Goal: Information Seeking & Learning: Learn about a topic

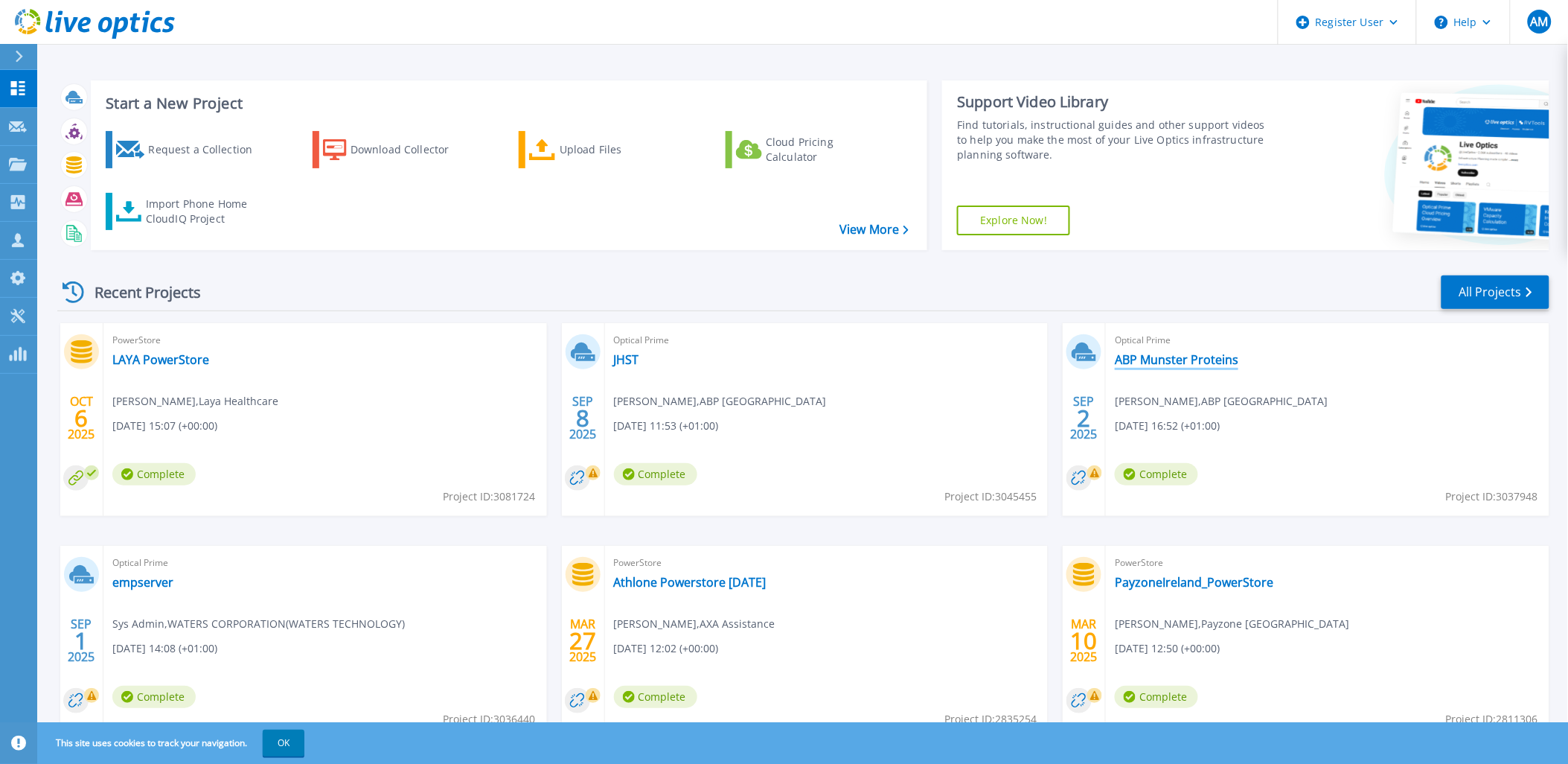
click at [1161, 356] on link "ABP Munster Proteins" at bounding box center [1177, 360] width 124 height 15
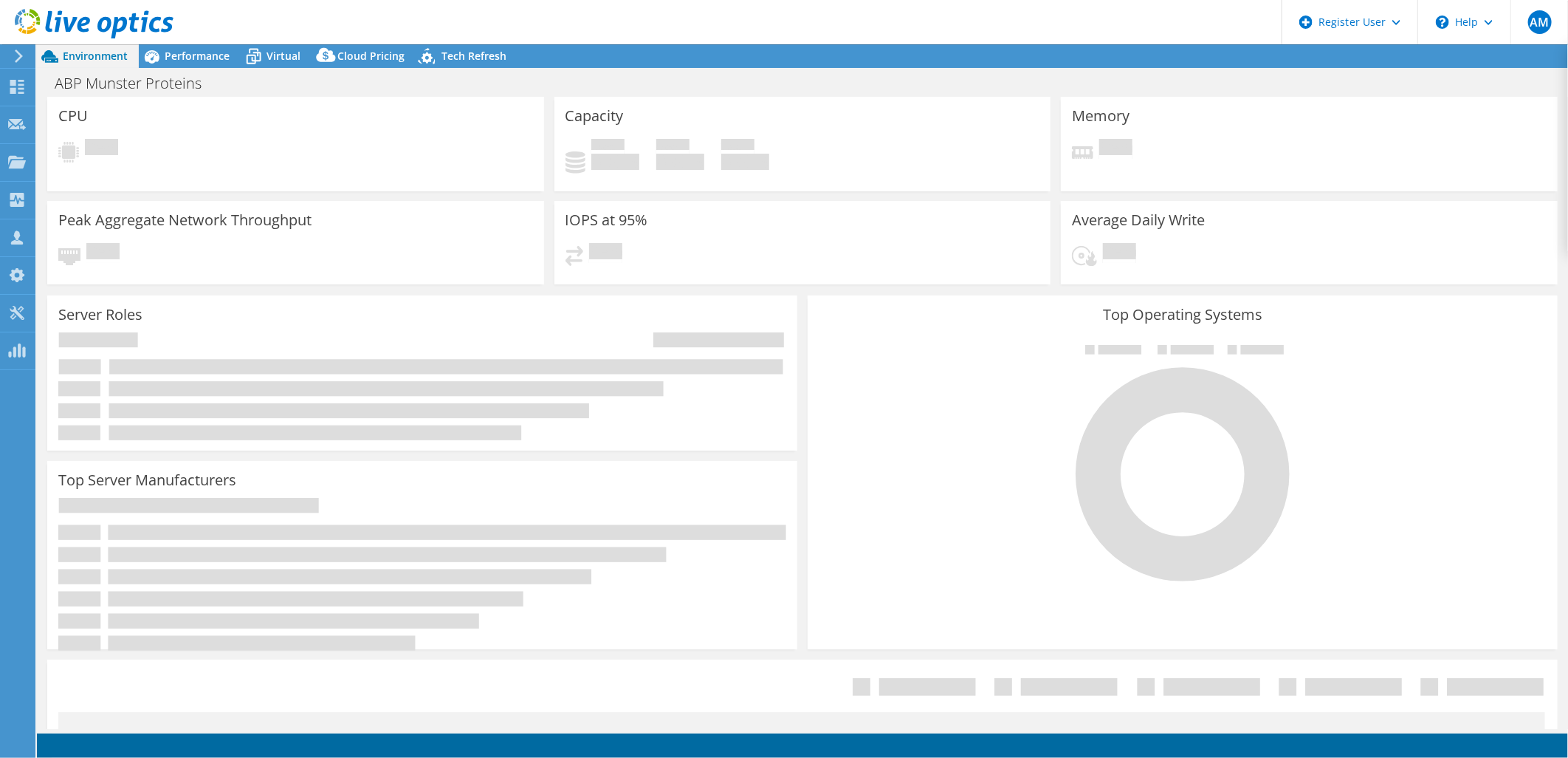
select select "EUFrankfurt"
select select "EUR"
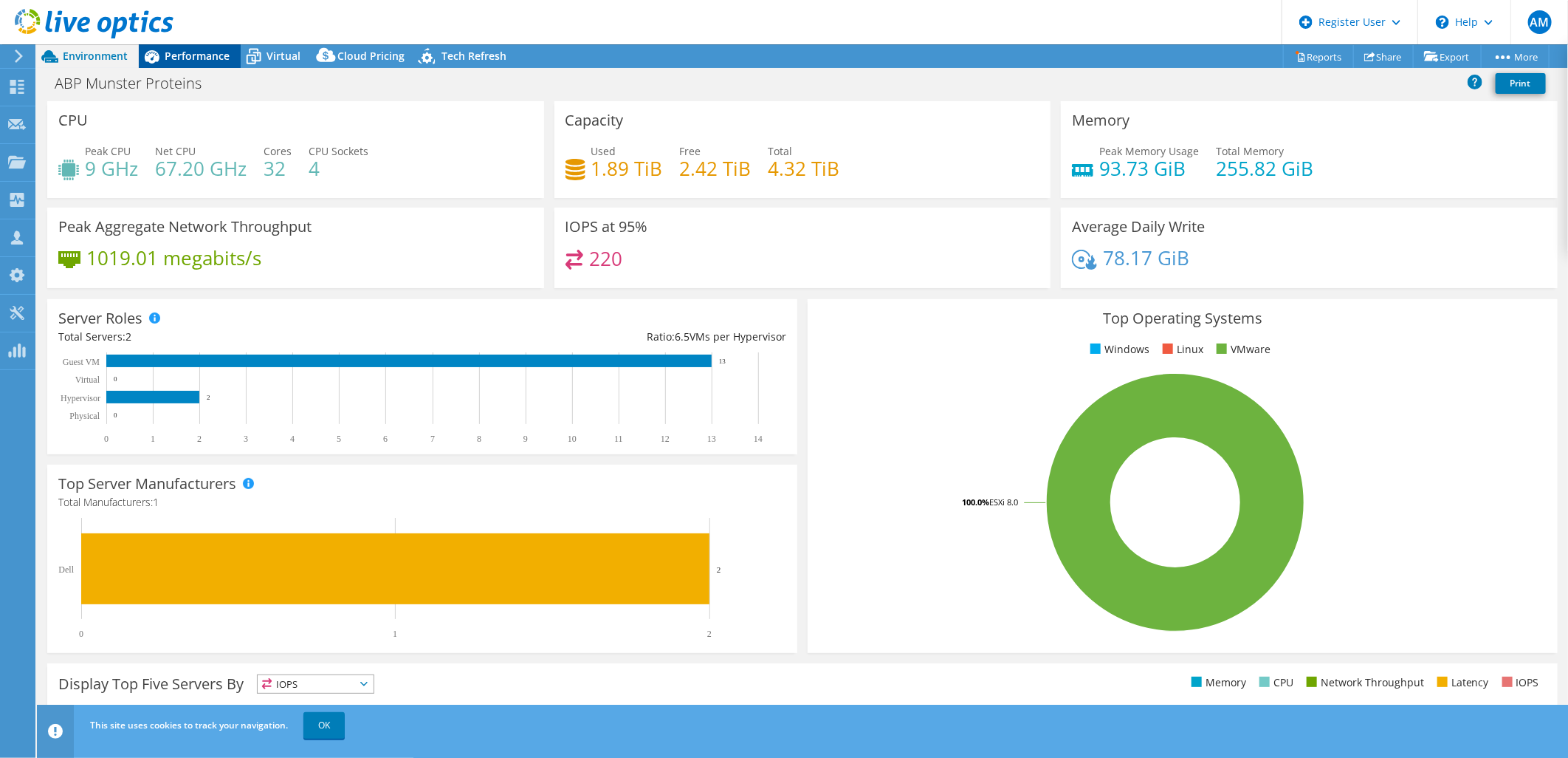
click at [205, 51] on span "Performance" at bounding box center [197, 55] width 65 height 14
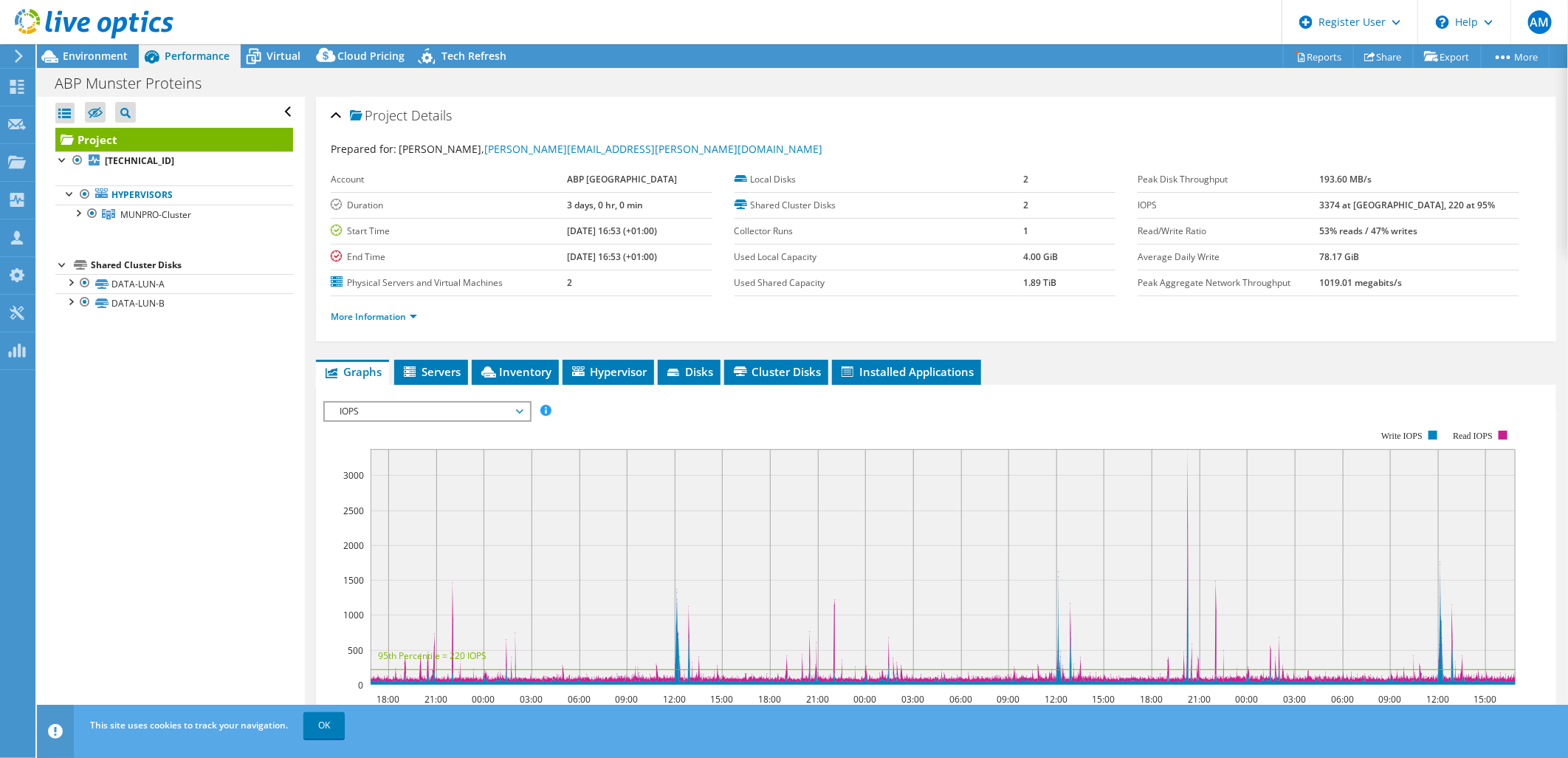
click at [472, 414] on span "IOPS" at bounding box center [427, 411] width 189 height 17
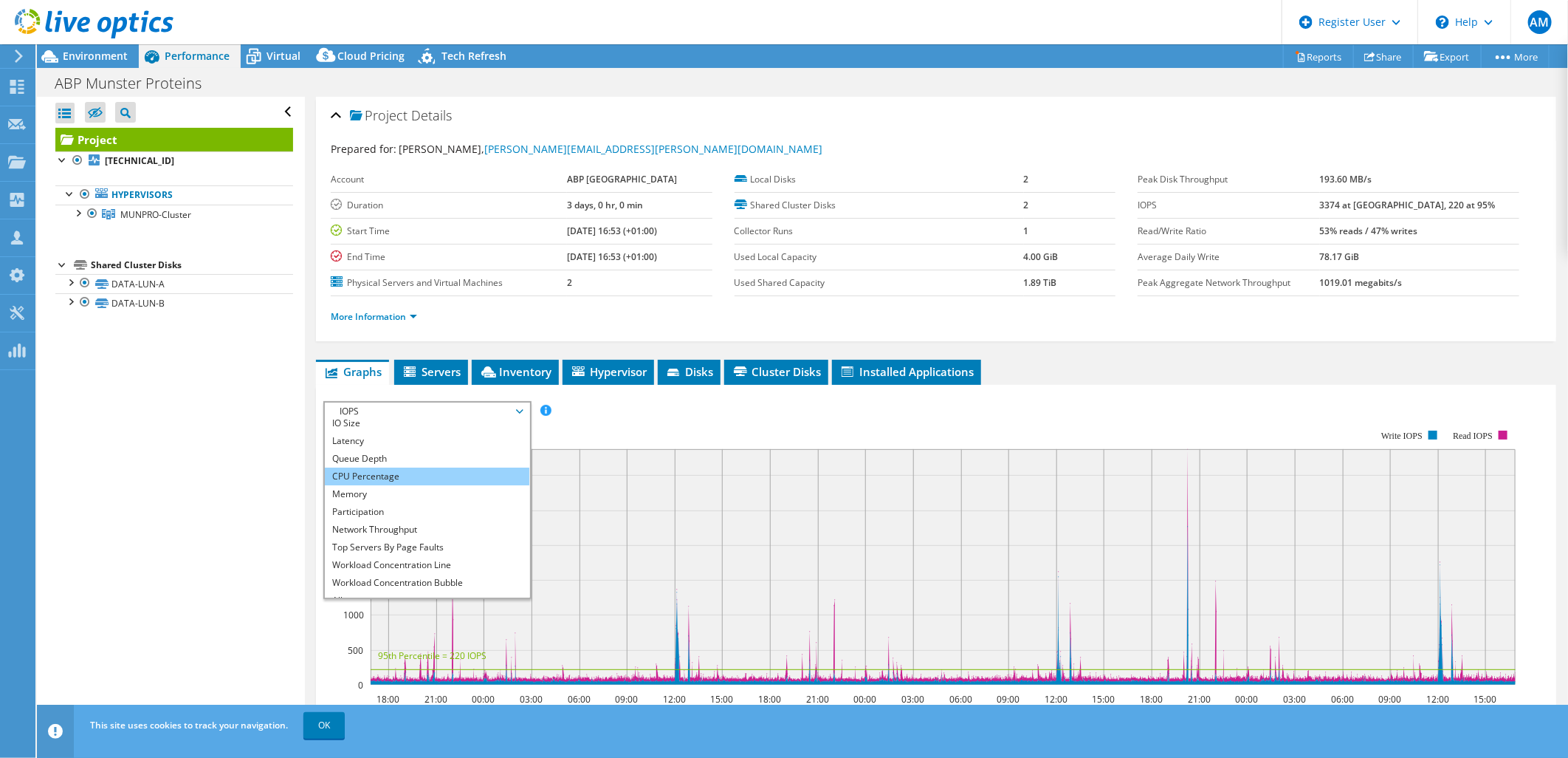
scroll to position [53, 0]
click at [444, 585] on li "All" at bounding box center [427, 588] width 204 height 17
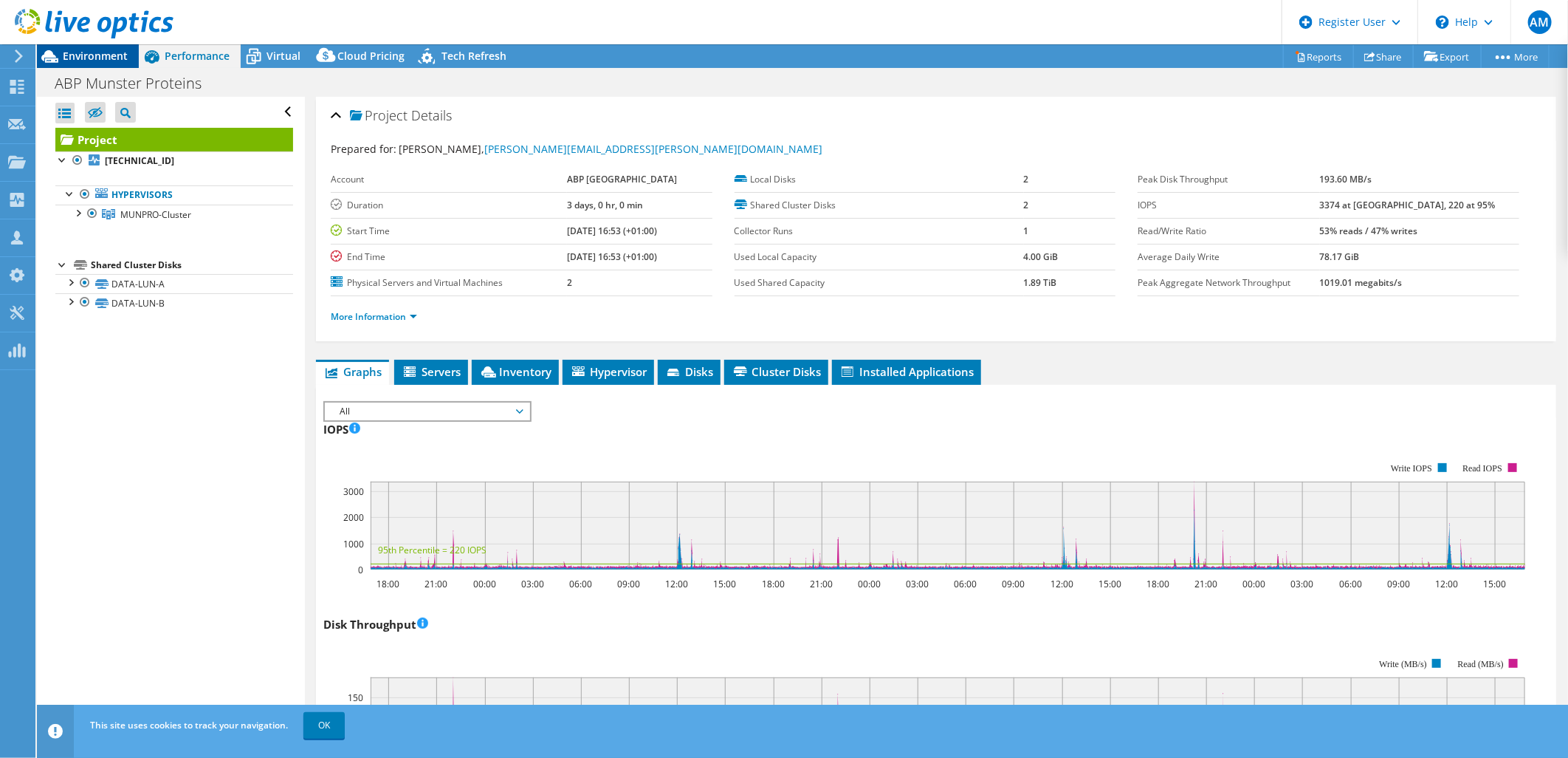
click at [91, 49] on span "Environment" at bounding box center [95, 55] width 65 height 14
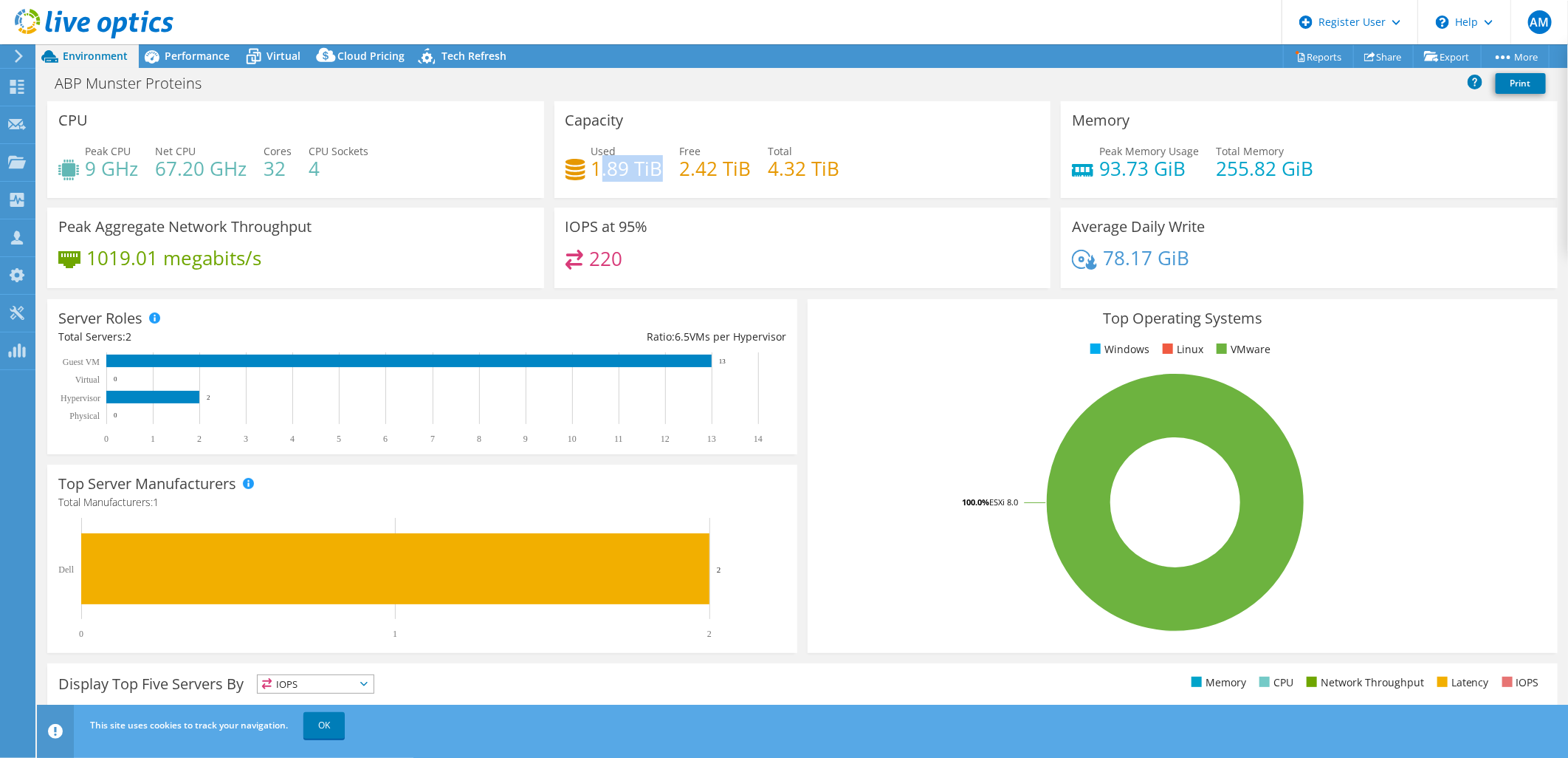
drag, startPoint x: 654, startPoint y: 168, endPoint x: 594, endPoint y: 166, distance: 60.0
click at [594, 166] on h4 "1.89 TiB" at bounding box center [627, 168] width 71 height 16
drag, startPoint x: 842, startPoint y: 167, endPoint x: 769, endPoint y: 171, distance: 73.1
click at [769, 171] on div "Used 1.89 TiB Free 2.42 TiB Total 4.32 TiB" at bounding box center [803, 167] width 475 height 48
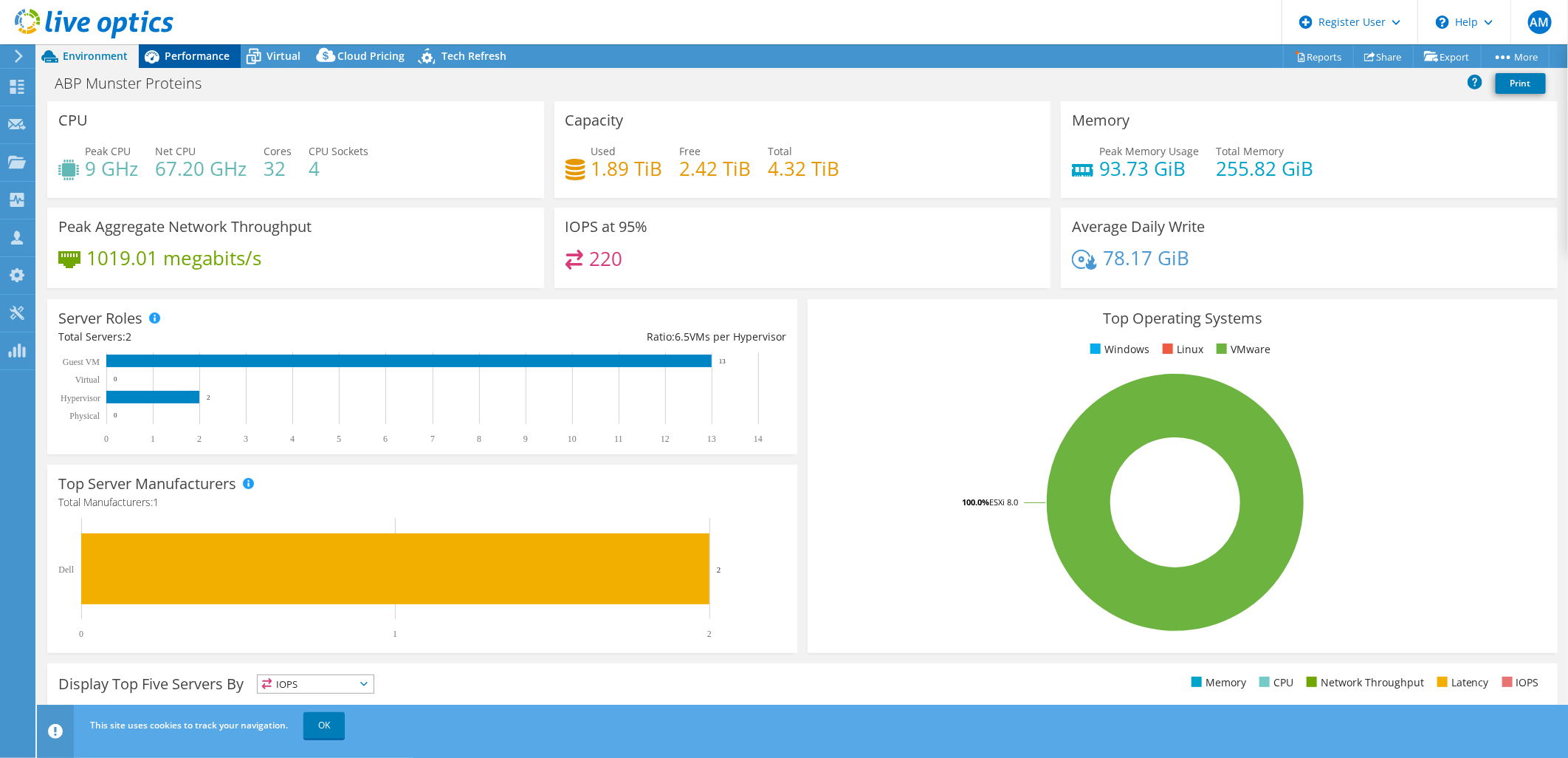
click at [193, 50] on span "Performance" at bounding box center [197, 55] width 65 height 14
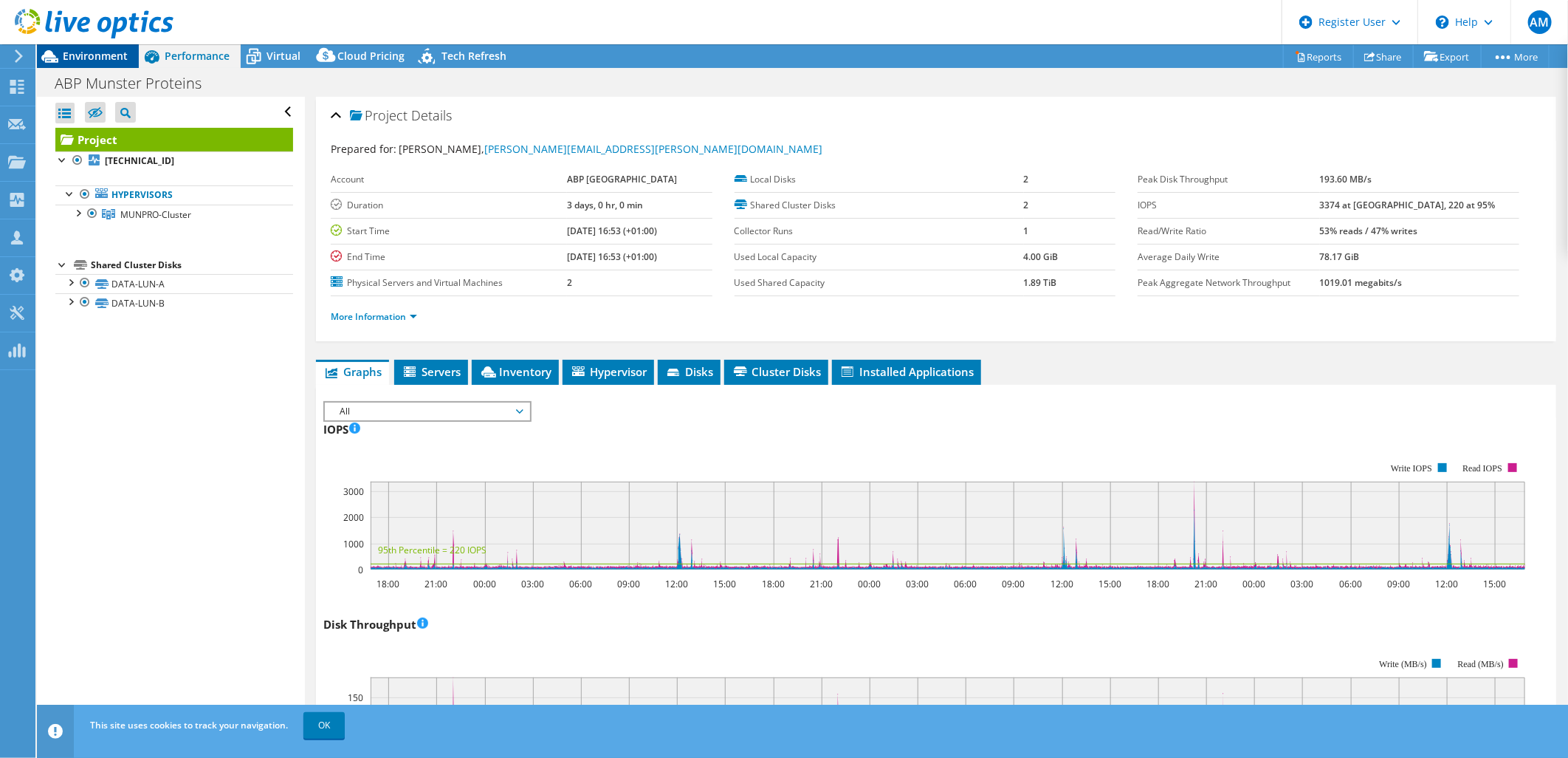
click at [98, 54] on span "Environment" at bounding box center [95, 55] width 65 height 14
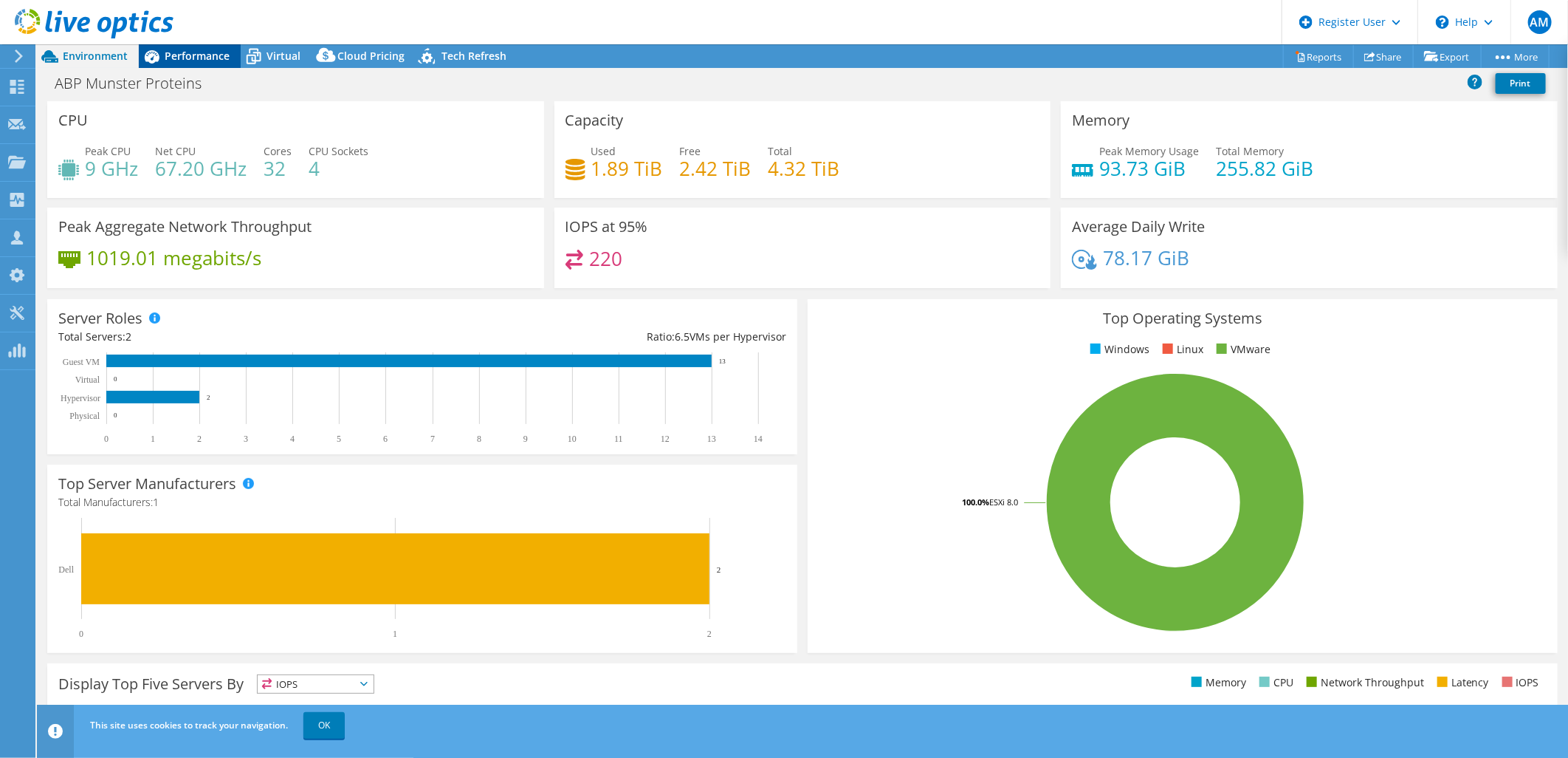
click at [200, 47] on div "Performance" at bounding box center [189, 56] width 102 height 24
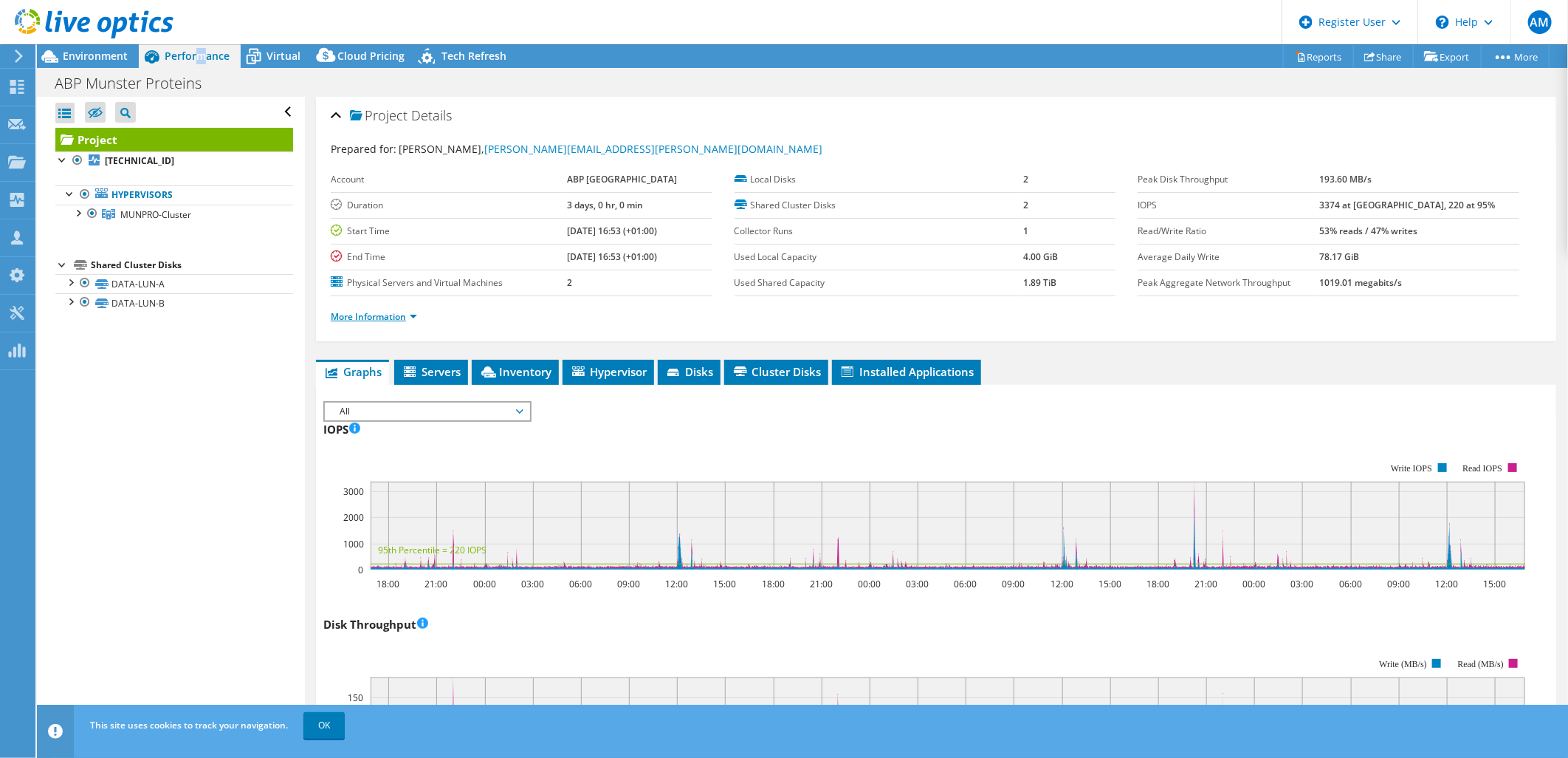
click at [416, 318] on link "More Information" at bounding box center [373, 317] width 86 height 13
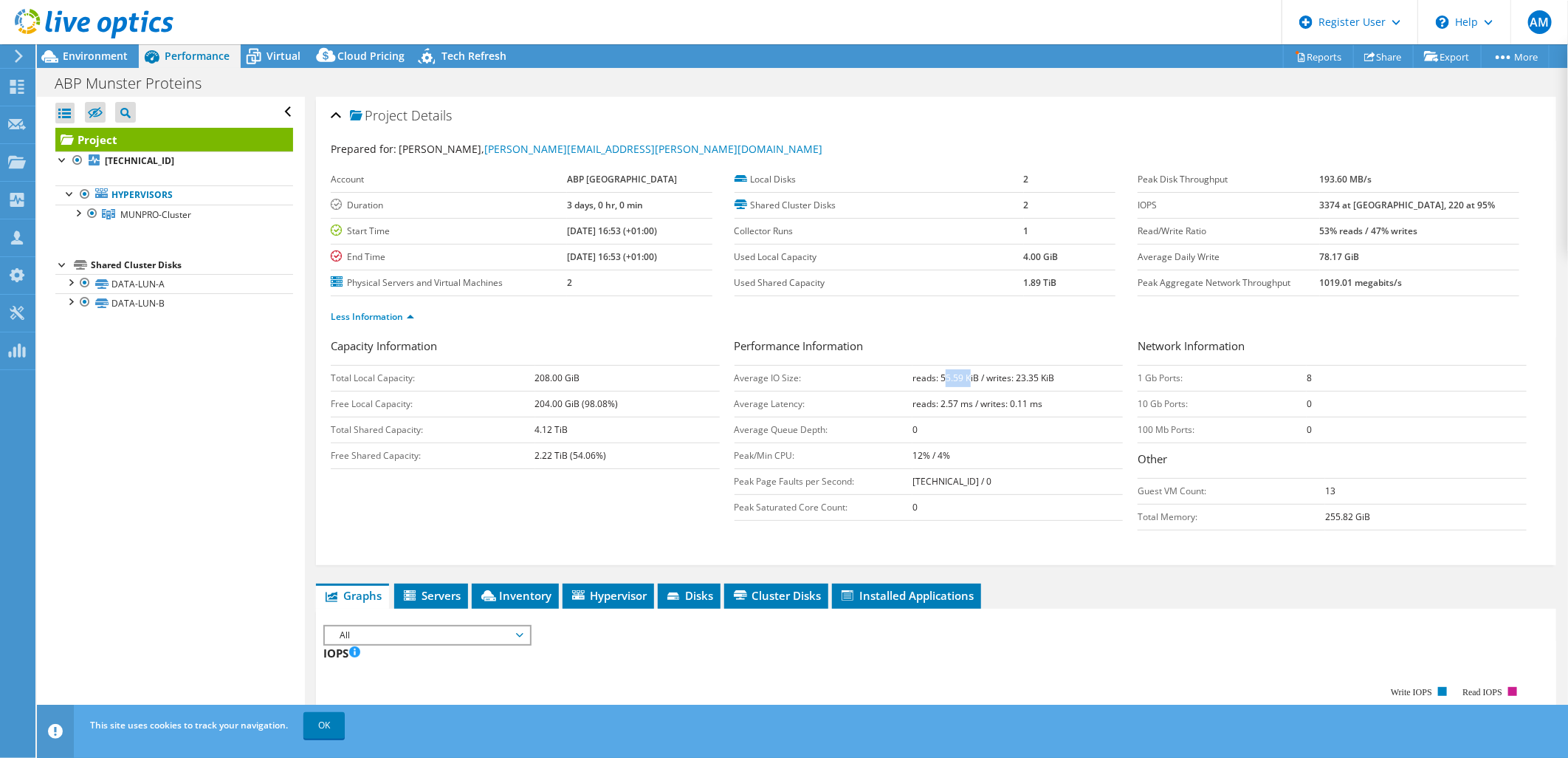
click at [962, 372] on b "reads: 55.59 KiB / writes: 23.35 KiB" at bounding box center [983, 378] width 142 height 13
drag, startPoint x: 960, startPoint y: 372, endPoint x: 1068, endPoint y: 374, distance: 108.0
click at [1071, 374] on td "reads: 55.59 KiB / writes: 23.35 KiB" at bounding box center [1018, 377] width 211 height 26
click at [285, 67] on div "Virtual" at bounding box center [276, 56] width 70 height 24
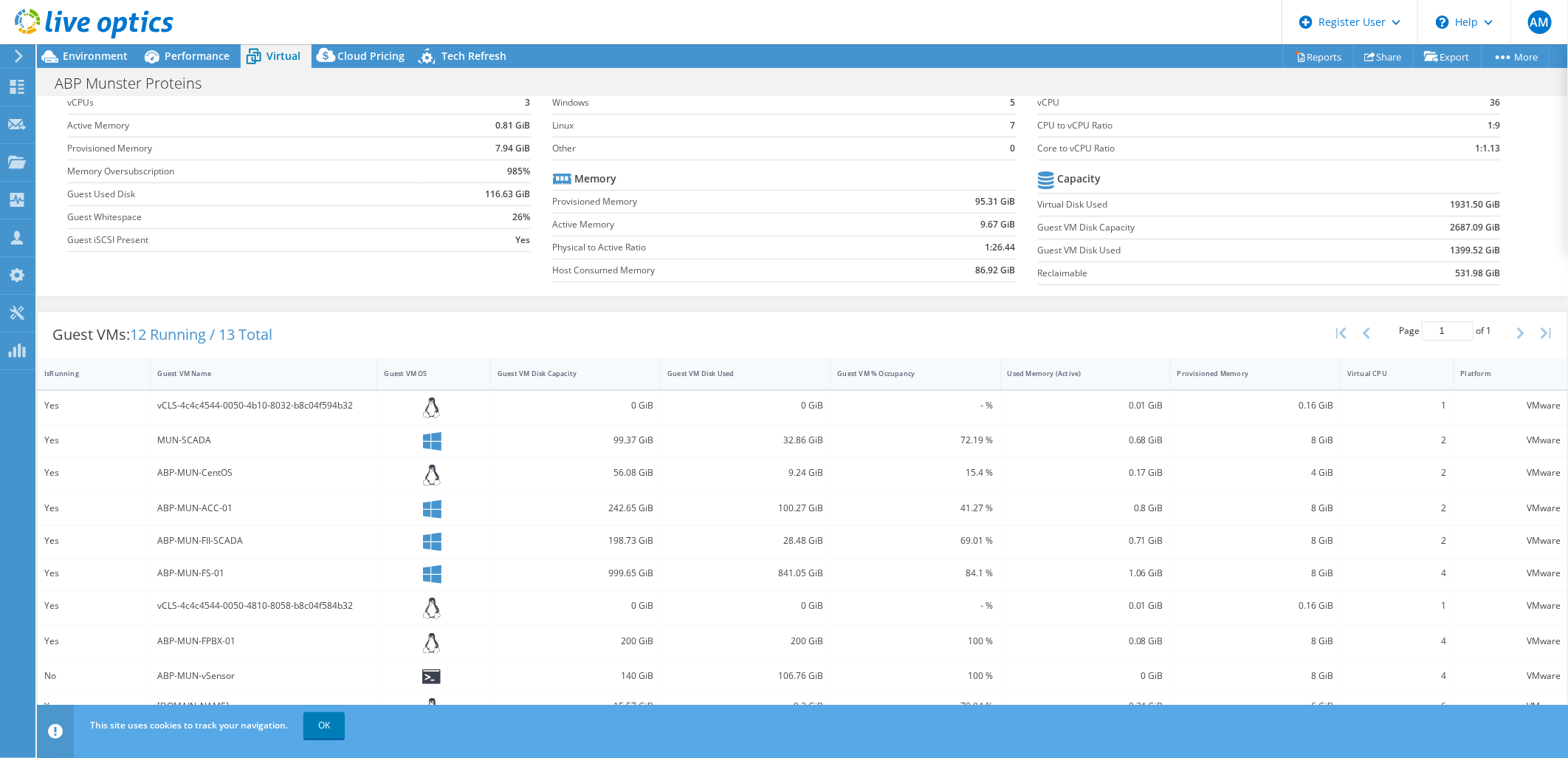
scroll to position [0, 0]
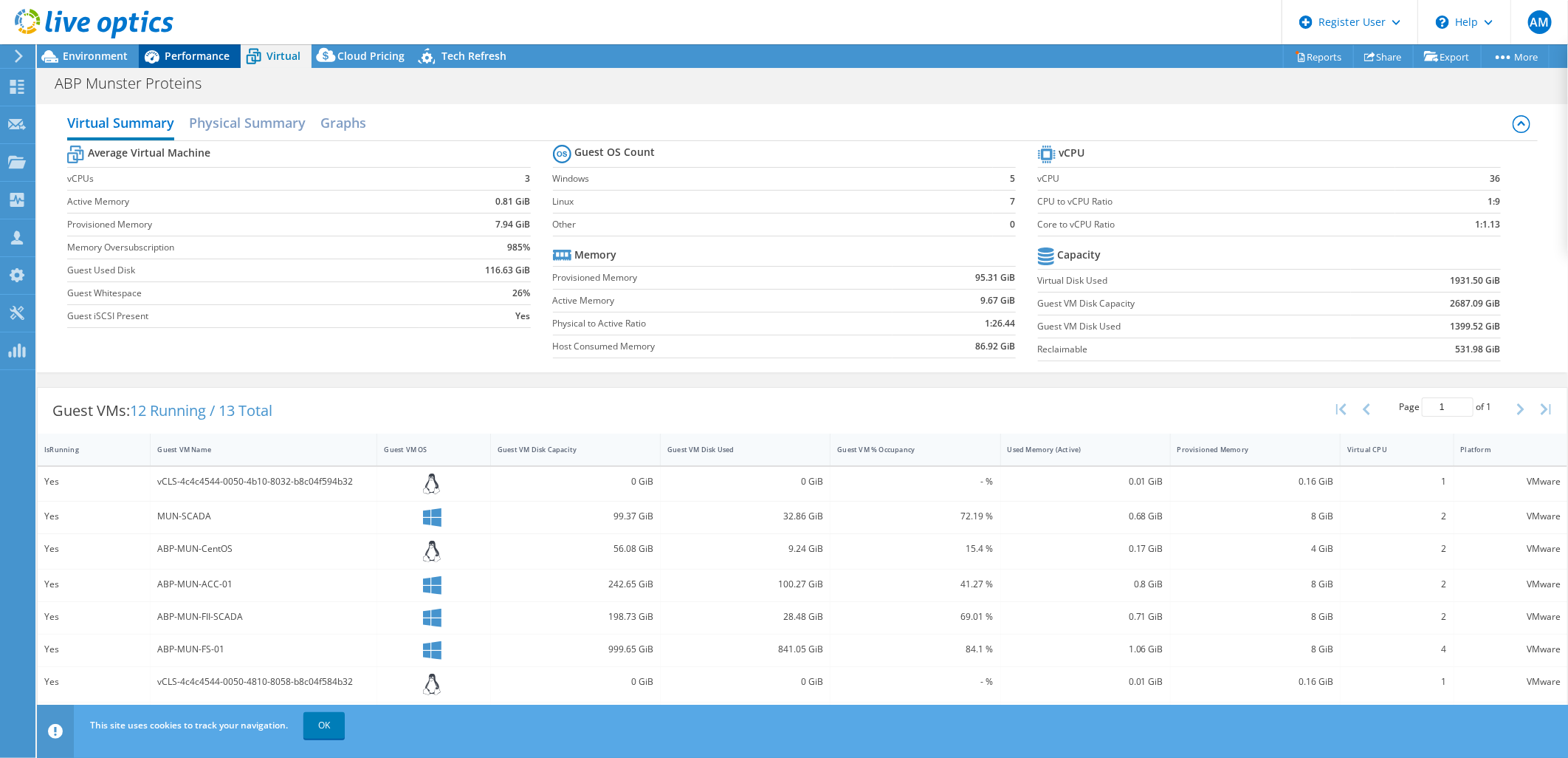
click at [189, 47] on div "Performance" at bounding box center [189, 56] width 102 height 24
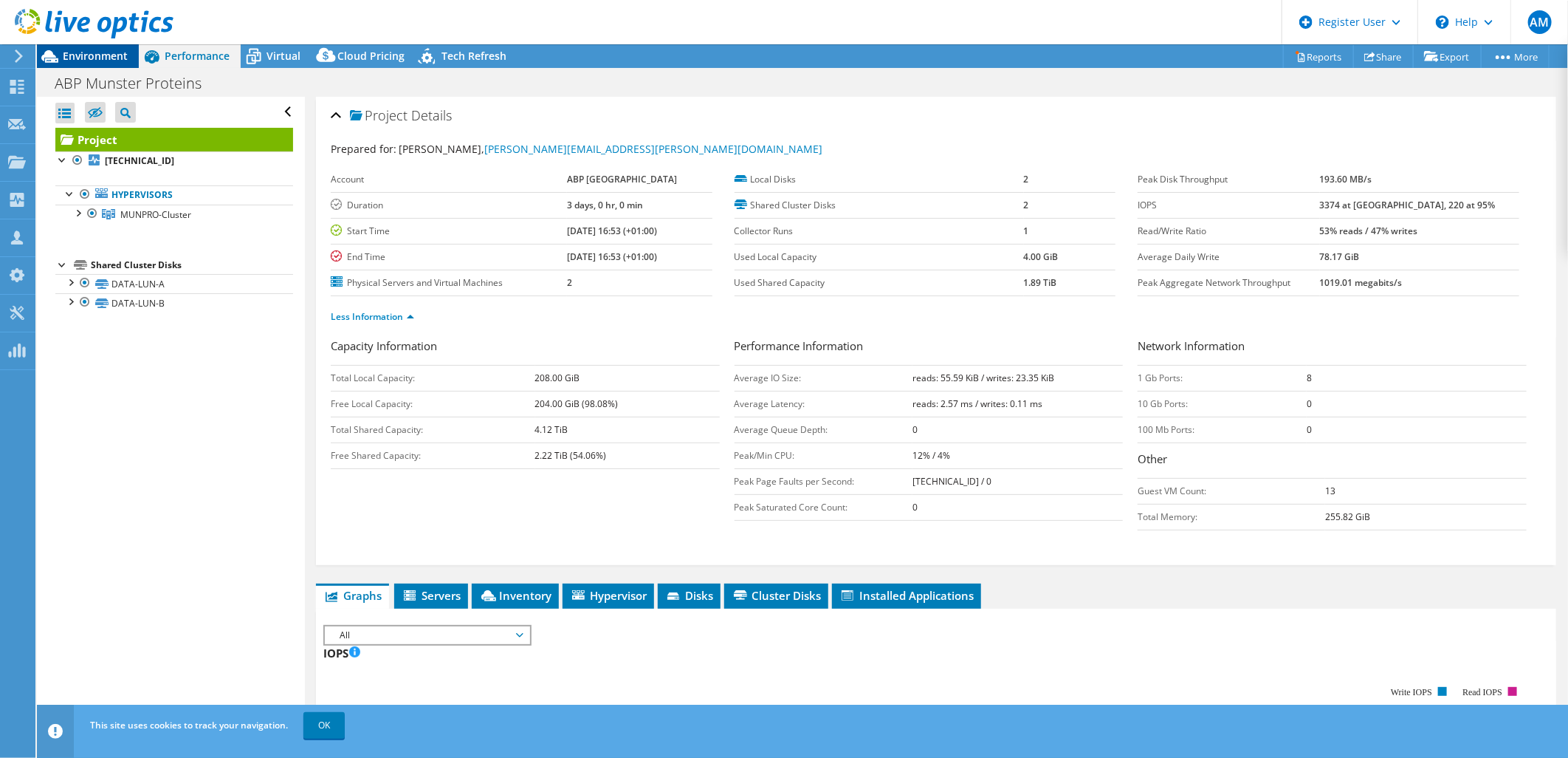
drag, startPoint x: 118, startPoint y: 58, endPoint x: 429, endPoint y: 144, distance: 322.7
click at [120, 58] on span "Environment" at bounding box center [95, 55] width 65 height 14
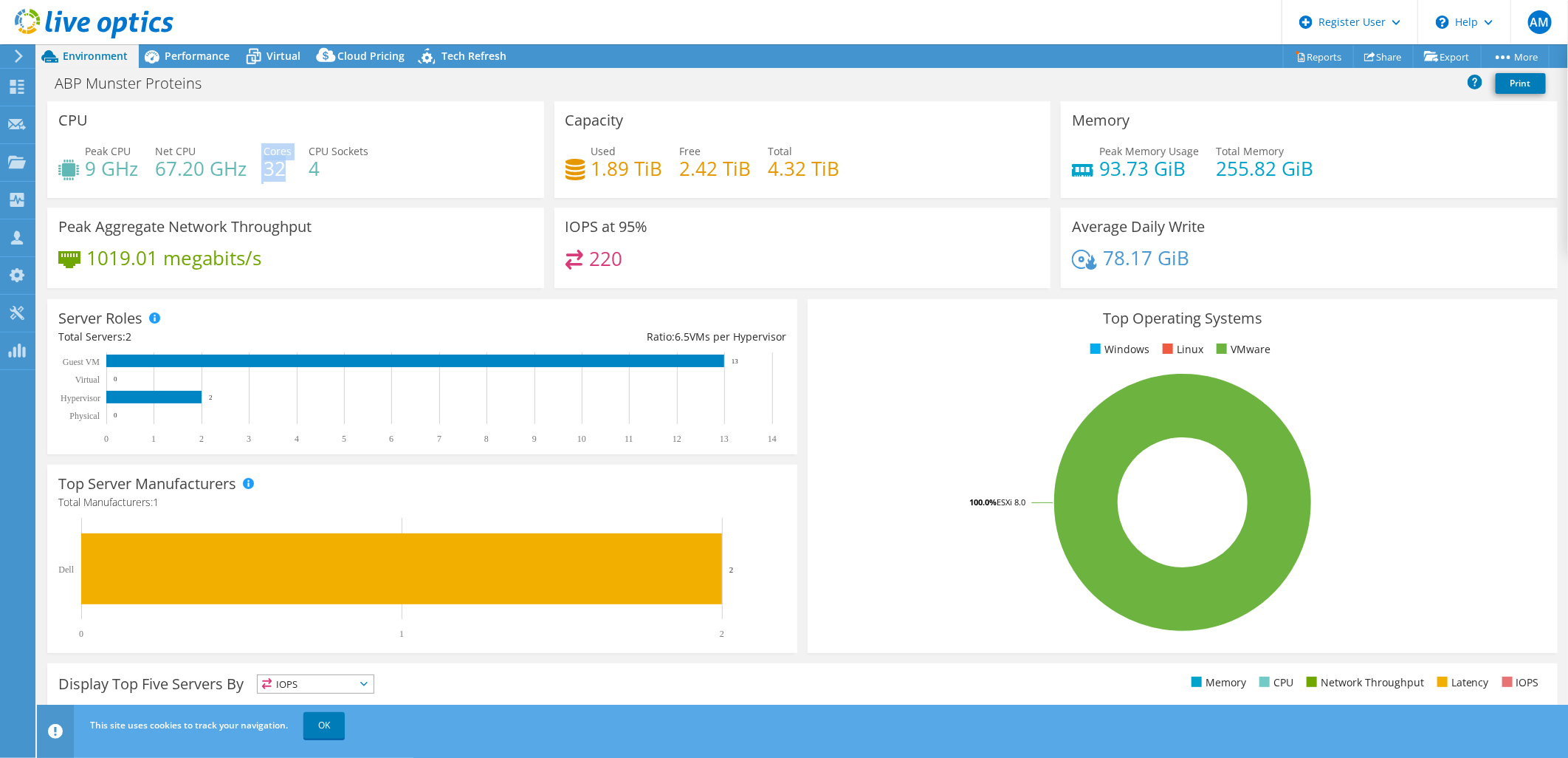
drag, startPoint x: 290, startPoint y: 168, endPoint x: 240, endPoint y: 136, distance: 59.4
click at [247, 151] on div "Peak CPU 9 GHz Net CPU 67.20 GHz Cores 32 CPU Sockets 4" at bounding box center [296, 167] width 475 height 48
drag, startPoint x: 240, startPoint y: 136, endPoint x: 189, endPoint y: 53, distance: 97.4
click at [189, 53] on span "Performance" at bounding box center [197, 55] width 65 height 14
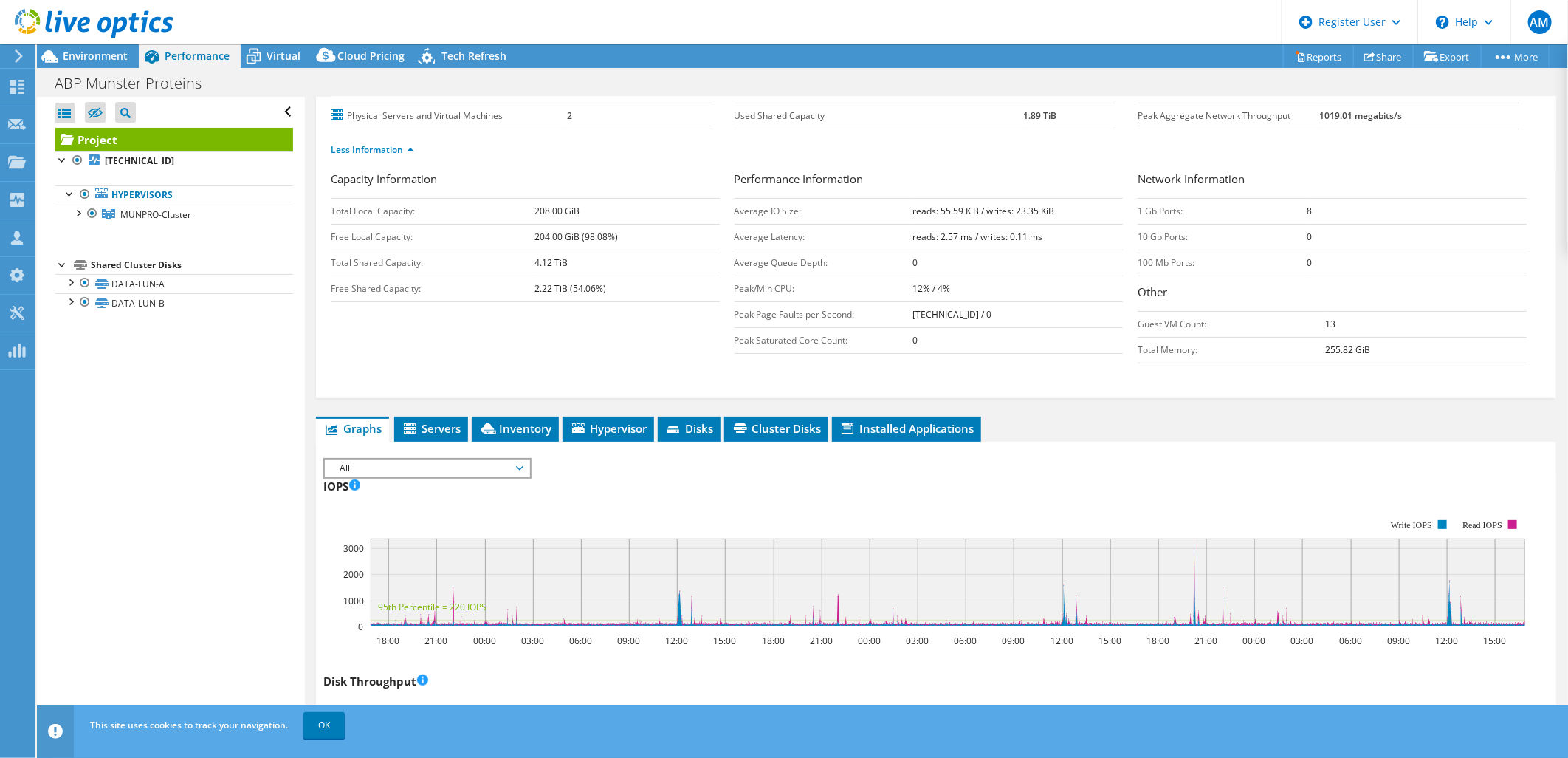
scroll to position [246, 0]
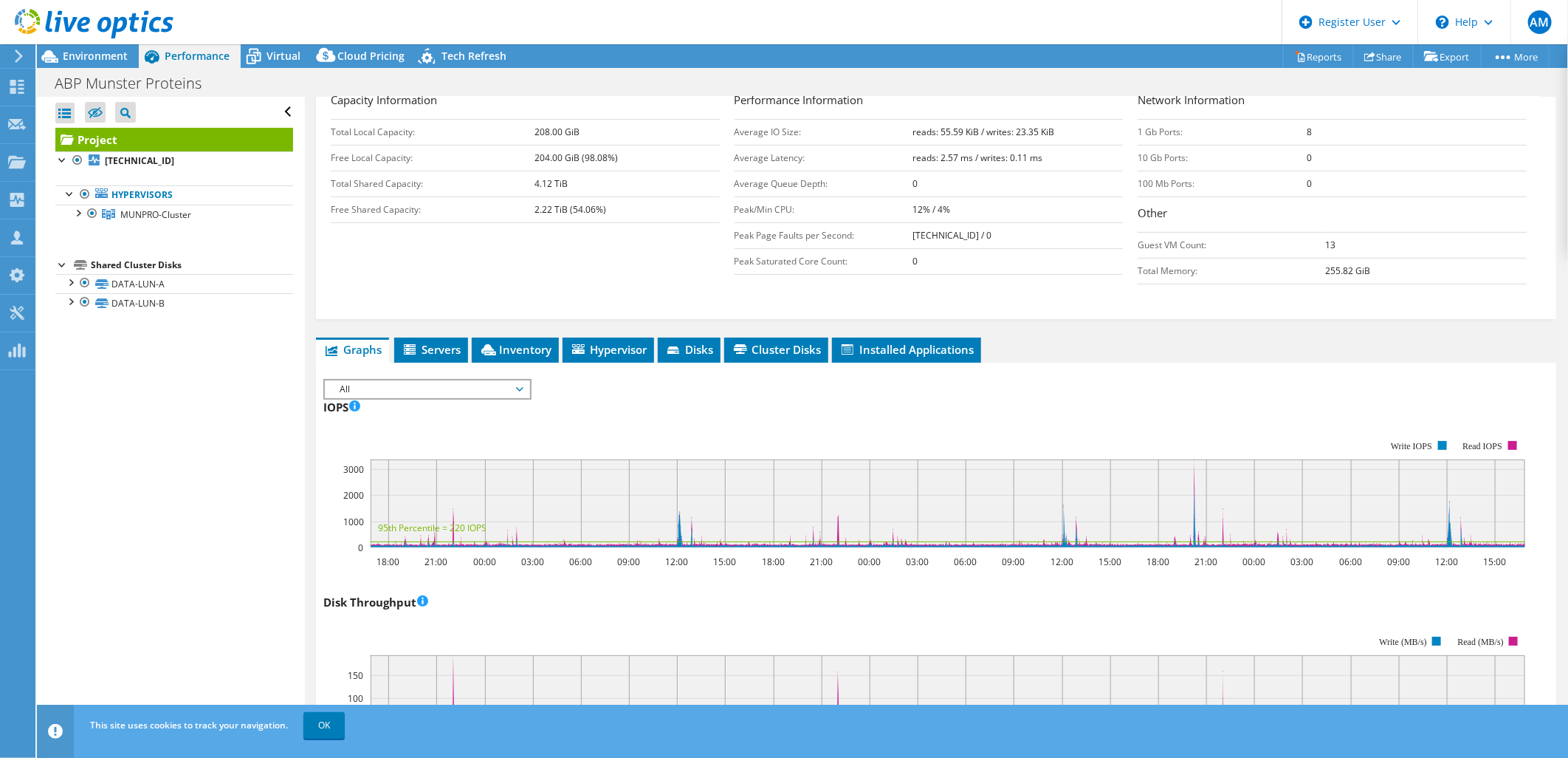
click at [419, 388] on span "All" at bounding box center [427, 388] width 189 height 17
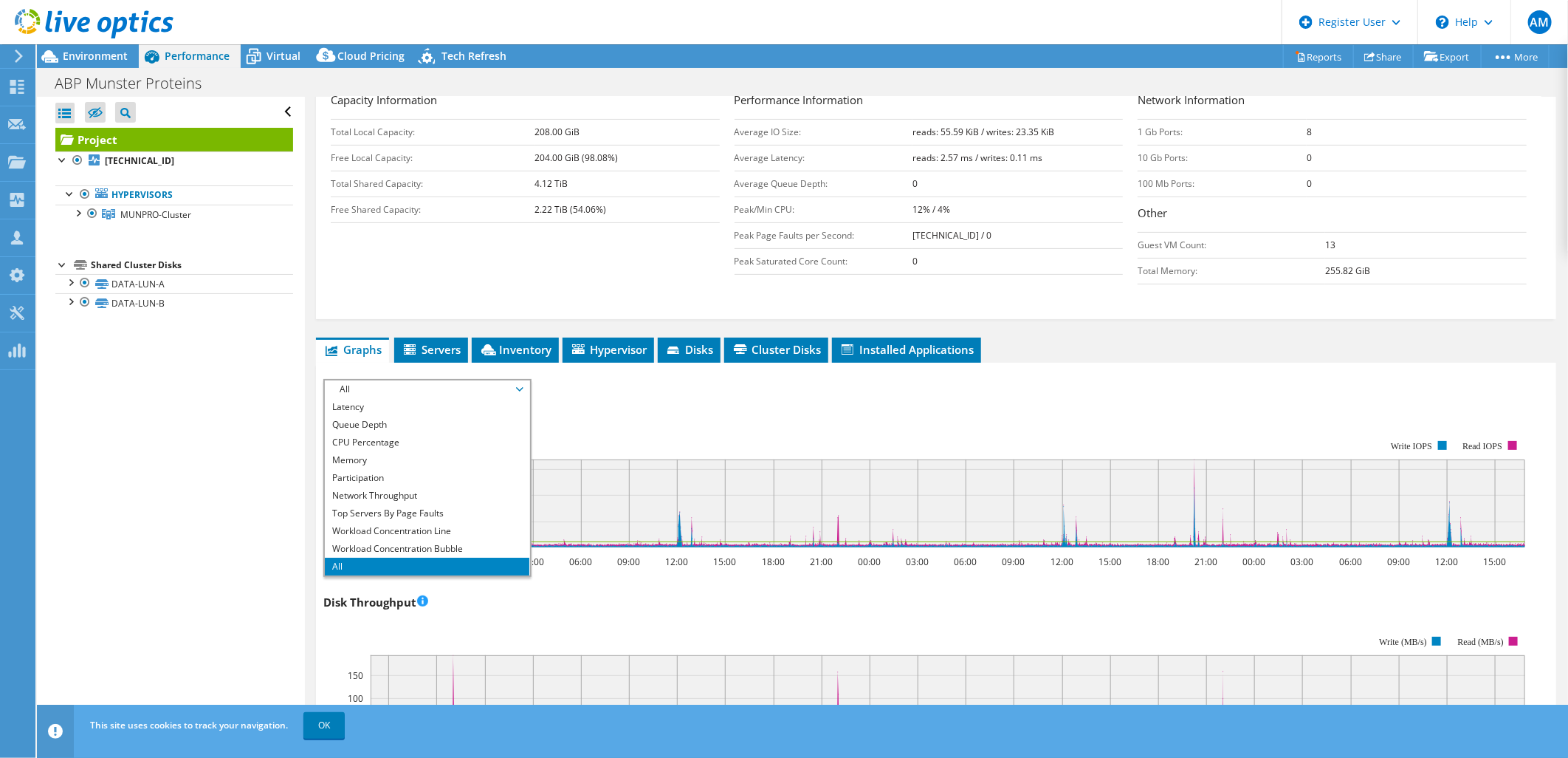
click at [370, 392] on span "All" at bounding box center [427, 388] width 189 height 17
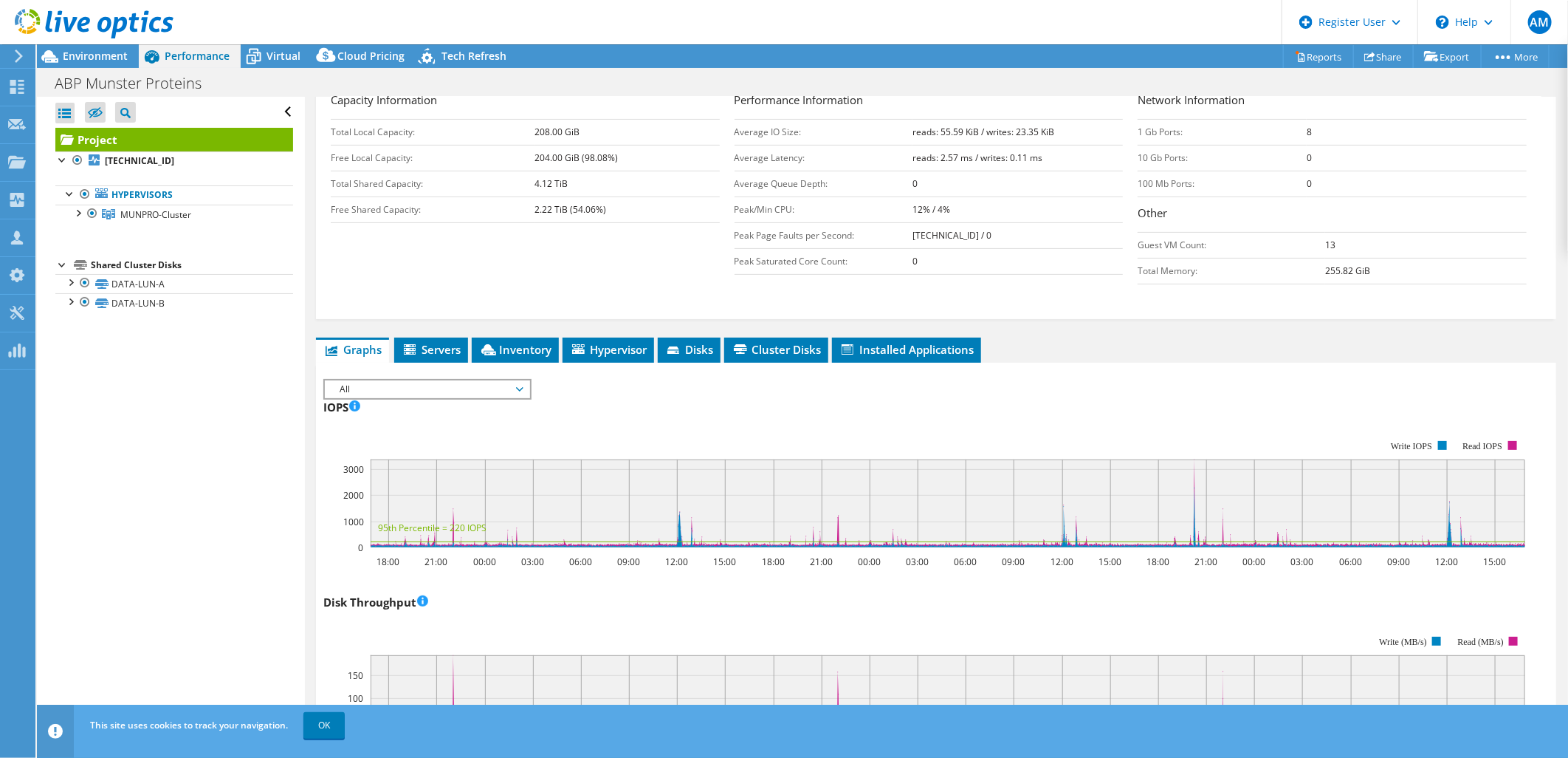
click at [358, 384] on span "All" at bounding box center [427, 388] width 189 height 17
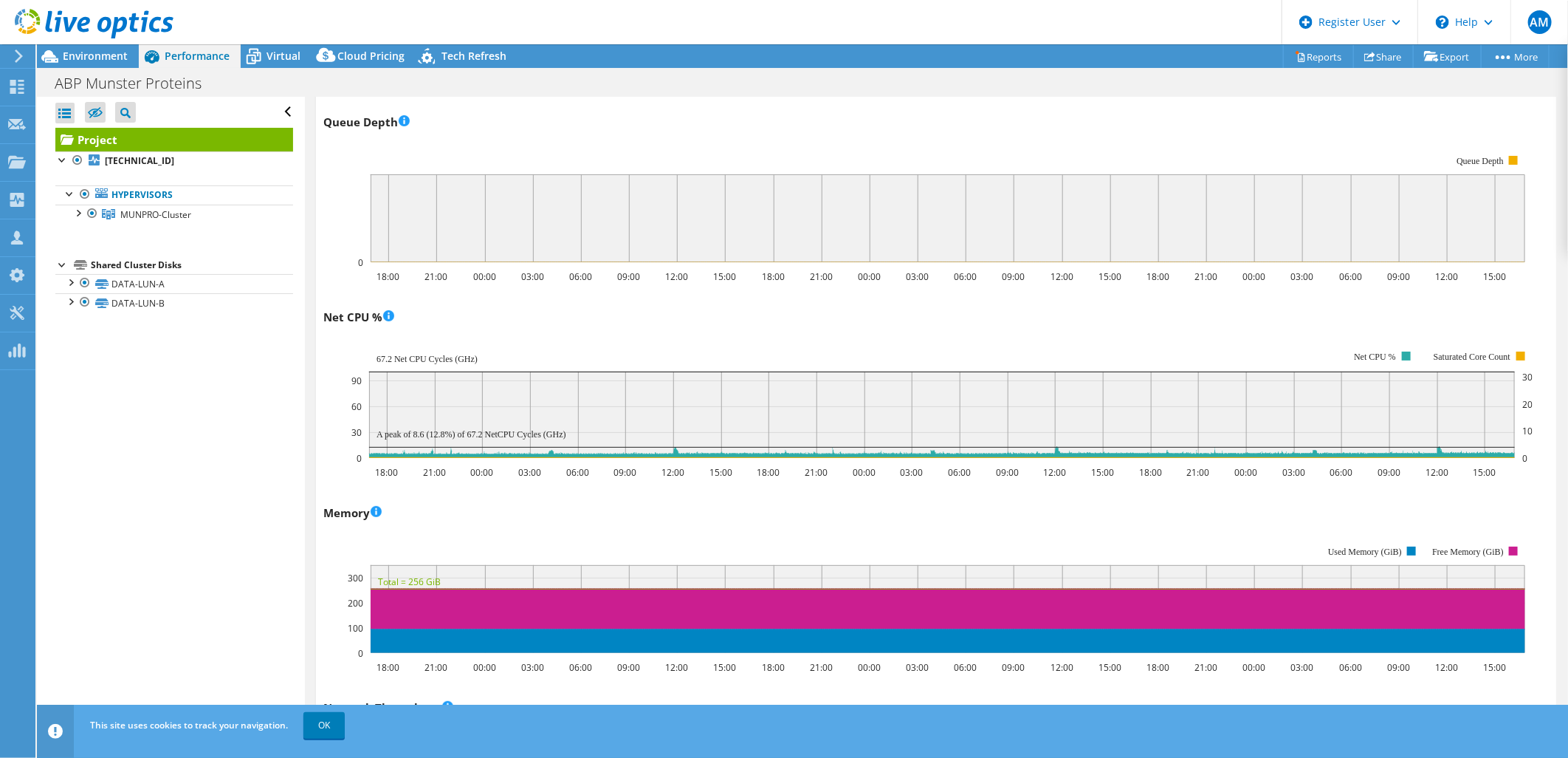
scroll to position [1477, 0]
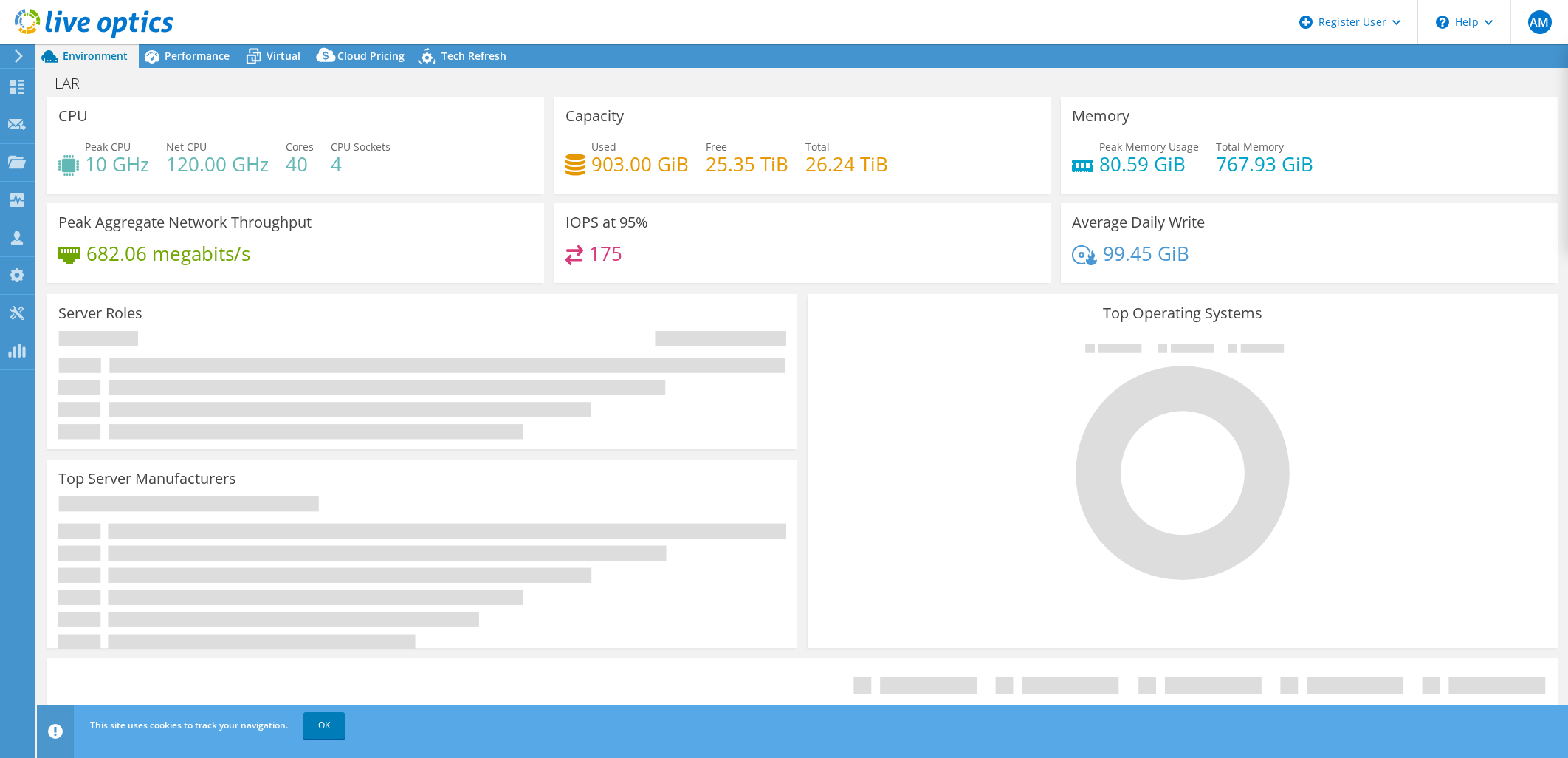
select select "USD"
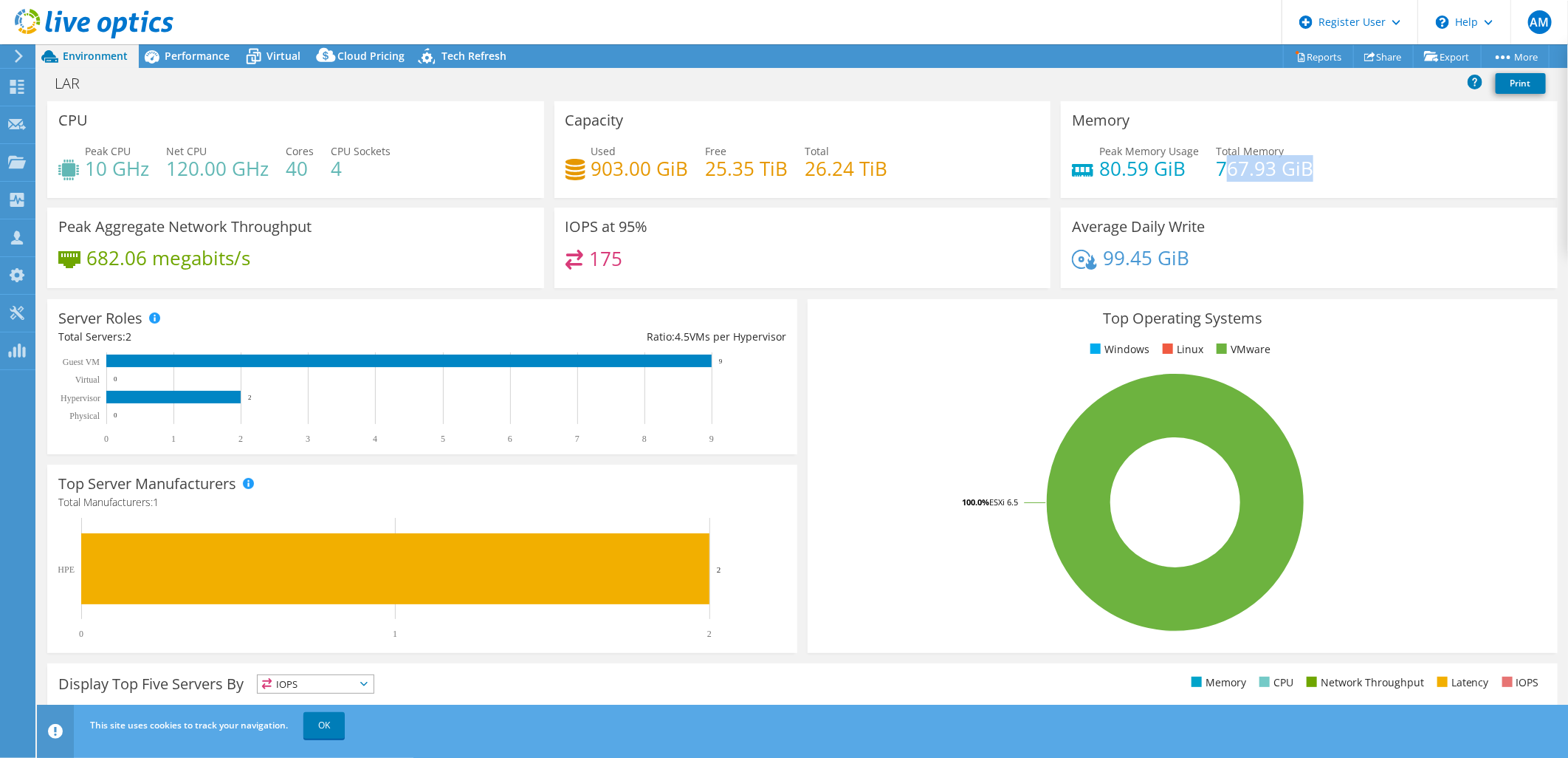
drag, startPoint x: 1217, startPoint y: 159, endPoint x: 1278, endPoint y: 150, distance: 61.7
click at [1302, 160] on h4 "767.93 GiB" at bounding box center [1264, 168] width 97 height 16
drag, startPoint x: 809, startPoint y: 162, endPoint x: 921, endPoint y: 170, distance: 112.3
click at [921, 170] on div "Used 903.00 GiB Free 25.35 TiB Total 26.24 TiB" at bounding box center [803, 167] width 475 height 48
click at [188, 56] on span "Performance" at bounding box center [197, 55] width 65 height 14
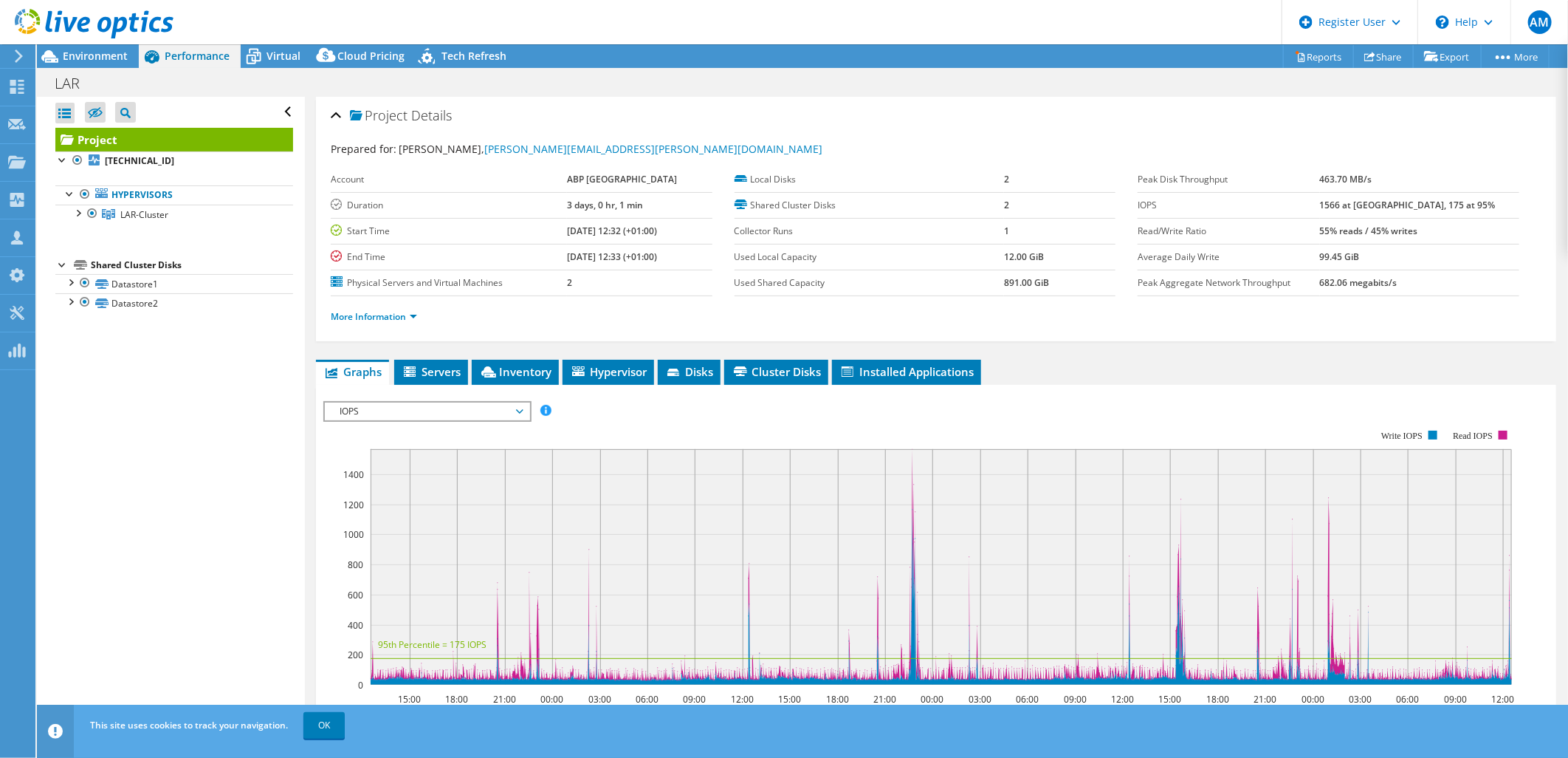
click at [409, 409] on span "IOPS" at bounding box center [427, 411] width 189 height 17
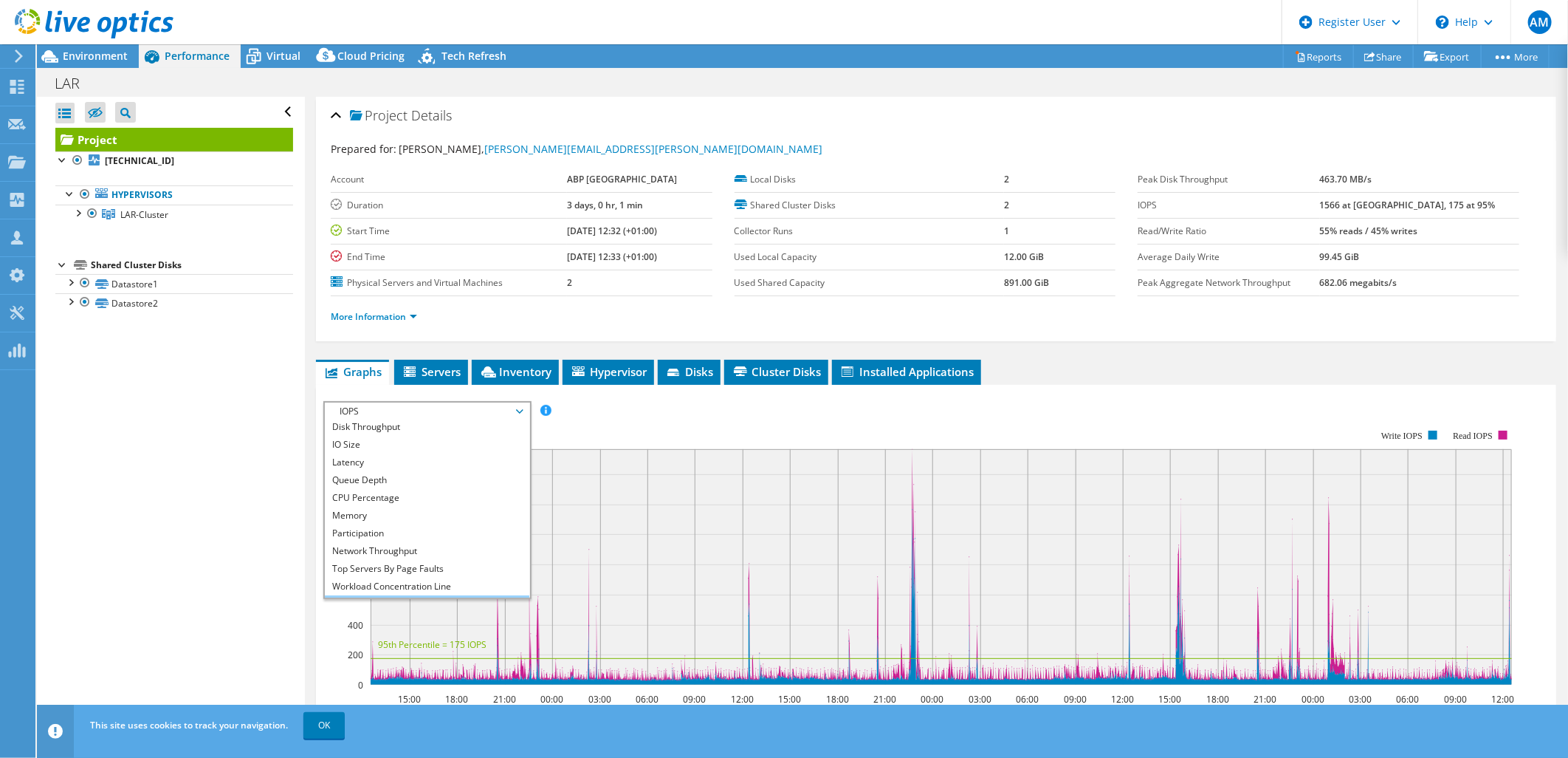
scroll to position [53, 0]
click at [385, 591] on li "All" at bounding box center [427, 588] width 204 height 17
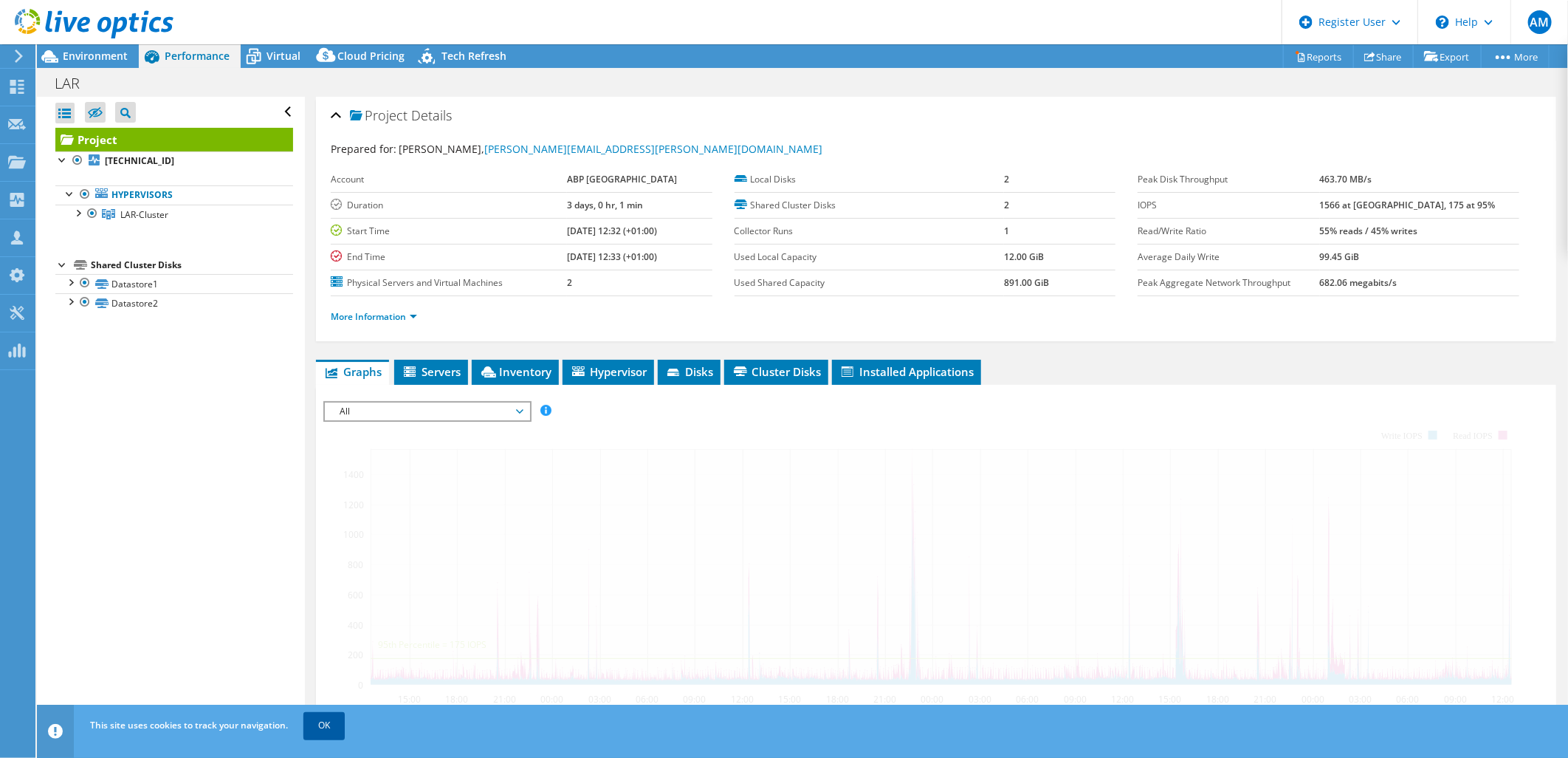
click at [332, 723] on link "OK" at bounding box center [323, 725] width 41 height 27
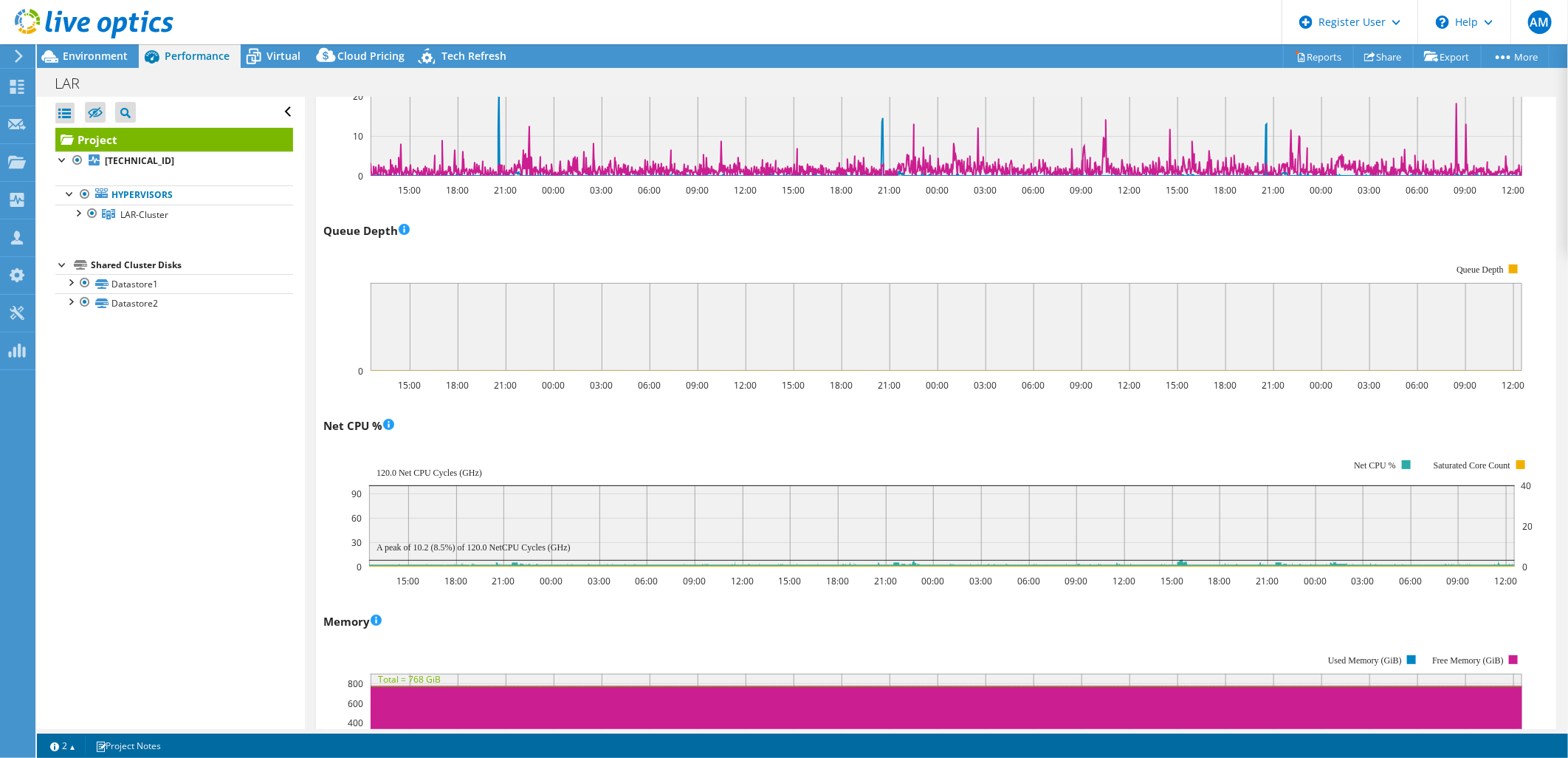
scroll to position [1148, 0]
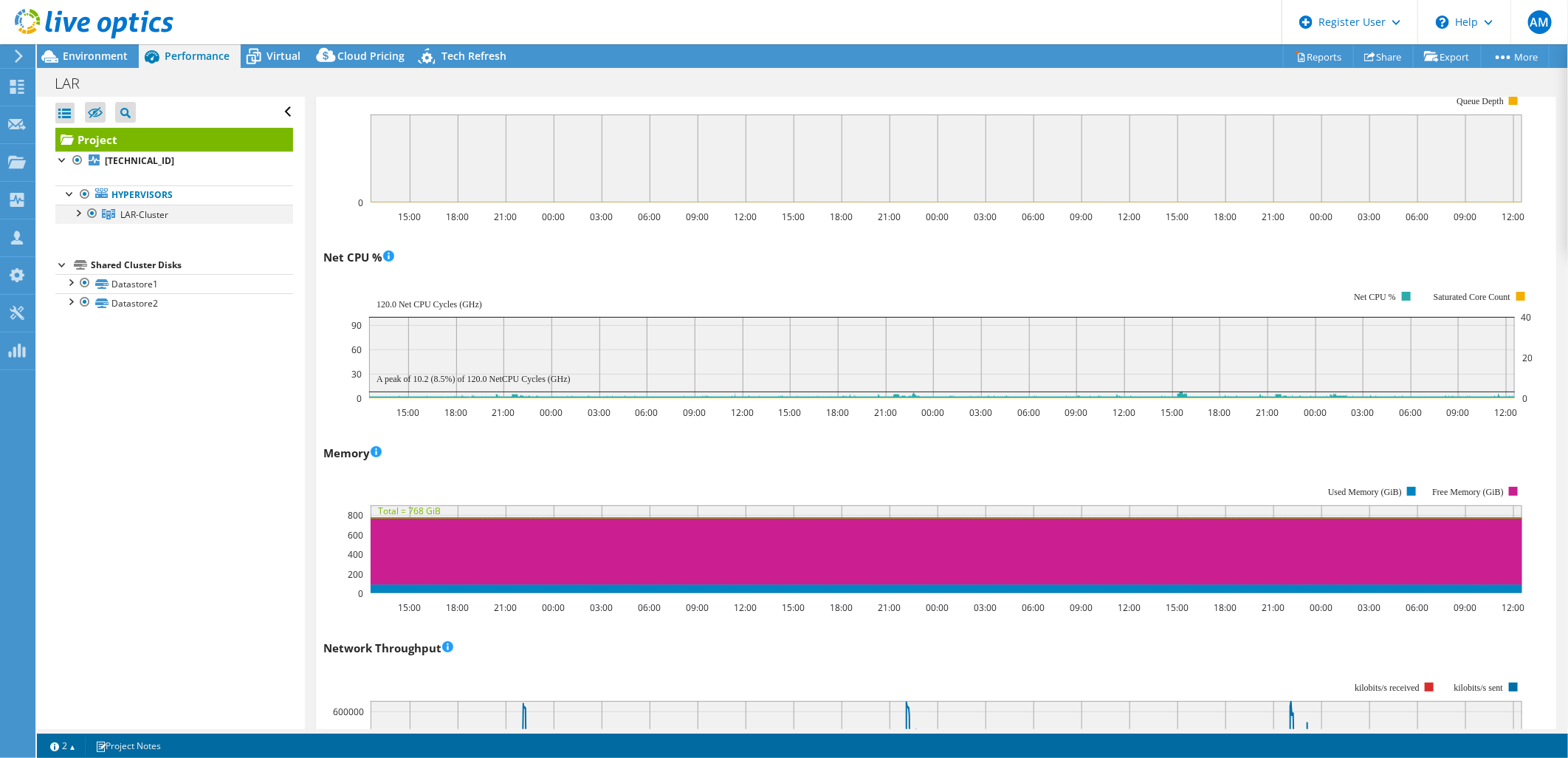
click at [79, 216] on div at bounding box center [78, 211] width 15 height 15
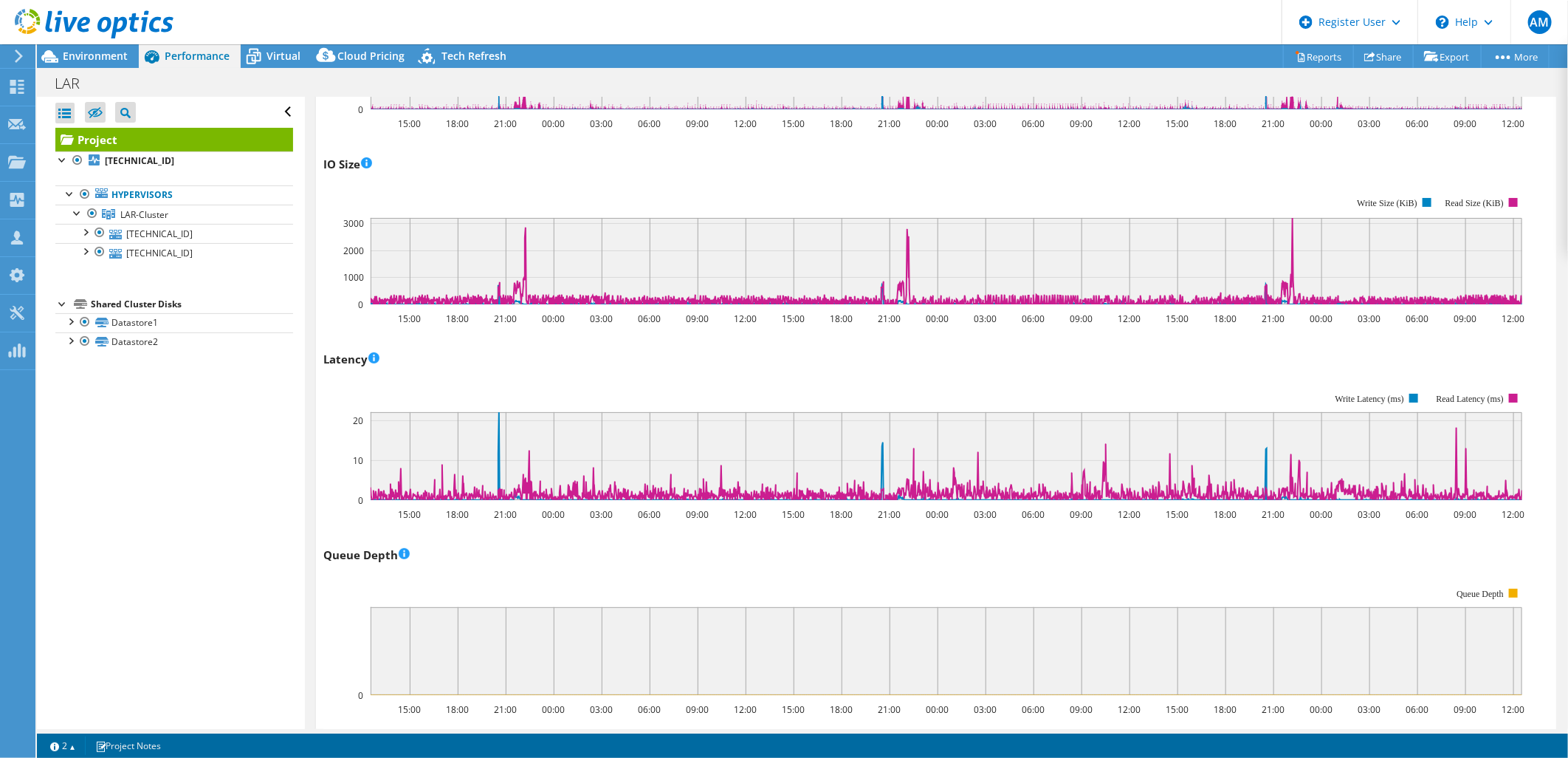
scroll to position [1067, 0]
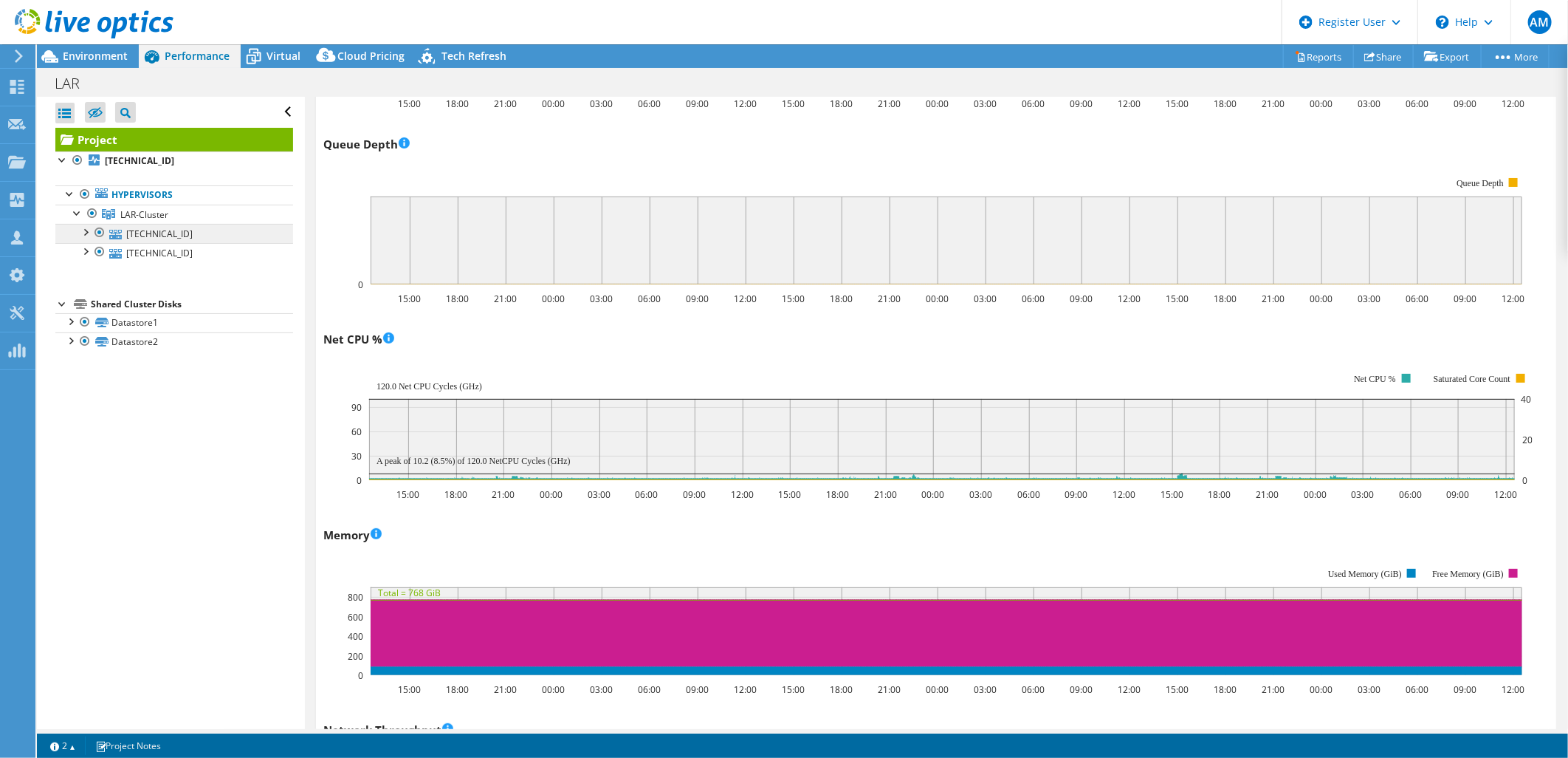
drag, startPoint x: 87, startPoint y: 238, endPoint x: 113, endPoint y: 241, distance: 26.2
click at [87, 238] on div at bounding box center [85, 231] width 15 height 15
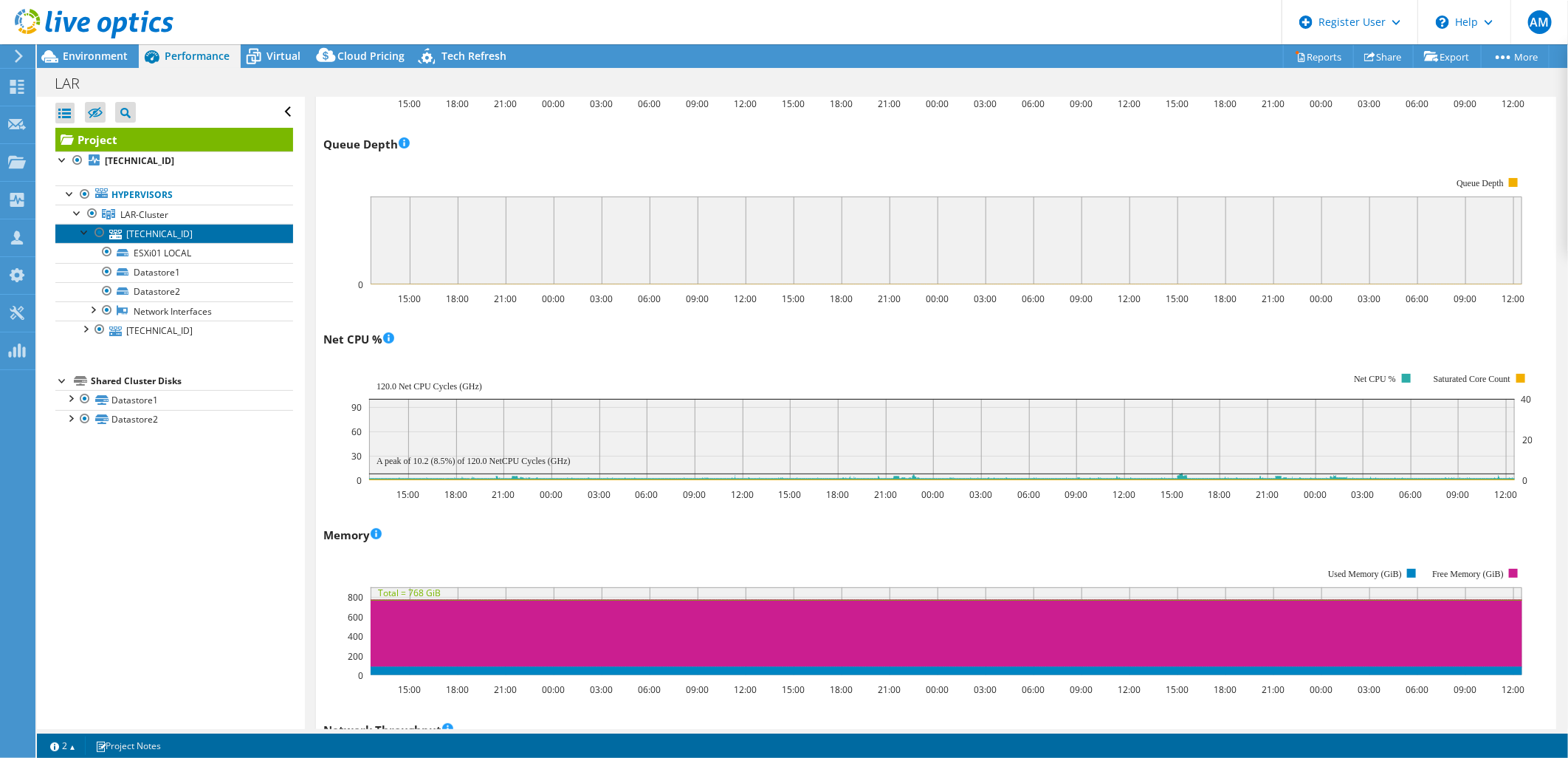
click at [158, 234] on link "[TECHNICAL_ID]" at bounding box center [174, 233] width 238 height 19
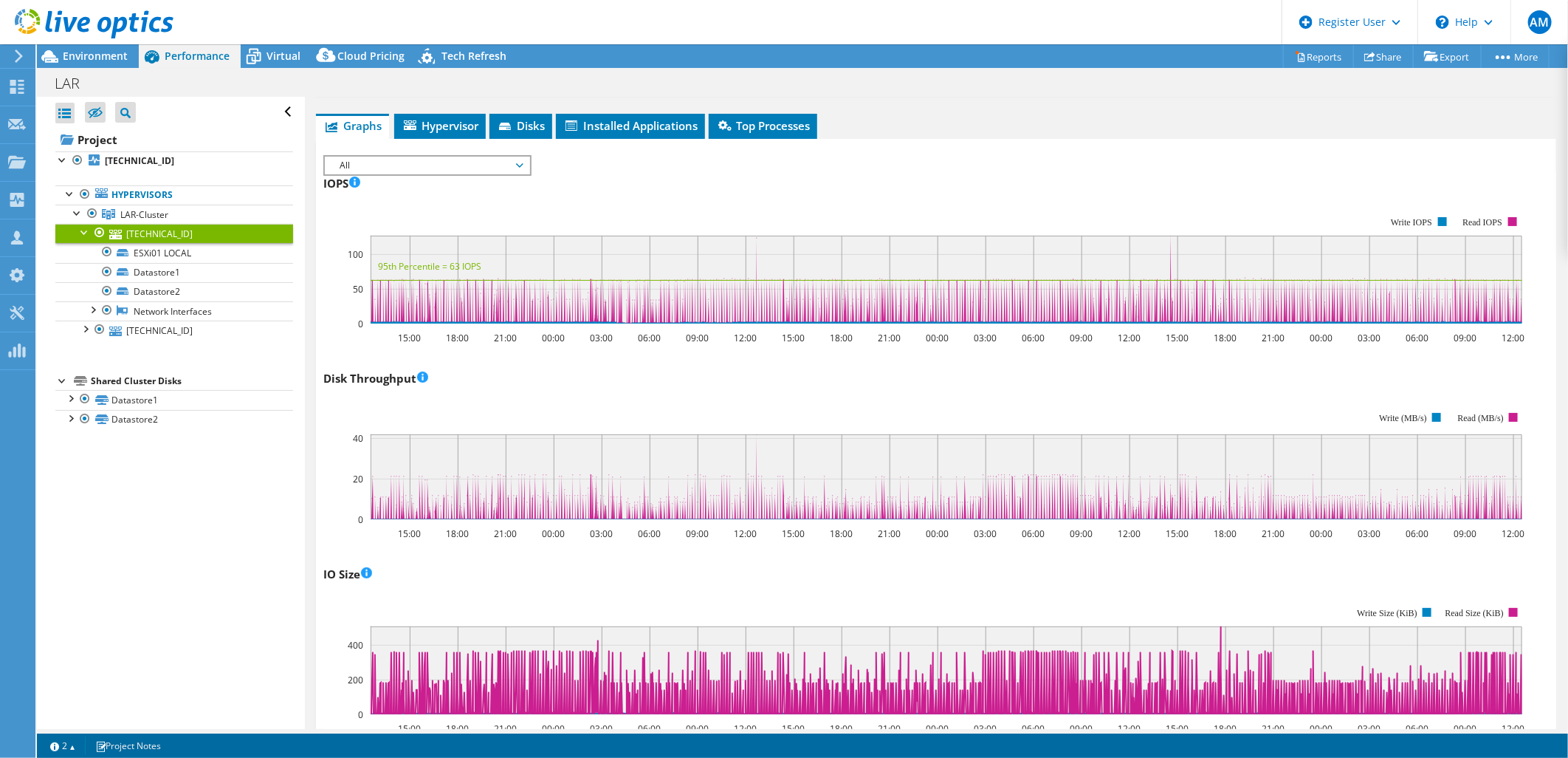
scroll to position [0, 0]
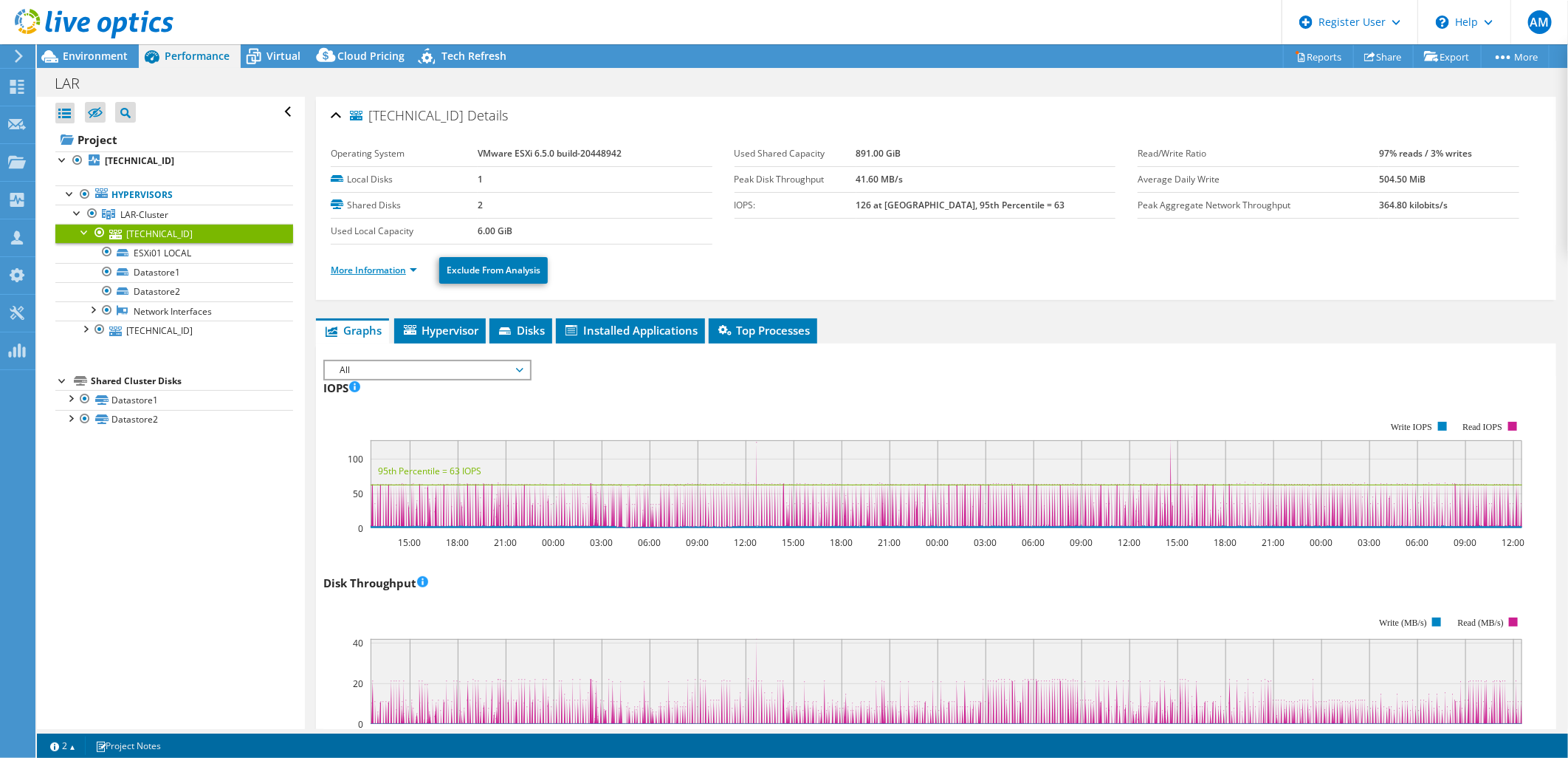
click at [406, 267] on link "More Information" at bounding box center [373, 270] width 86 height 13
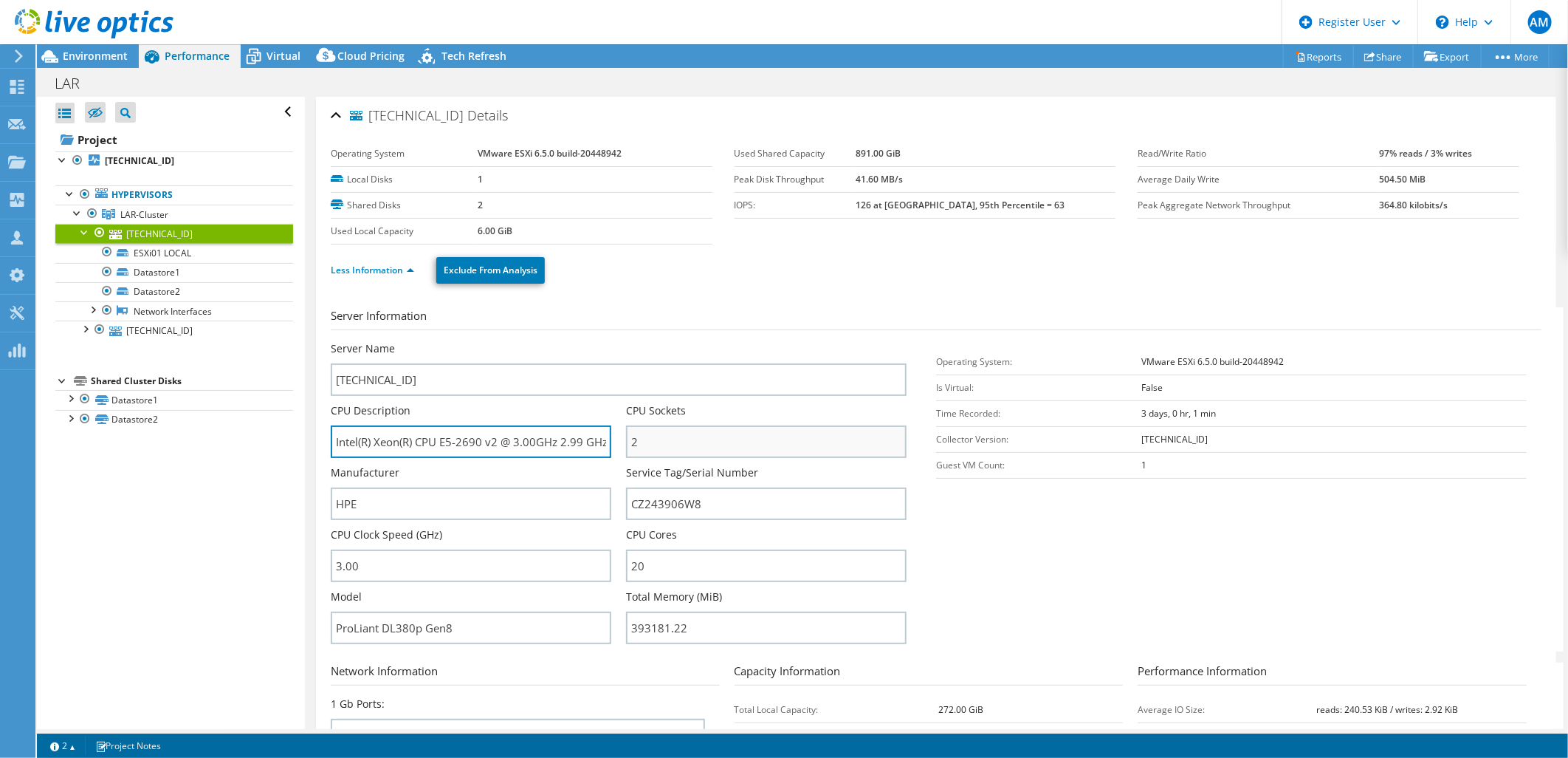
drag, startPoint x: 438, startPoint y: 438, endPoint x: 635, endPoint y: 433, distance: 197.1
click at [654, 341] on div "Server Name 10.6.36.101 CPU Description Intel(R) Xeon(R) CPU E5-2690 v2 @ 3.00G…" at bounding box center [625, 341] width 590 height 0
click at [549, 447] on input "Intel(R) Xeon(R) CPU E5-2690 v2 @ 3.00GHz 2.99 GHz" at bounding box center [470, 441] width 280 height 32
drag, startPoint x: 439, startPoint y: 439, endPoint x: 480, endPoint y: 441, distance: 41.0
click at [480, 441] on input "Intel(R) Xeon(R) CPU E5-2690 v2 @ 3.00GHz 2.99 GHz" at bounding box center [470, 441] width 280 height 32
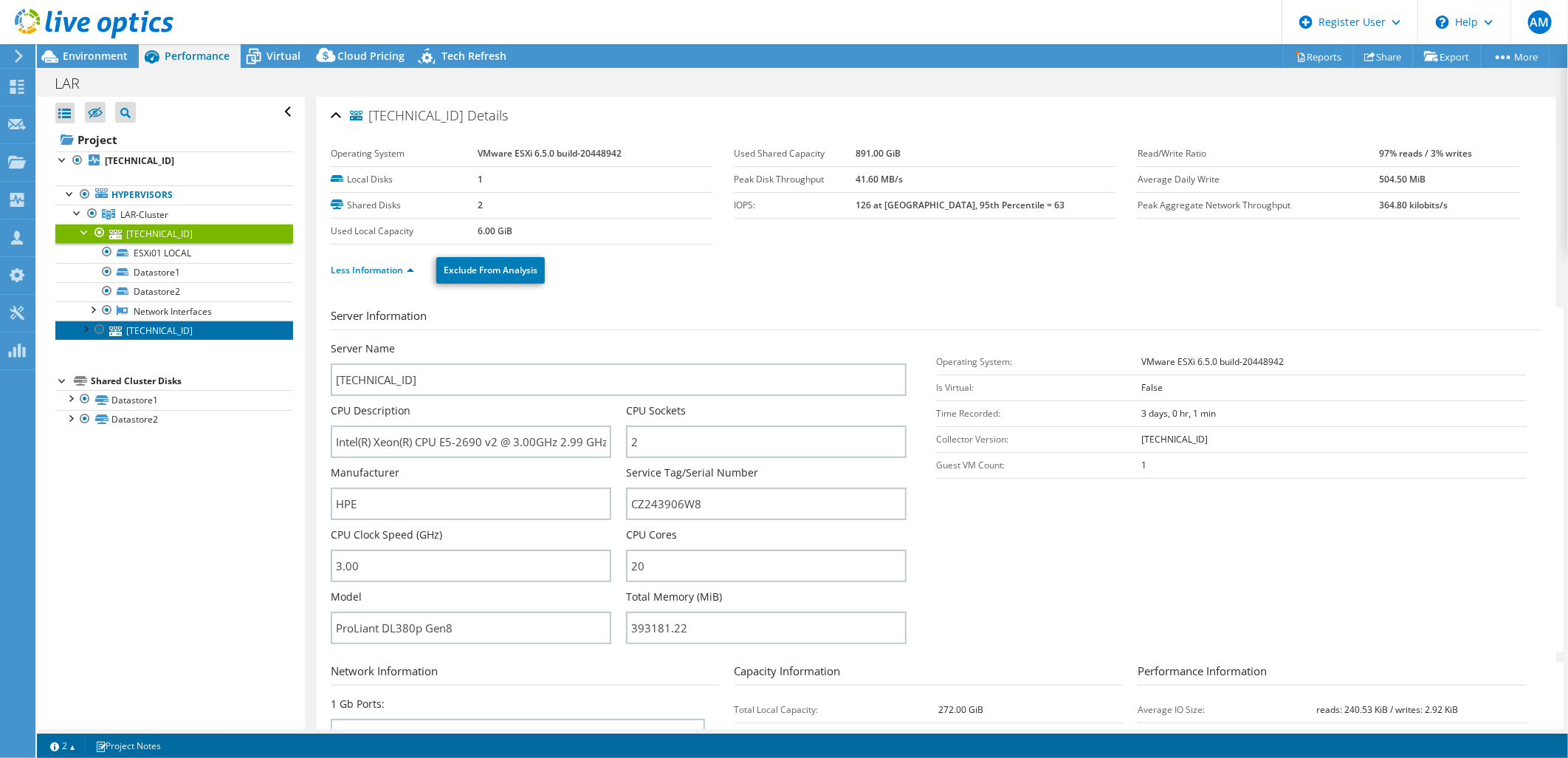
click at [153, 330] on link "[TECHNICAL_ID]" at bounding box center [174, 330] width 238 height 19
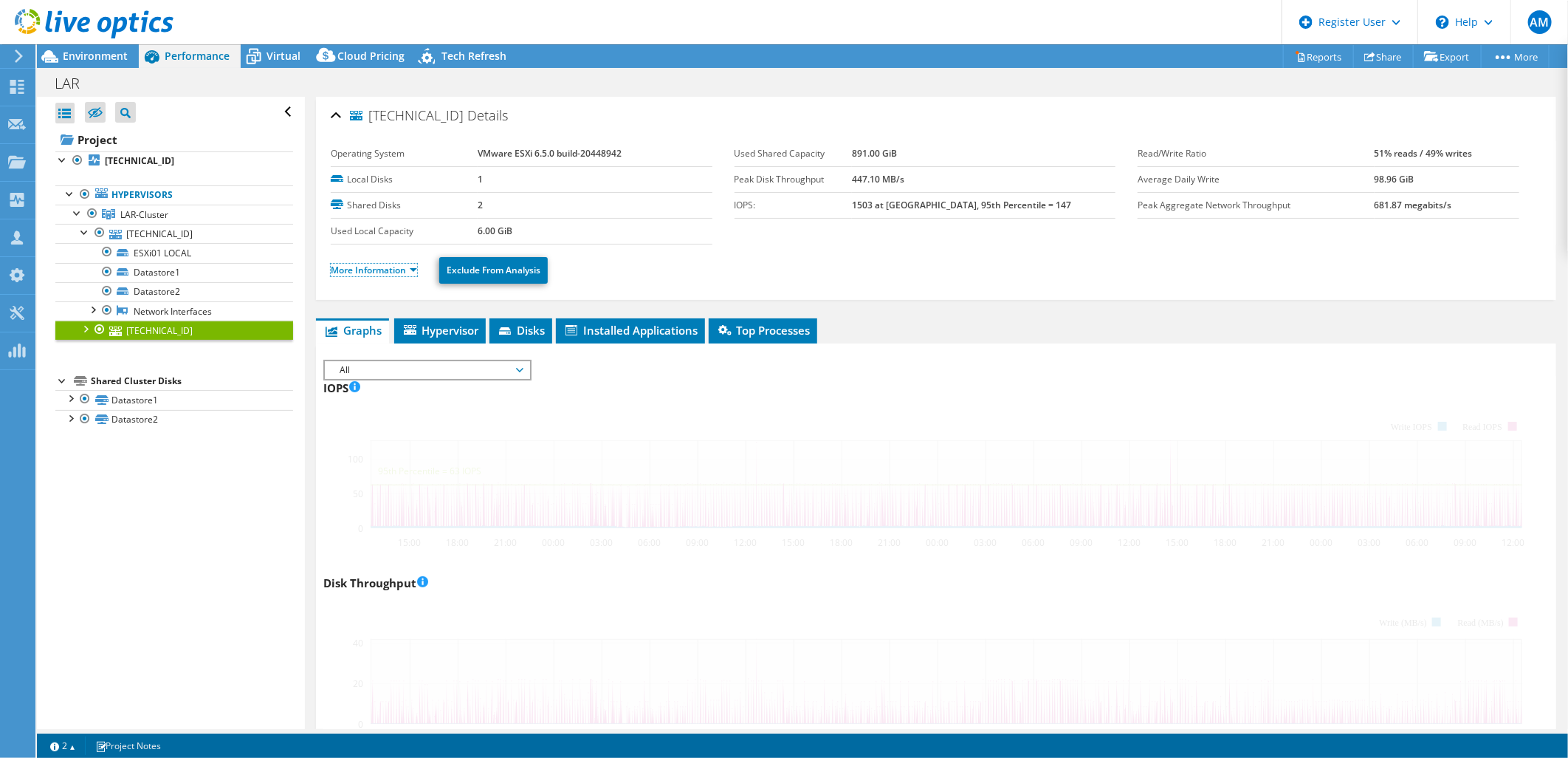
click at [401, 267] on link "More Information" at bounding box center [373, 270] width 86 height 13
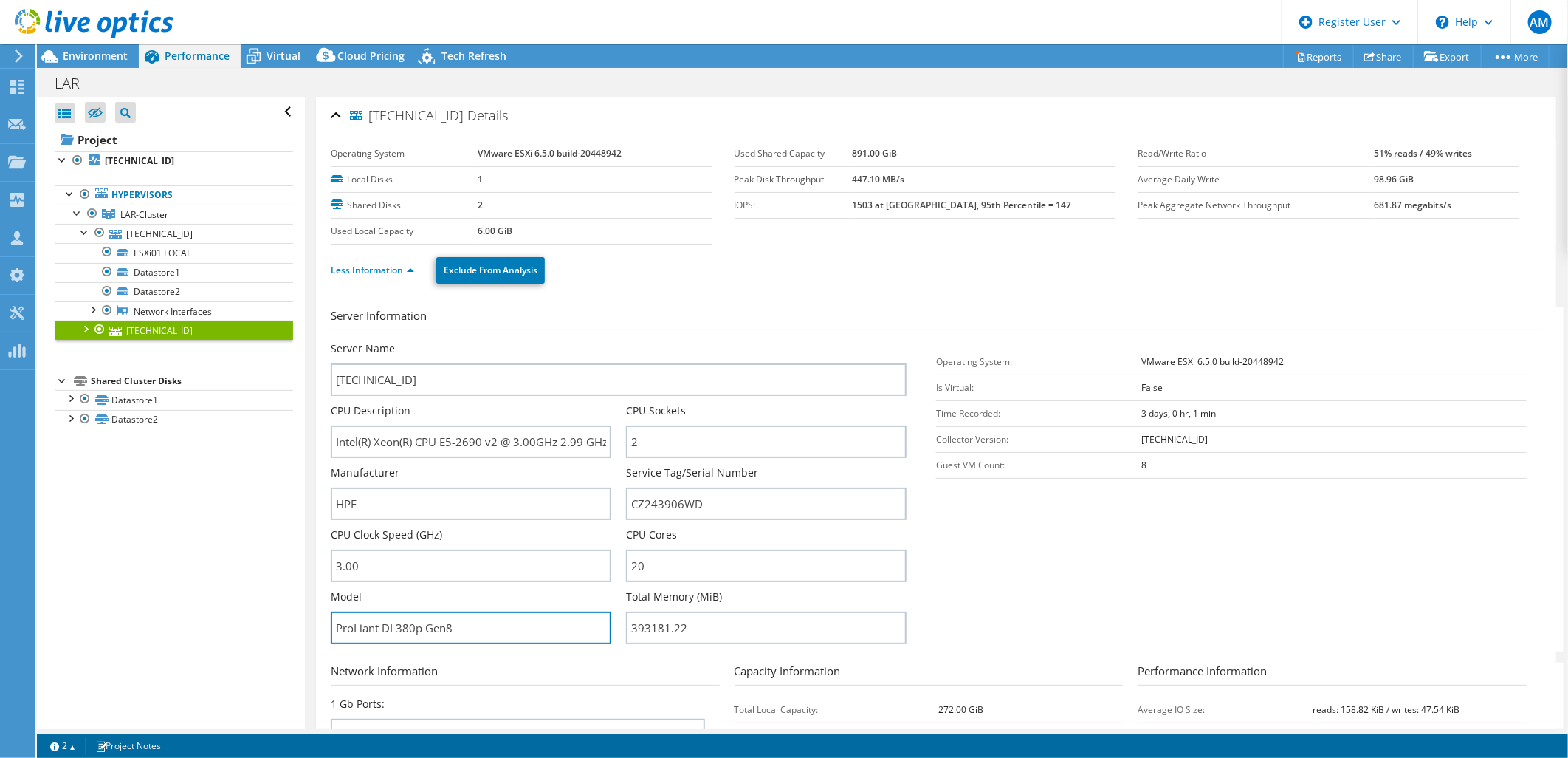
click at [276, 635] on div "Open All Close All Hide Excluded Nodes Project Tree Filter" at bounding box center [802, 413] width 1531 height 632
click at [98, 64] on div "Environment" at bounding box center [87, 56] width 102 height 24
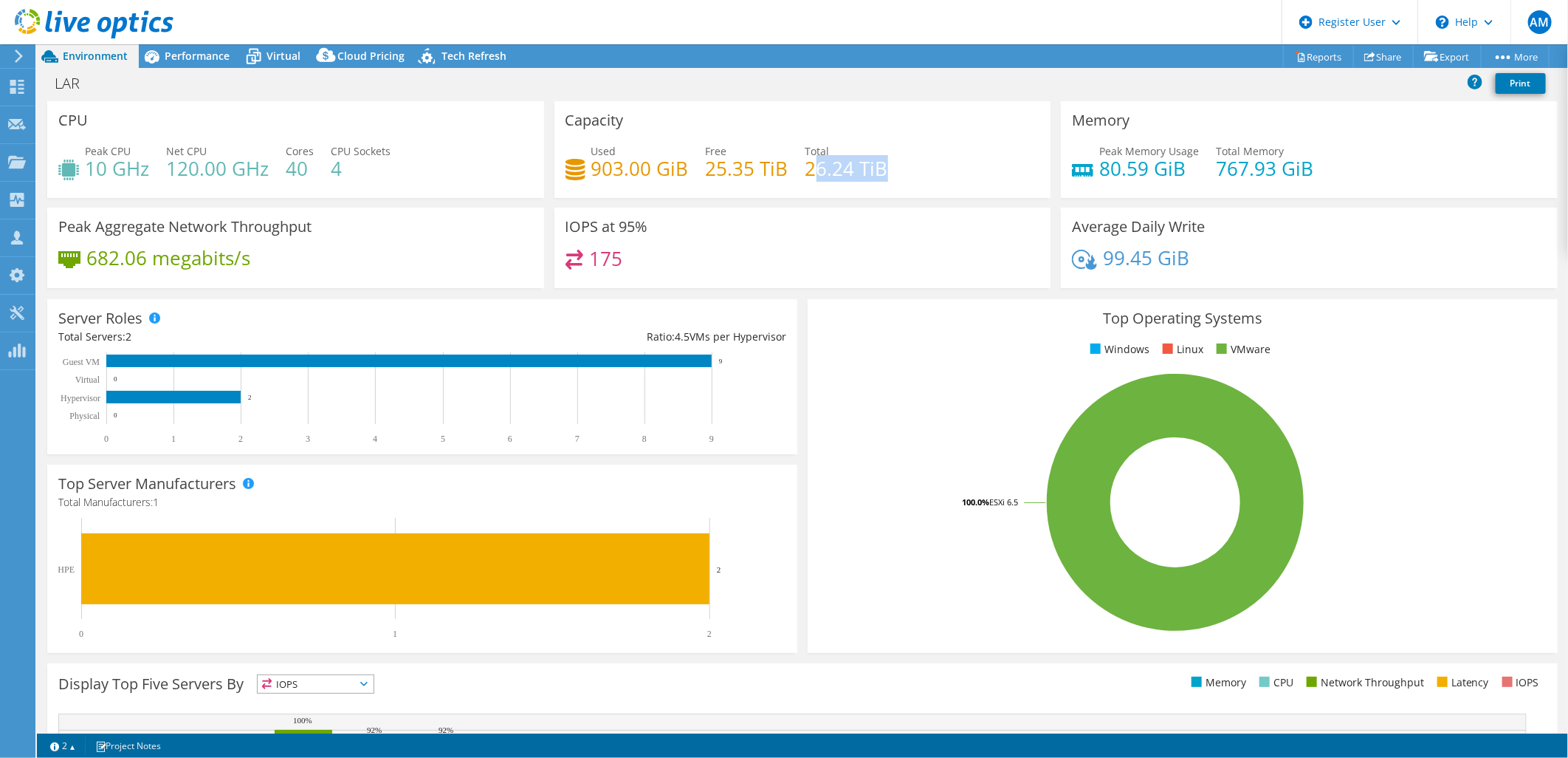
drag, startPoint x: 806, startPoint y: 164, endPoint x: 877, endPoint y: 171, distance: 71.3
click at [881, 166] on div "Used 903.00 GiB Free 25.35 TiB Total 26.24 TiB" at bounding box center [803, 167] width 475 height 48
drag, startPoint x: 588, startPoint y: 173, endPoint x: 700, endPoint y: 172, distance: 112.0
click at [700, 172] on div "Used 903.00 GiB Free 25.35 TiB Total 26.24 TiB" at bounding box center [803, 167] width 475 height 48
click at [217, 58] on span "Performance" at bounding box center [197, 55] width 65 height 14
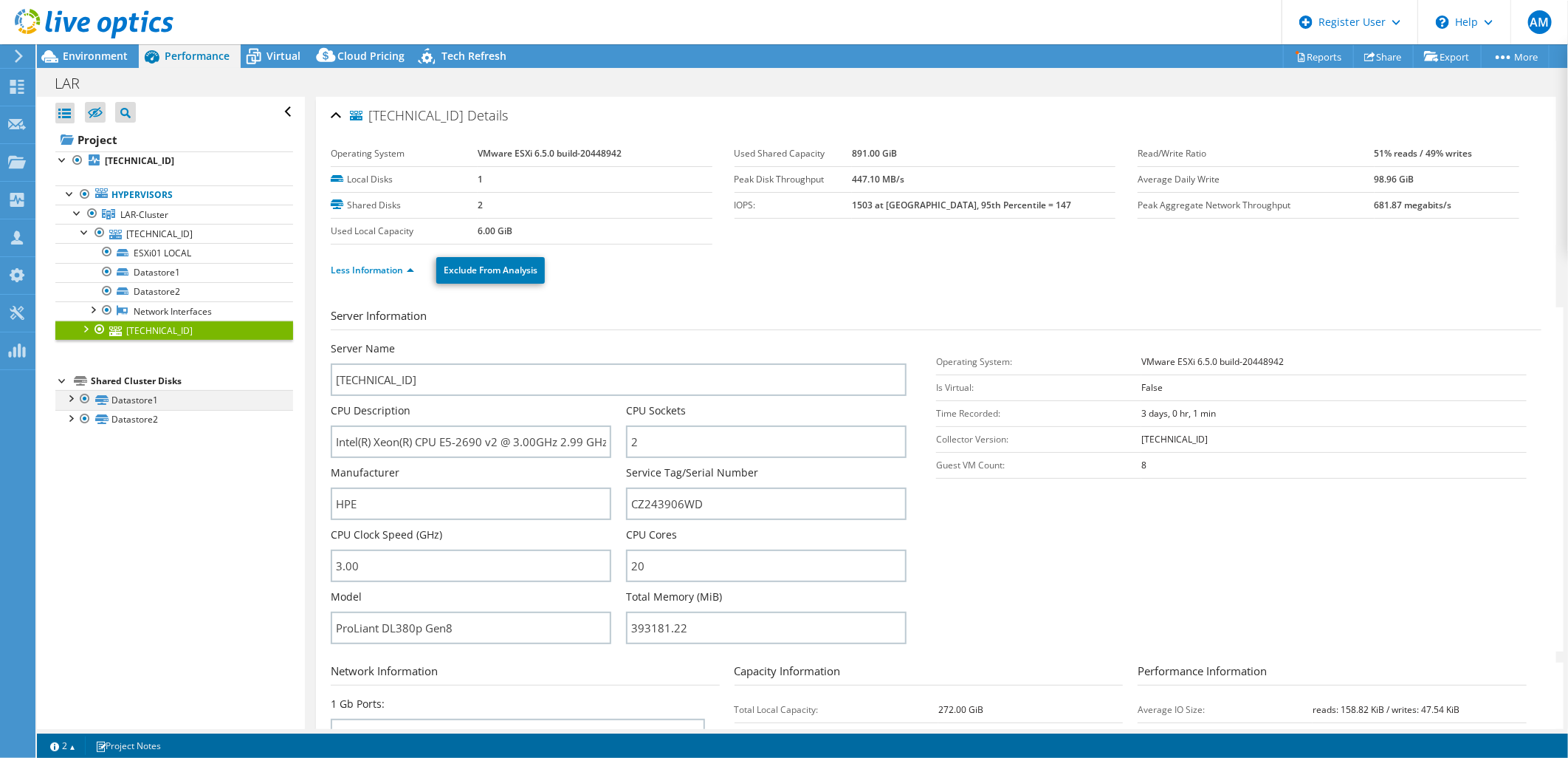
click at [69, 399] on div at bounding box center [70, 397] width 15 height 15
click at [137, 392] on link "Datastore1" at bounding box center [174, 399] width 238 height 19
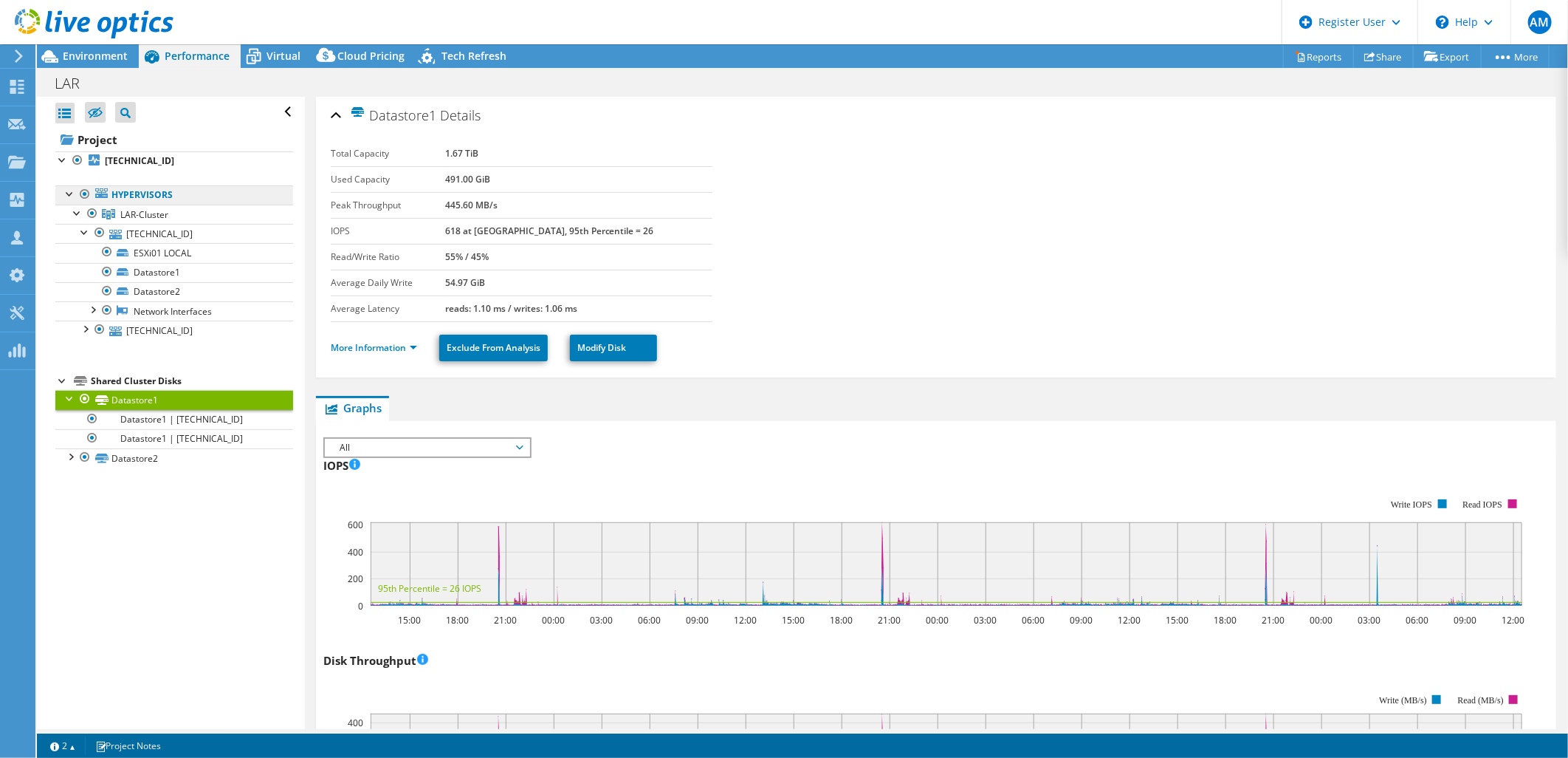
click at [127, 194] on link "Hypervisors" at bounding box center [174, 194] width 238 height 19
click at [108, 166] on b "[TECHNICAL_ID]" at bounding box center [140, 161] width 70 height 13
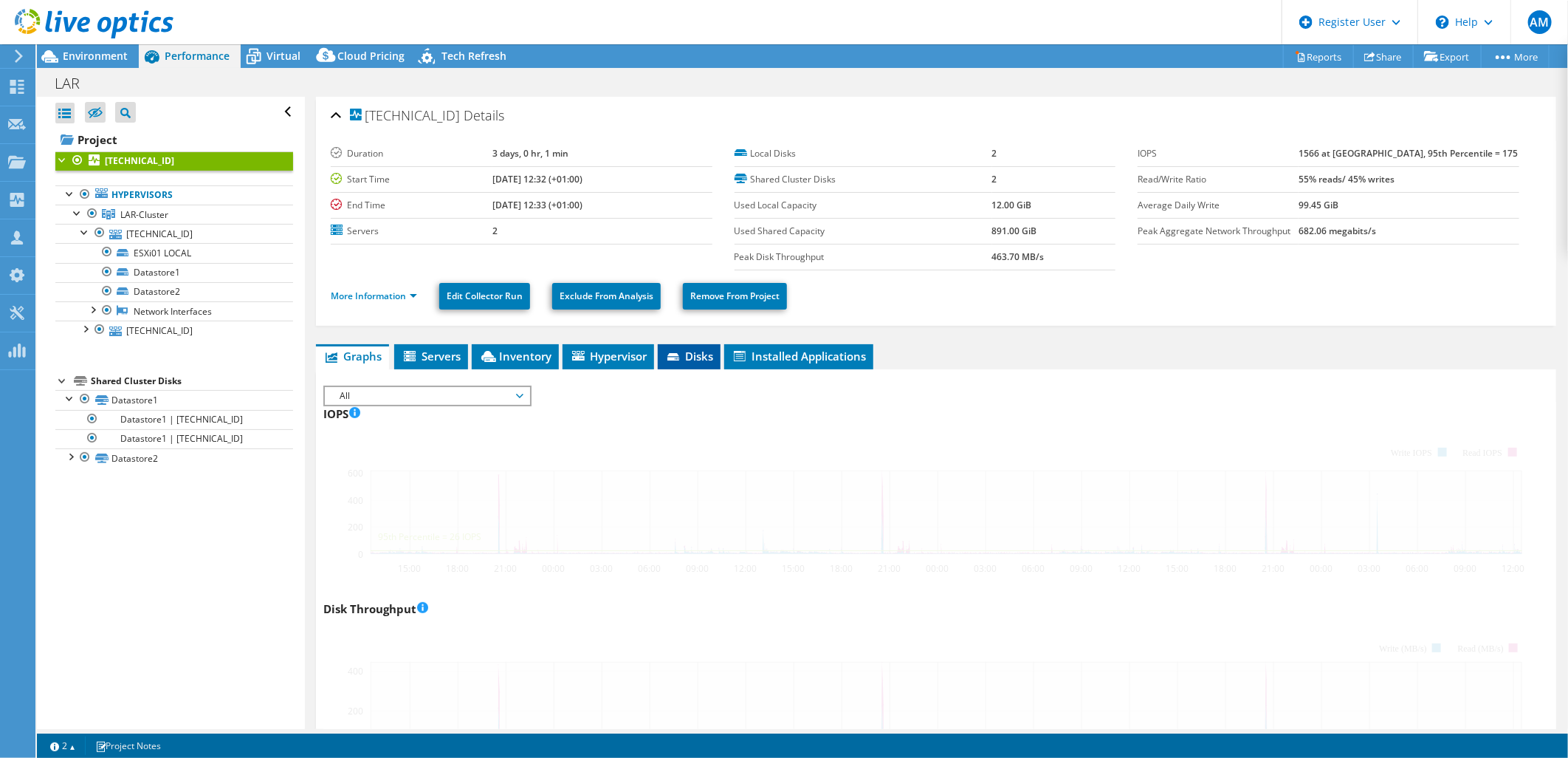
click at [700, 357] on span "Disks" at bounding box center [689, 356] width 48 height 15
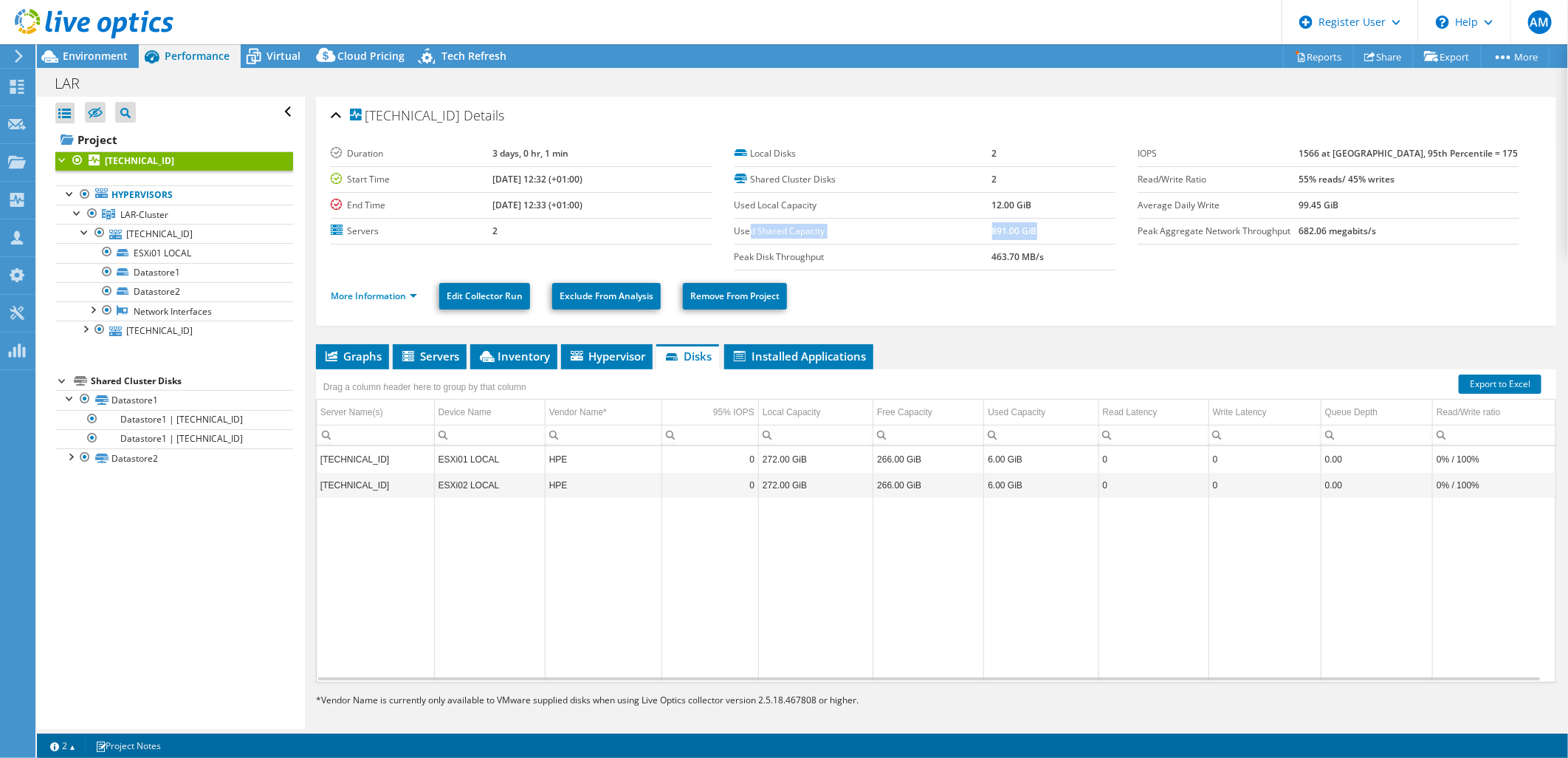
drag, startPoint x: 857, startPoint y: 226, endPoint x: 1038, endPoint y: 223, distance: 181.0
click at [1038, 223] on tr "Used Shared Capacity 891.00 GiB" at bounding box center [925, 231] width 382 height 26
click at [771, 364] on li "Installed Applications" at bounding box center [798, 356] width 149 height 25
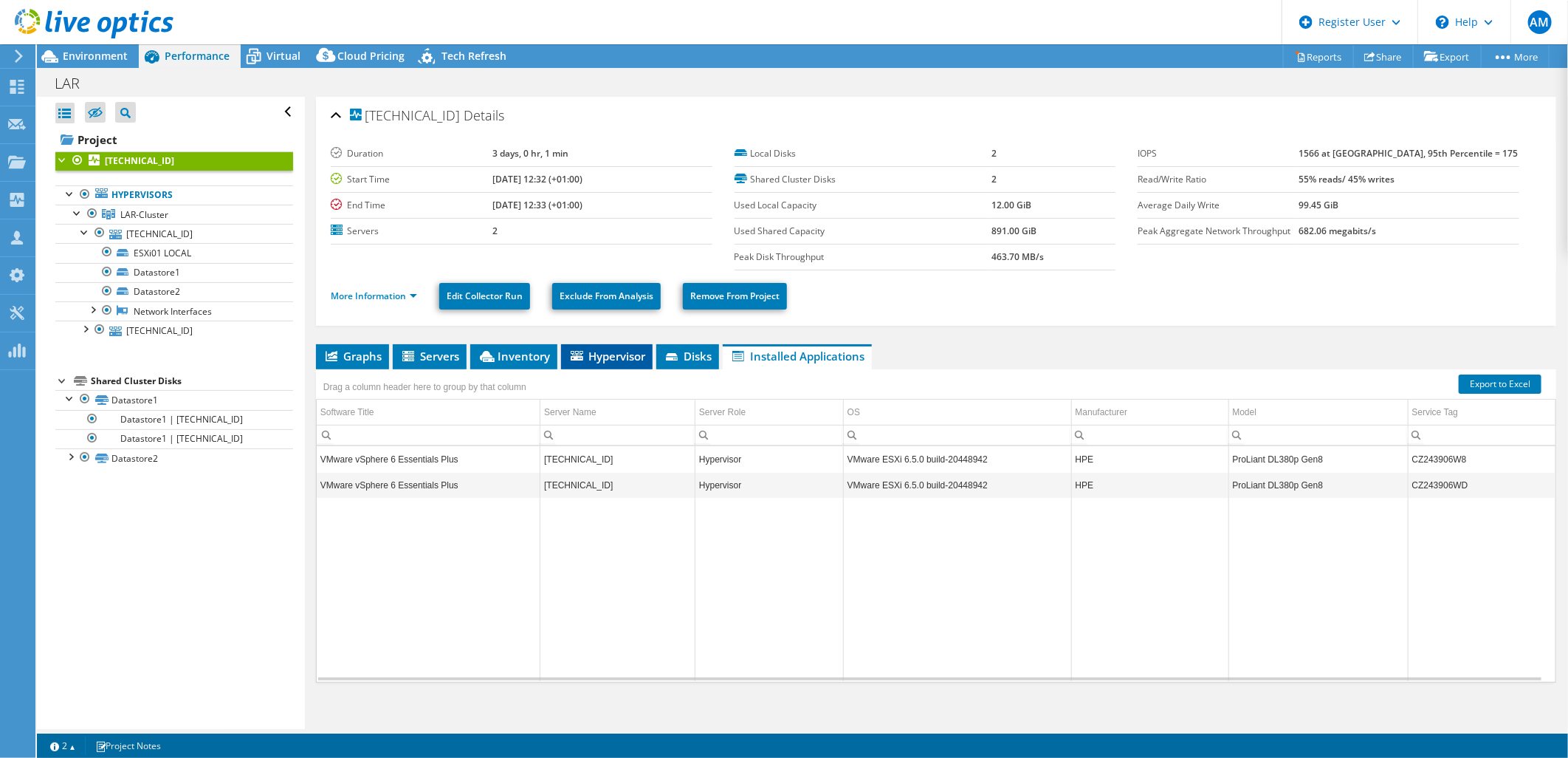
click at [587, 357] on span "Hypervisor" at bounding box center [607, 356] width 77 height 15
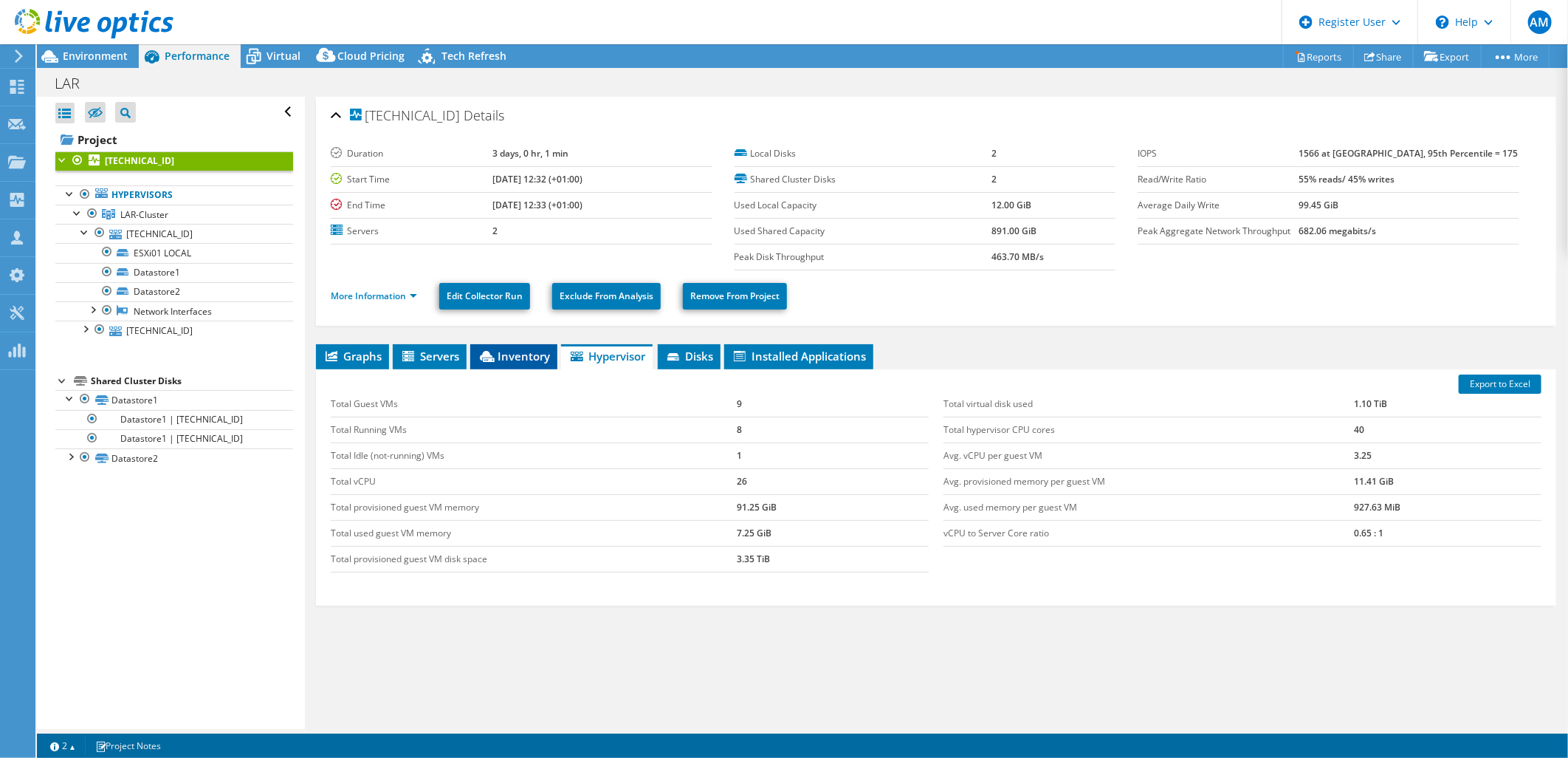
click at [527, 356] on span "Inventory" at bounding box center [514, 356] width 72 height 15
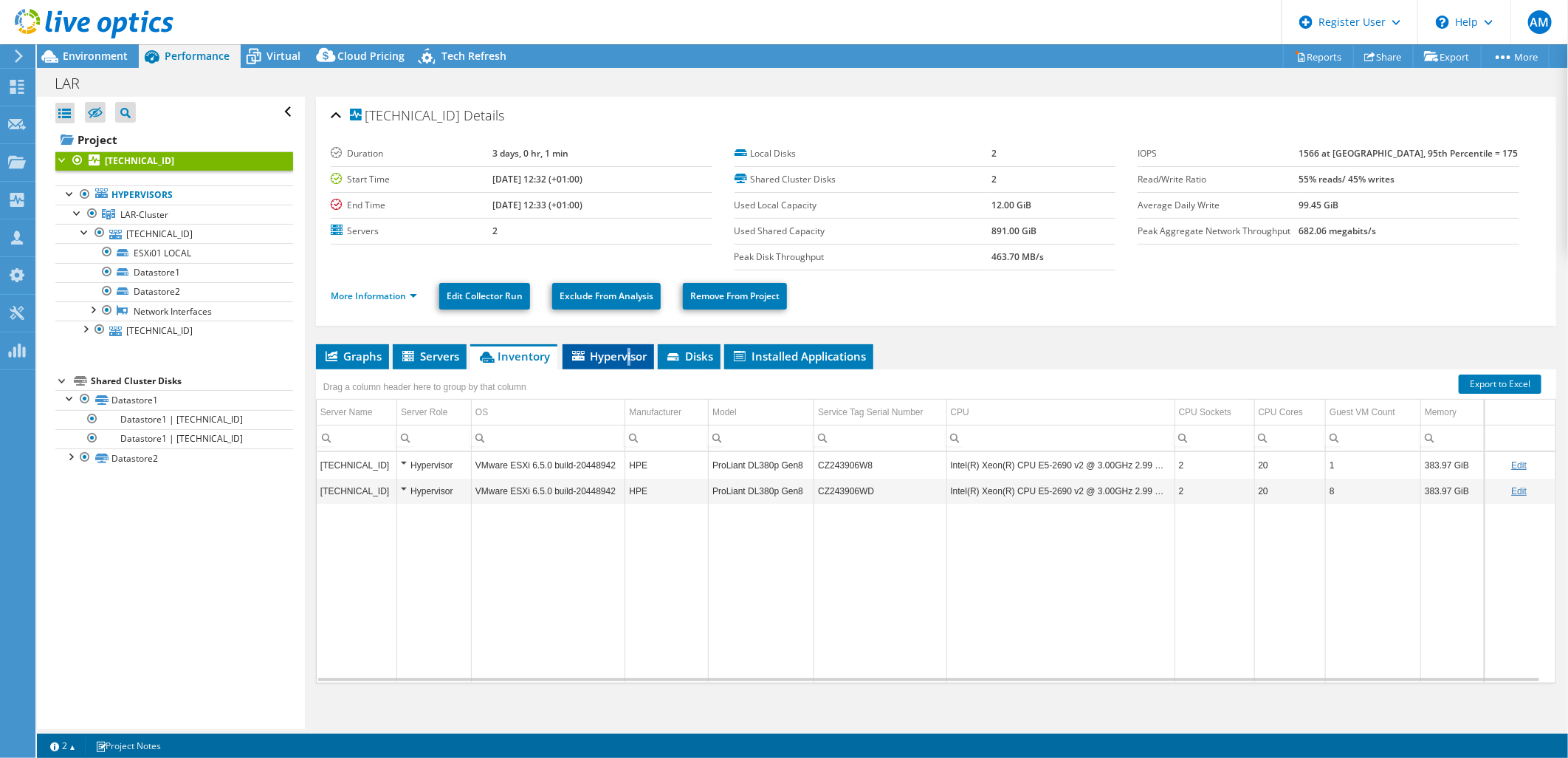
click at [629, 357] on span "Hypervisor" at bounding box center [609, 356] width 77 height 15
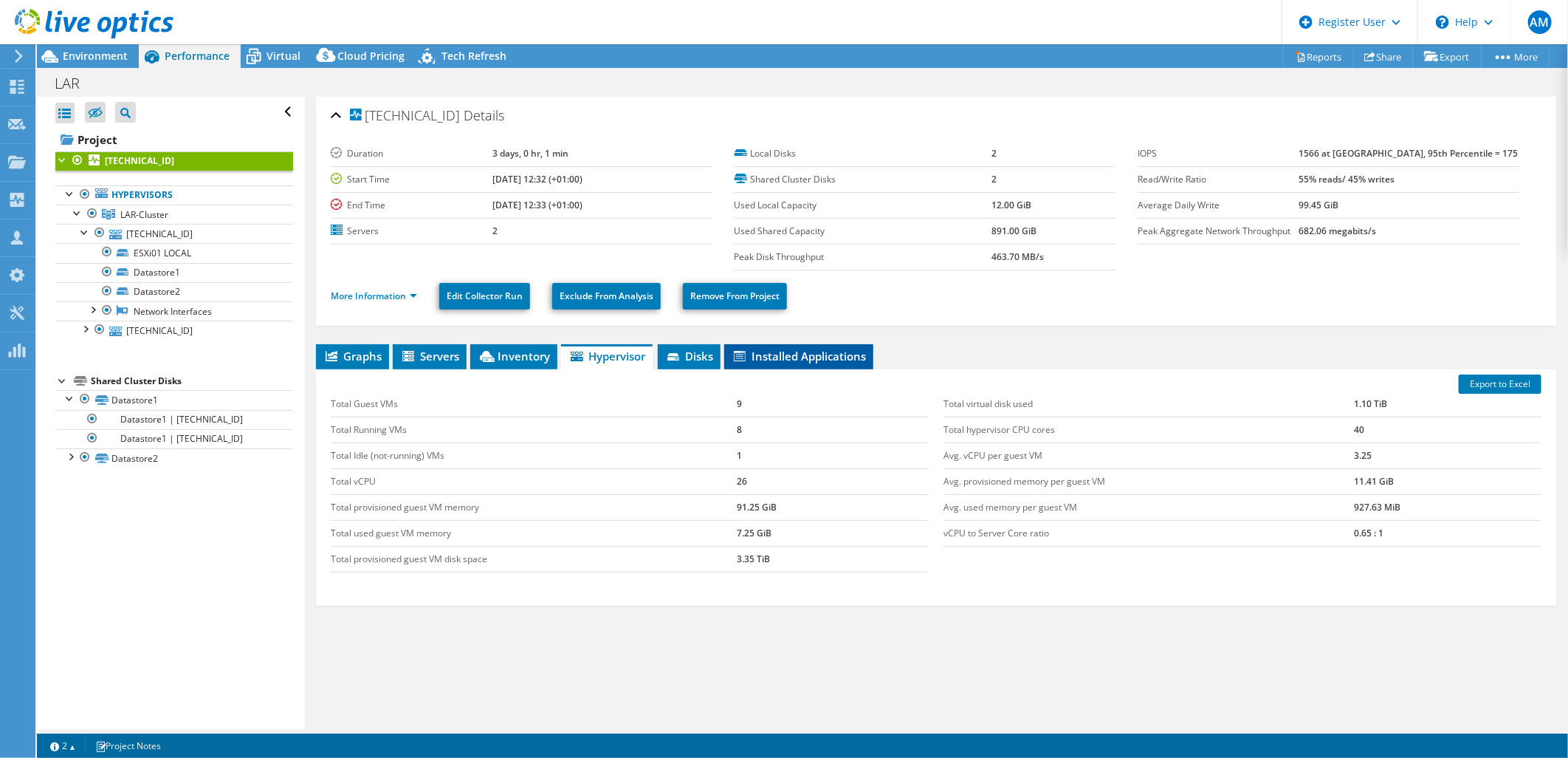
drag, startPoint x: 629, startPoint y: 357, endPoint x: 810, endPoint y: 352, distance: 181.1
click at [810, 352] on span "Installed Applications" at bounding box center [798, 356] width 135 height 15
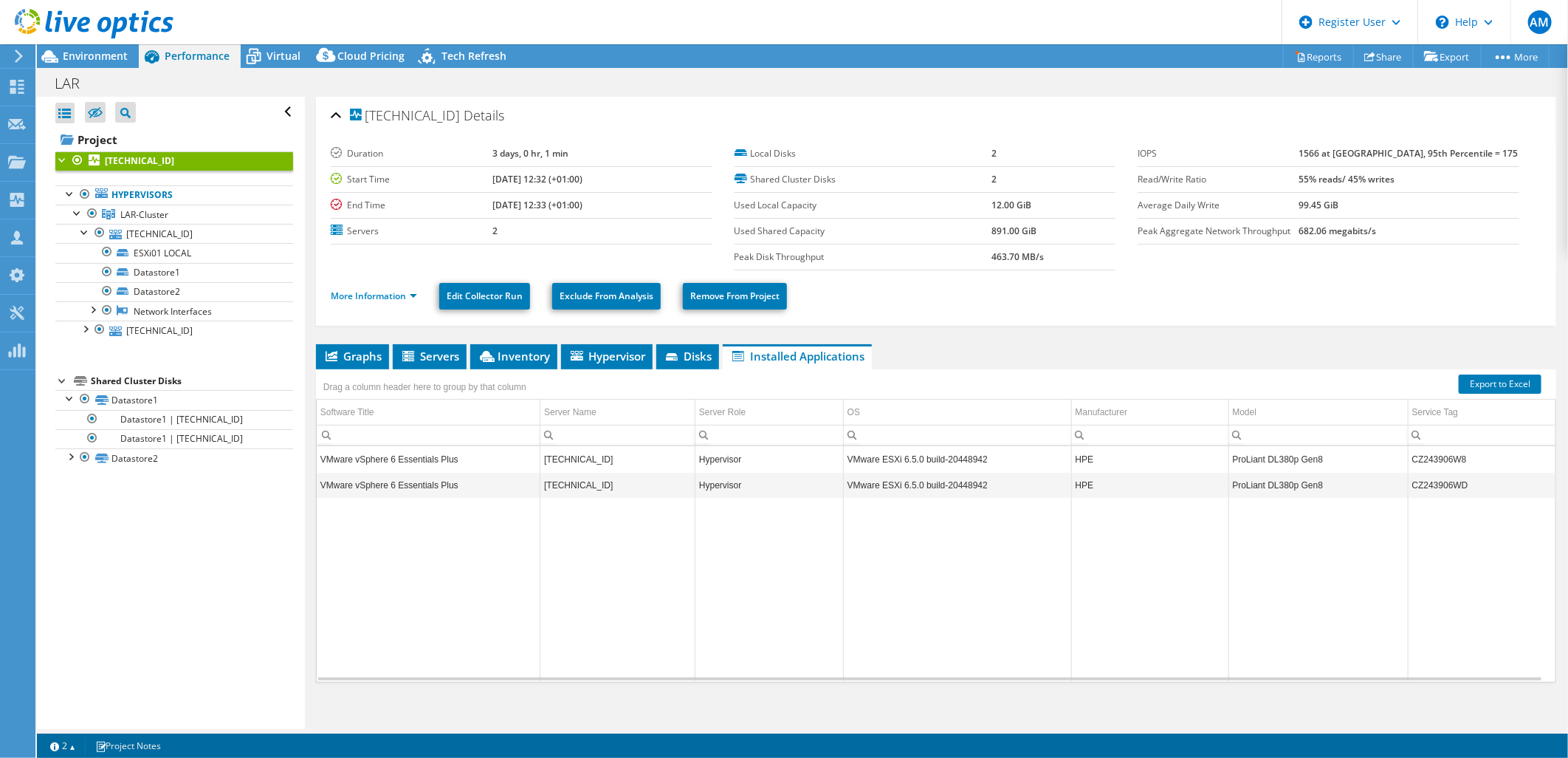
click at [588, 341] on div "10.6.36.101 Details Duration 3 days, 0 hr, 1 min Start Time 09/08/2025, 12:32 (…" at bounding box center [935, 418] width 1262 height 643
click at [602, 349] on span "Hypervisor" at bounding box center [607, 356] width 77 height 15
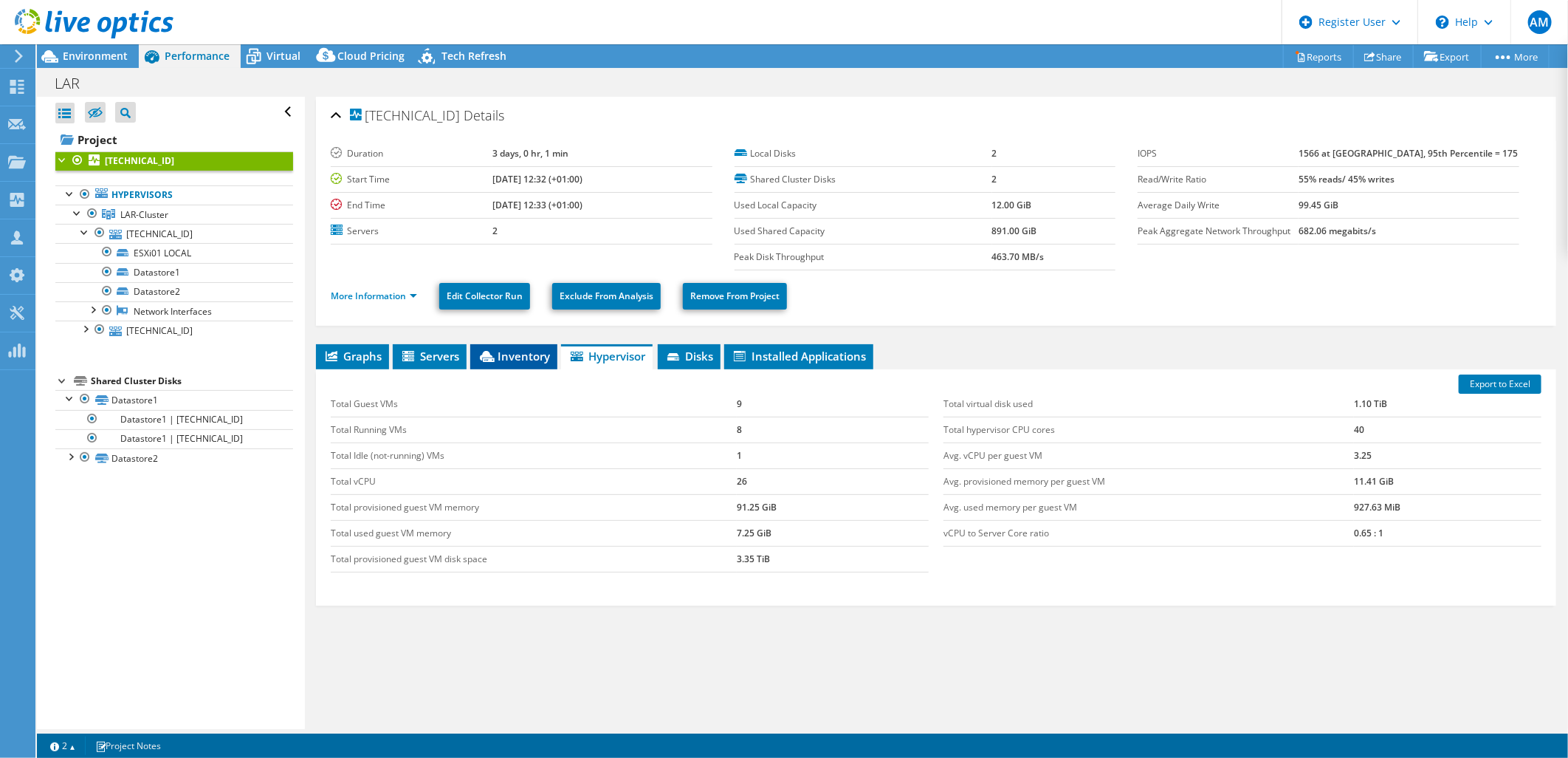
click at [522, 363] on li "Inventory" at bounding box center [514, 356] width 87 height 25
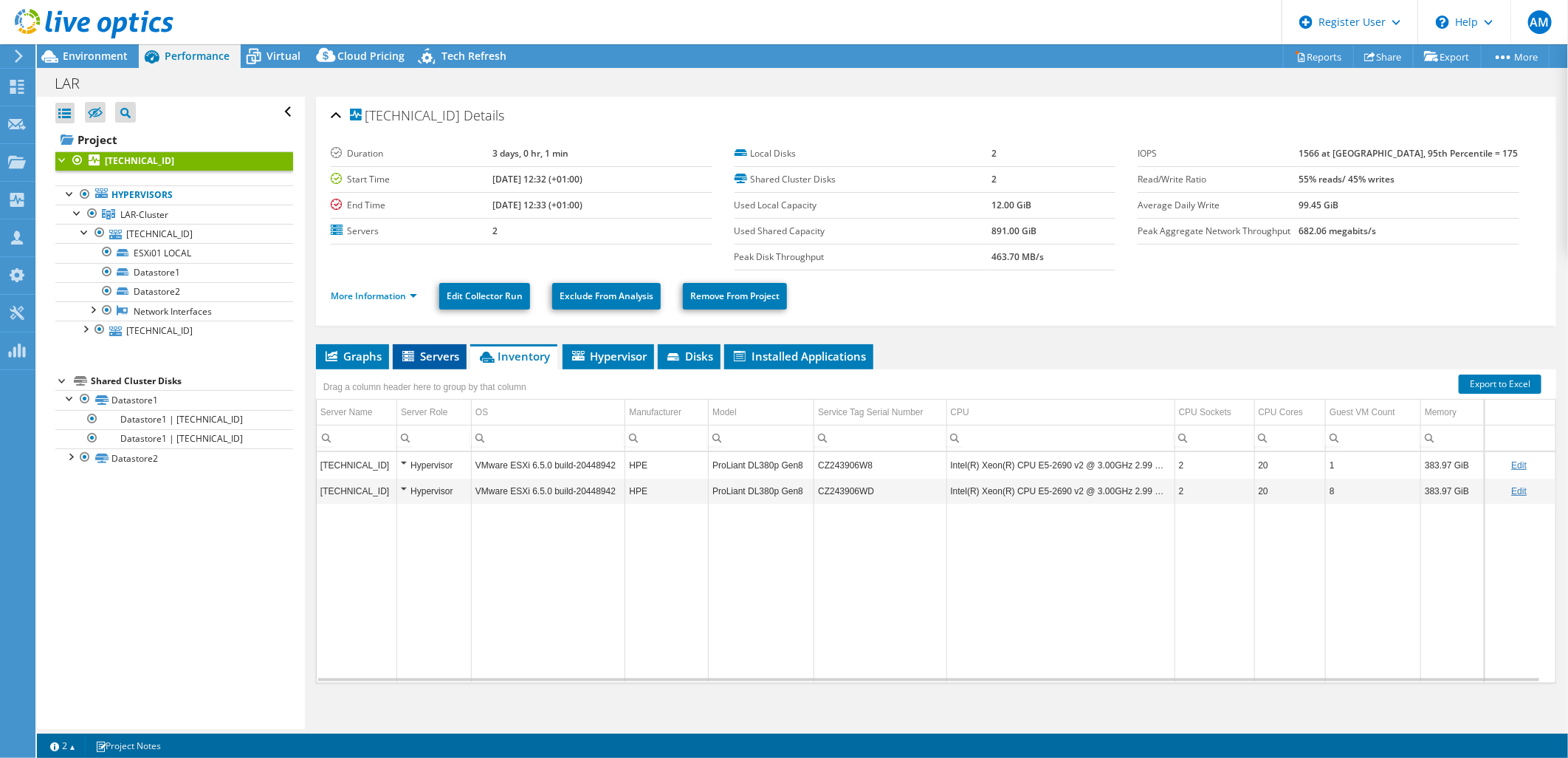
click at [426, 357] on span "Servers" at bounding box center [429, 356] width 59 height 15
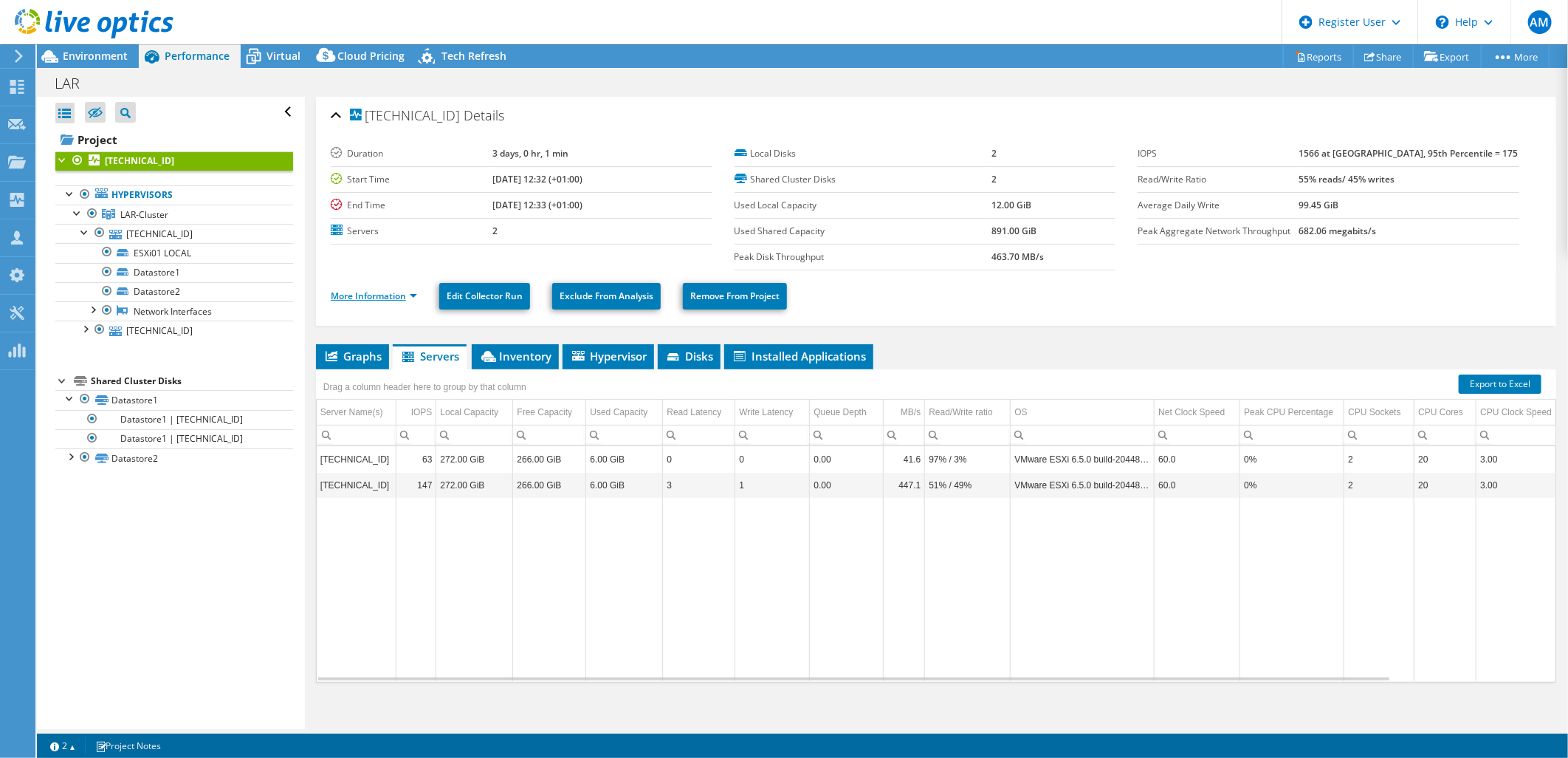
click at [409, 297] on link "More Information" at bounding box center [373, 296] width 86 height 13
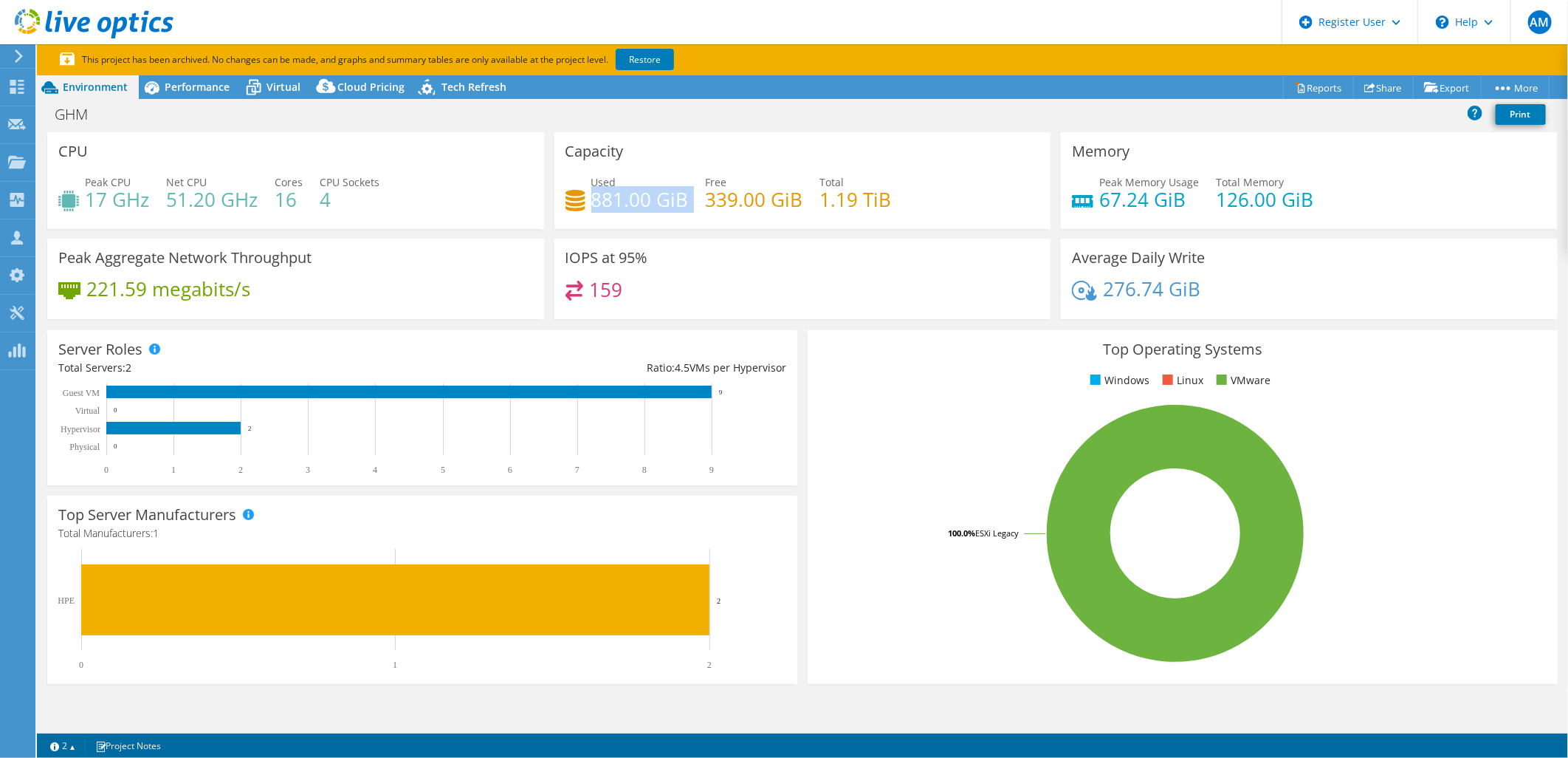
drag, startPoint x: 589, startPoint y: 196, endPoint x: 687, endPoint y: 205, distance: 98.4
click at [688, 205] on div "Used 881.00 GiB Free 339.00 GiB Total 1.19 TiB" at bounding box center [803, 198] width 475 height 48
drag, startPoint x: 1213, startPoint y: 198, endPoint x: 1319, endPoint y: 207, distance: 106.4
click at [1319, 207] on div "Peak Memory Usage 67.24 GiB Total Memory 126.00 GiB" at bounding box center [1309, 198] width 475 height 48
click at [189, 86] on span "Performance" at bounding box center [197, 86] width 65 height 14
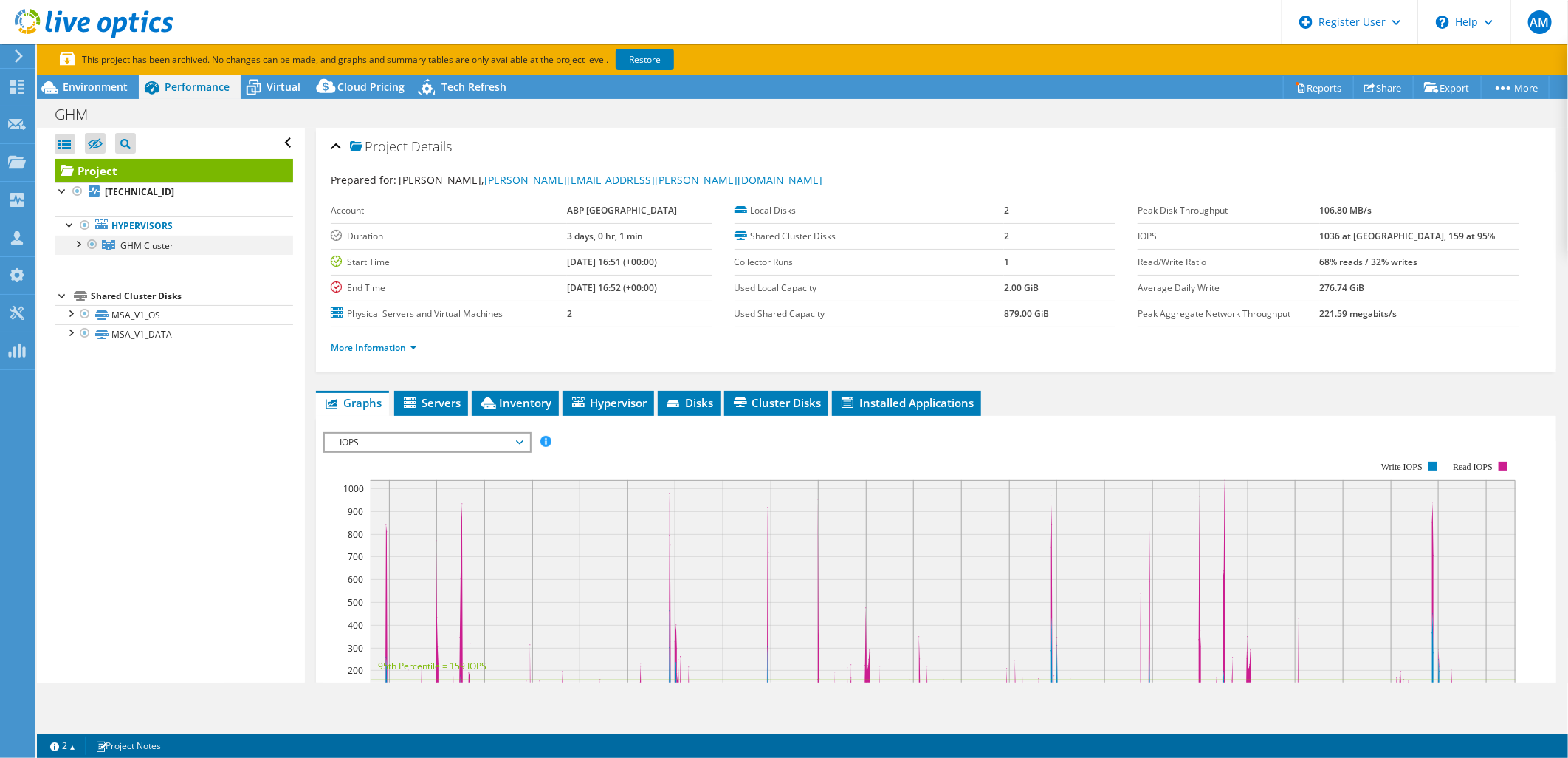
click at [78, 248] on div at bounding box center [78, 243] width 15 height 15
click at [87, 261] on div at bounding box center [85, 262] width 15 height 15
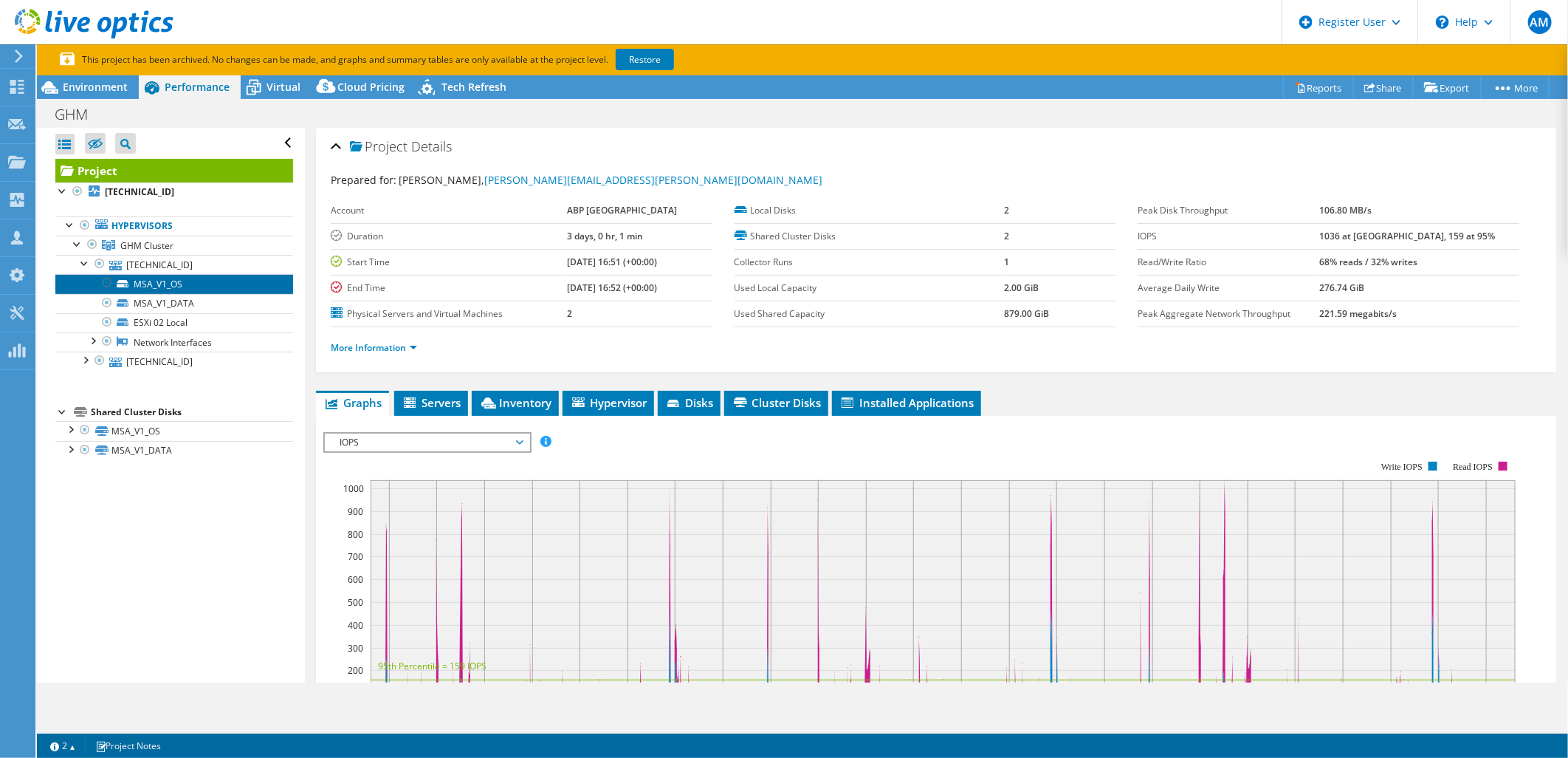
click at [163, 274] on link "MSA_V1_OS" at bounding box center [174, 283] width 238 height 19
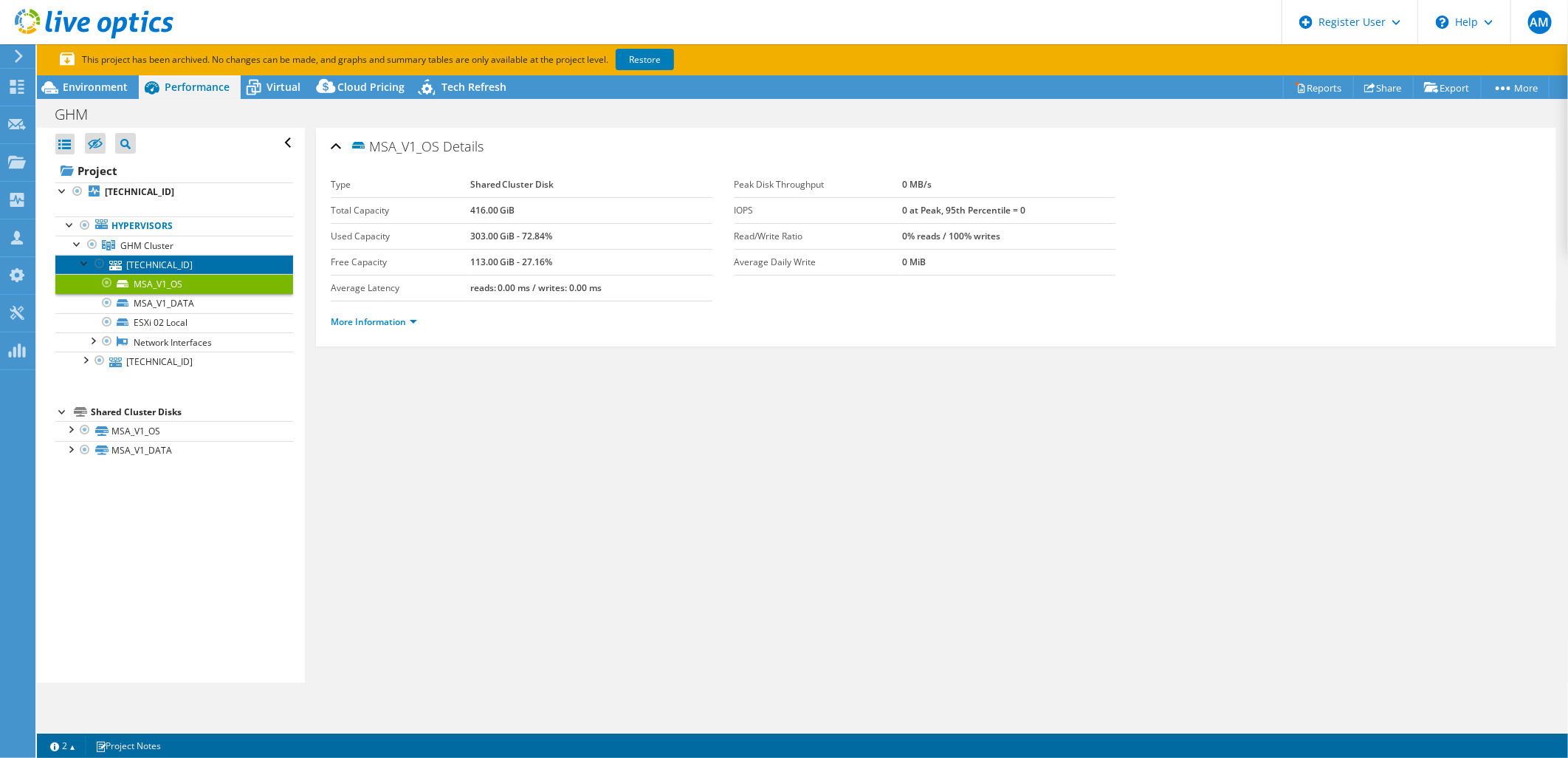
click at [144, 270] on link "10.6.161.182" at bounding box center [174, 264] width 238 height 19
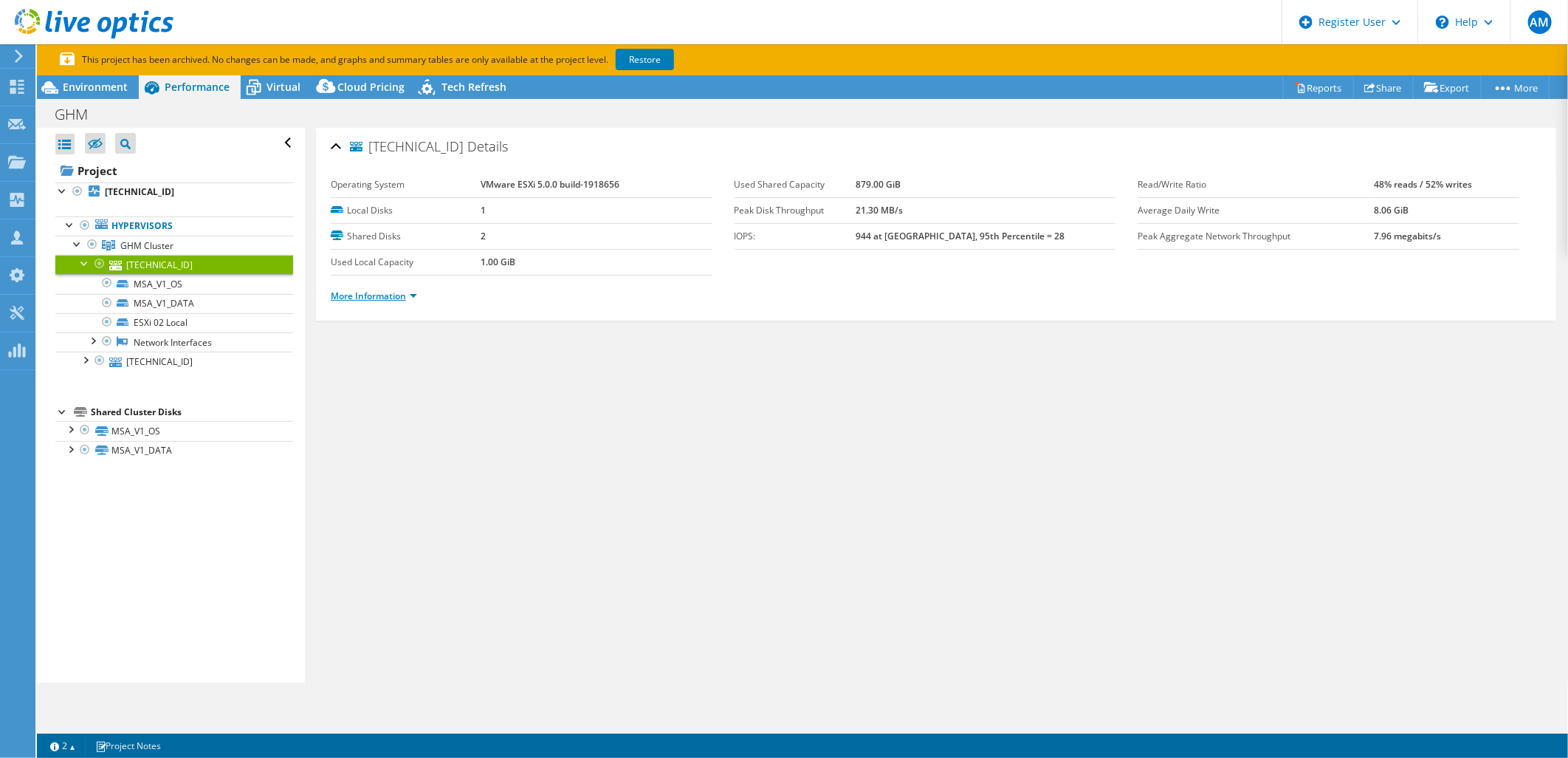
click at [399, 297] on link "More Information" at bounding box center [373, 296] width 86 height 13
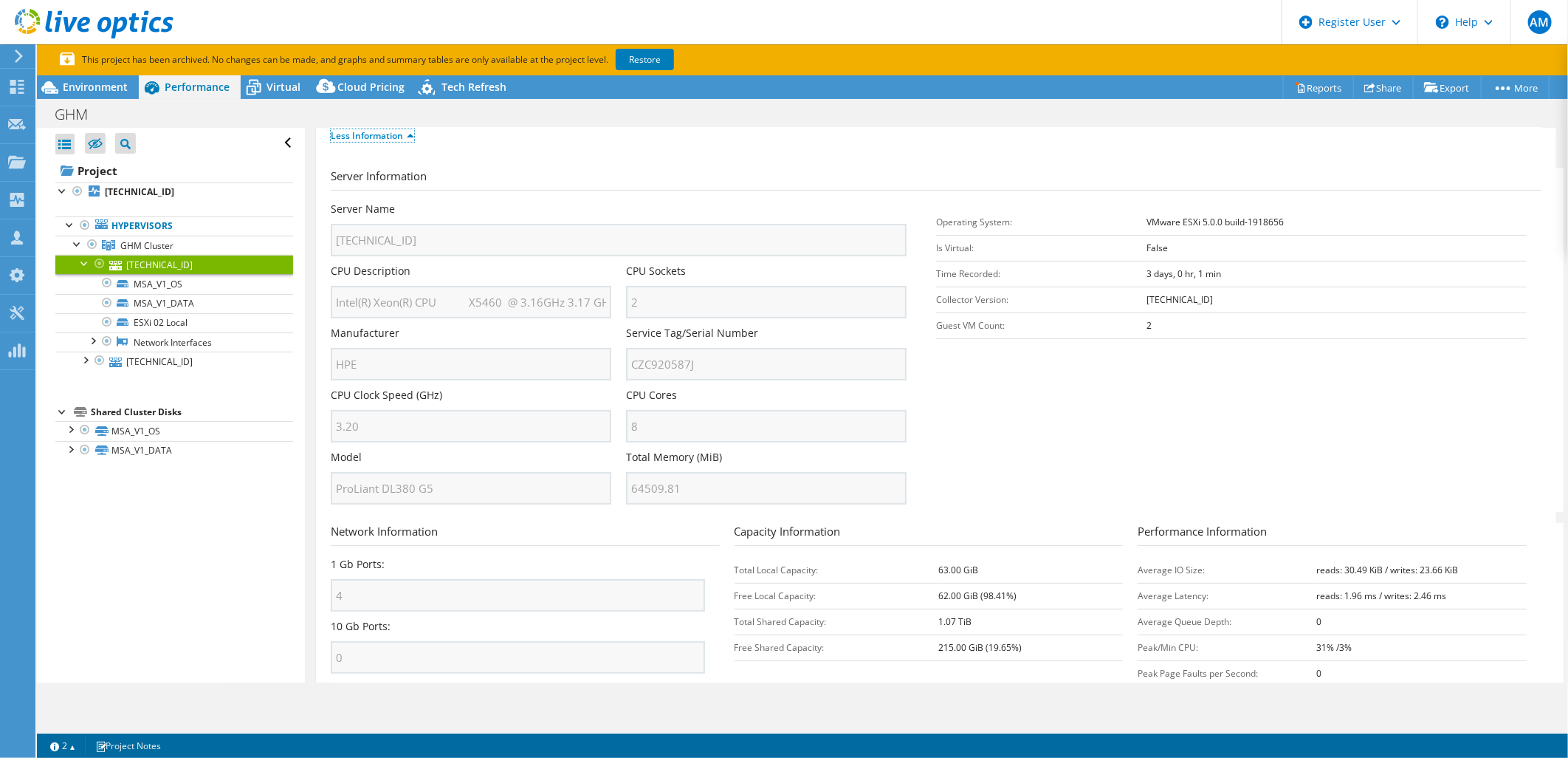
scroll to position [164, 0]
click at [600, 198] on div "Server Name 10.6.161.182 CPU Description Intel(R) Xeon(R) CPU X5460 @ 3.16GHz 3…" at bounding box center [625, 198] width 590 height 0
click at [613, 198] on div "Server Name 10.6.161.182 CPU Description Intel(R) Xeon(R) CPU X5460 @ 3.16GHz 3…" at bounding box center [625, 198] width 590 height 0
click at [583, 198] on div "Server Name 10.6.161.182 CPU Description Intel(R) Xeon(R) CPU X5460 @ 3.16GHz 3…" at bounding box center [625, 198] width 590 height 0
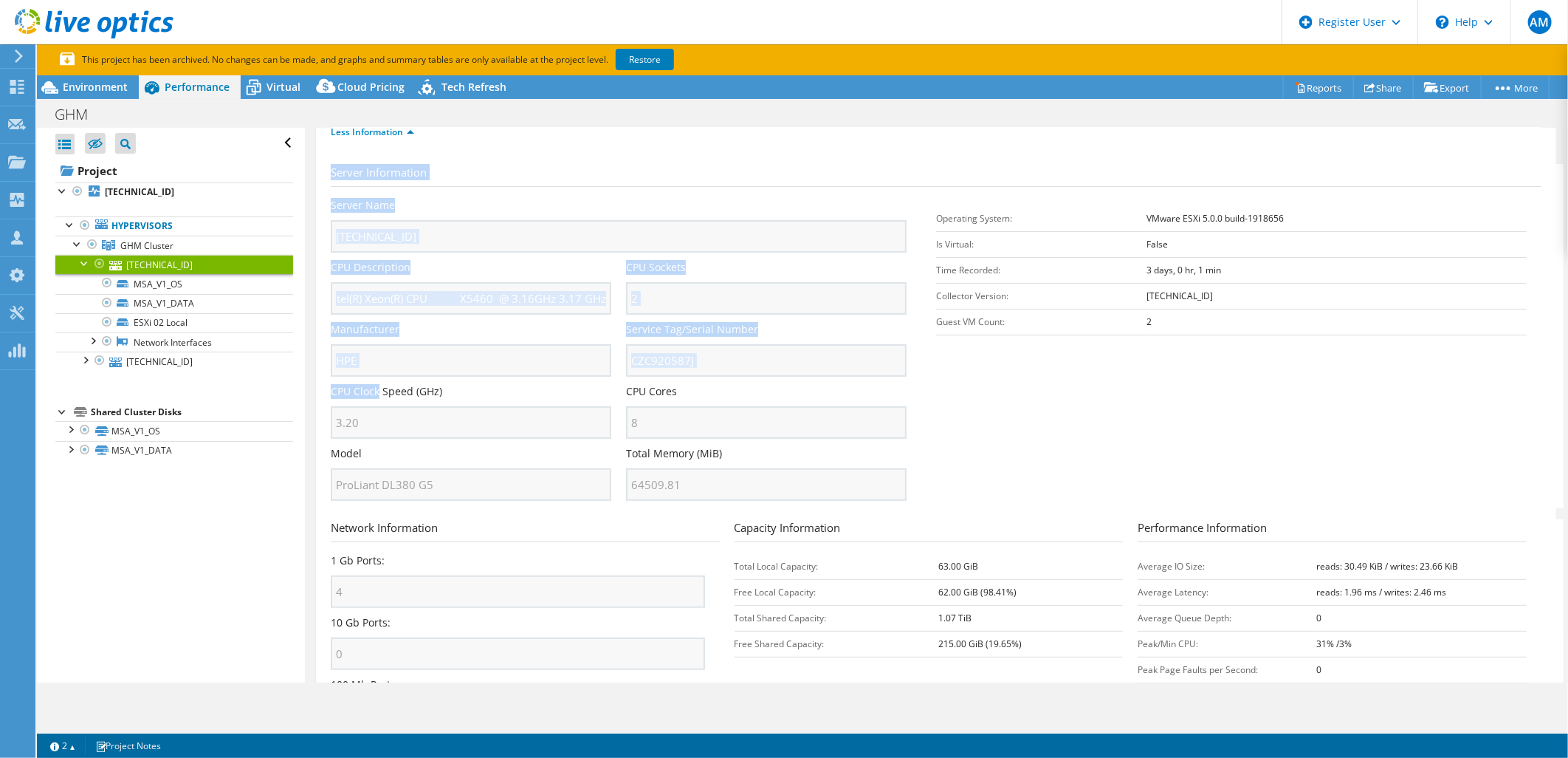
drag, startPoint x: 380, startPoint y: 393, endPoint x: 326, endPoint y: 418, distance: 59.5
click at [325, 418] on div "10.6.161.182 Details Operating System VMware ESXi 5.0.0 build-1918656 Local Dis…" at bounding box center [935, 362] width 1240 height 797
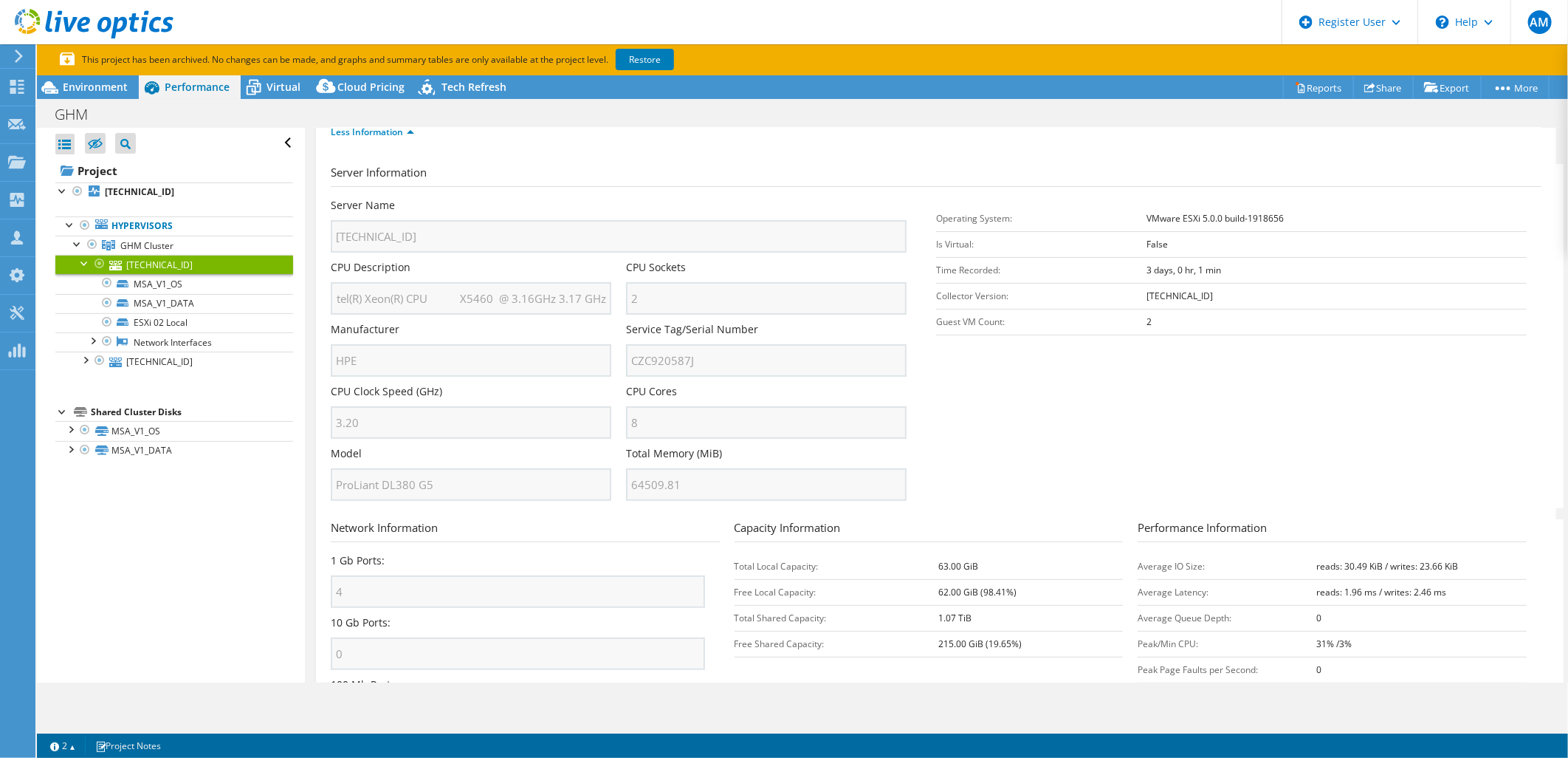
click at [319, 422] on div "10.6.161.182 Details Operating System VMware ESXi 5.0.0 build-1918656 Local Dis…" at bounding box center [935, 362] width 1240 height 797
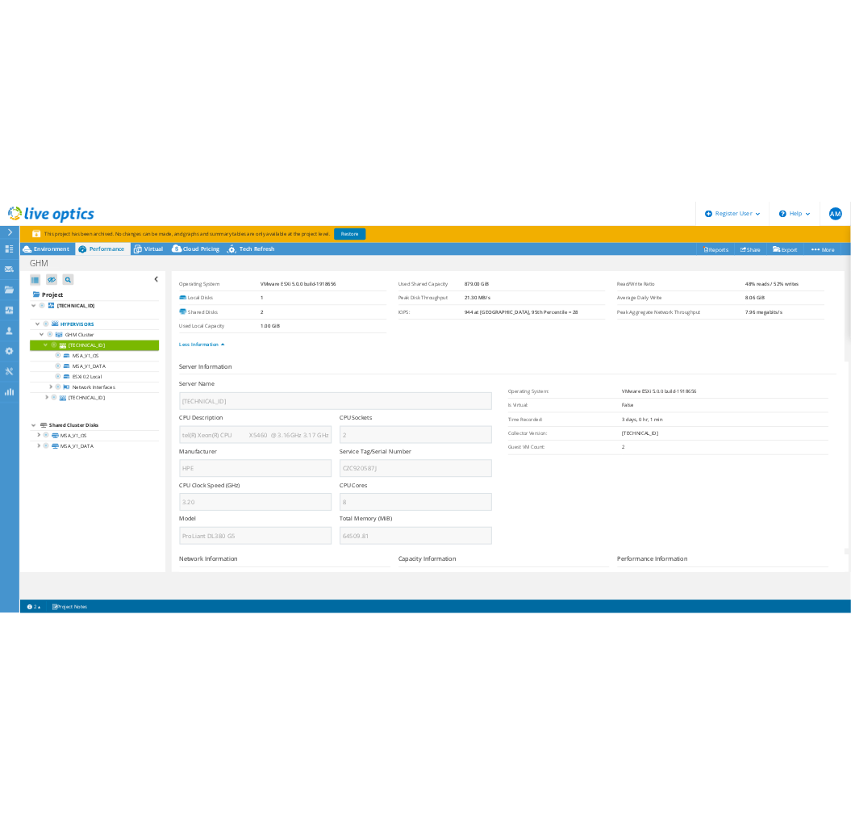
scroll to position [0, 0]
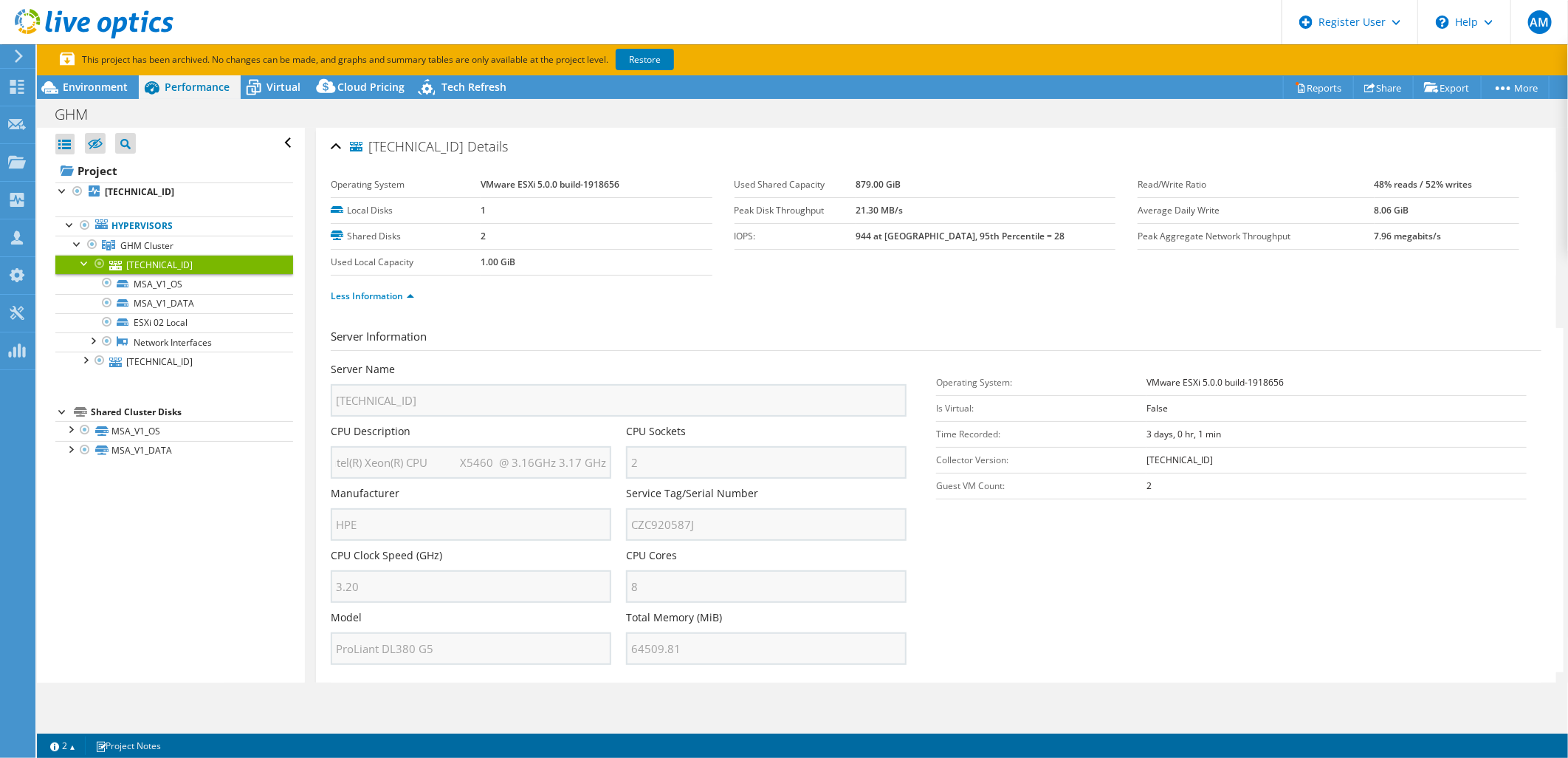
click at [336, 143] on div "10.6.161.182 Details" at bounding box center [935, 147] width 1211 height 32
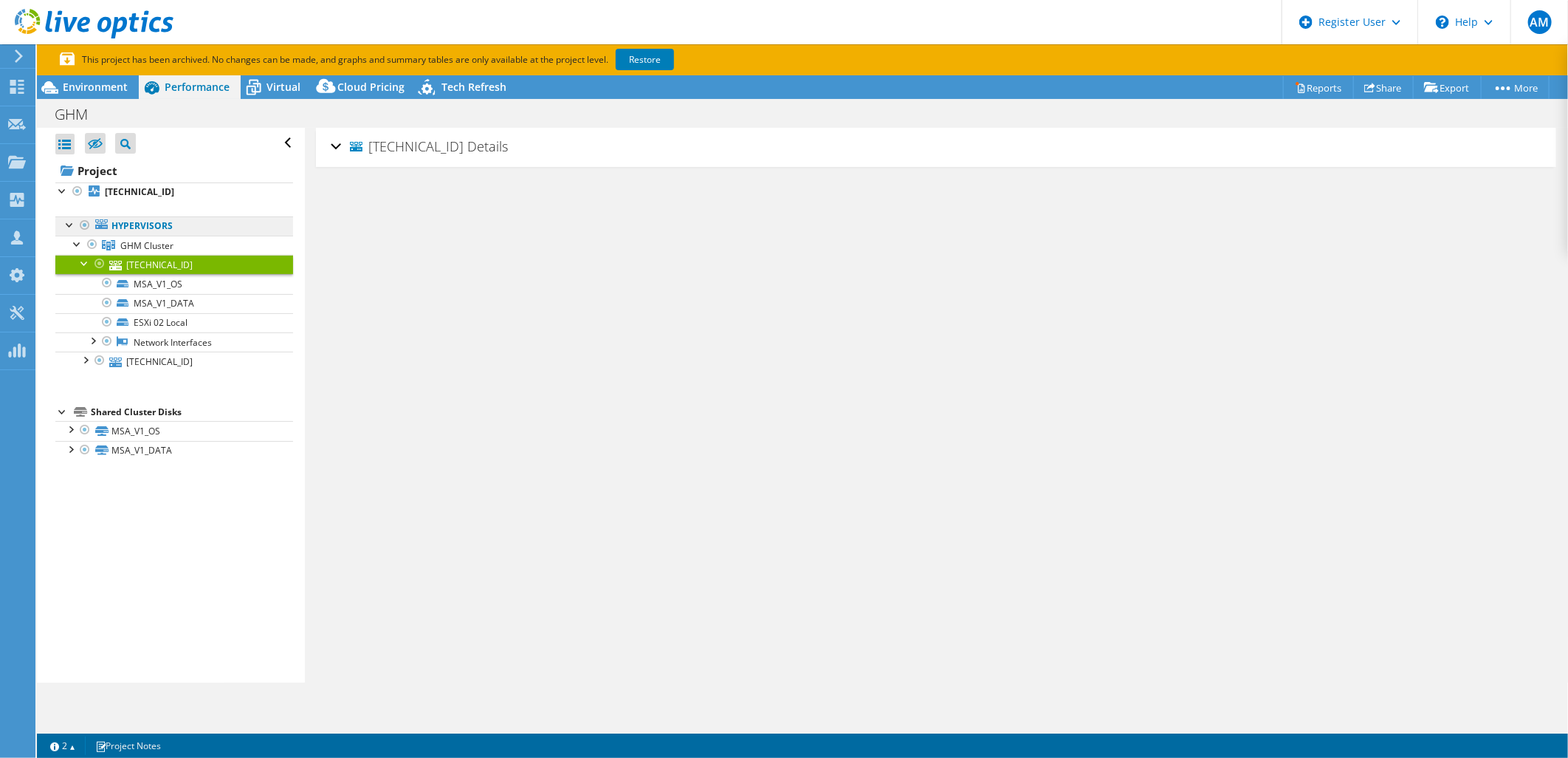
click at [123, 224] on link "Hypervisors" at bounding box center [174, 225] width 238 height 19
click at [108, 189] on b "10.6.161.182" at bounding box center [140, 191] width 70 height 13
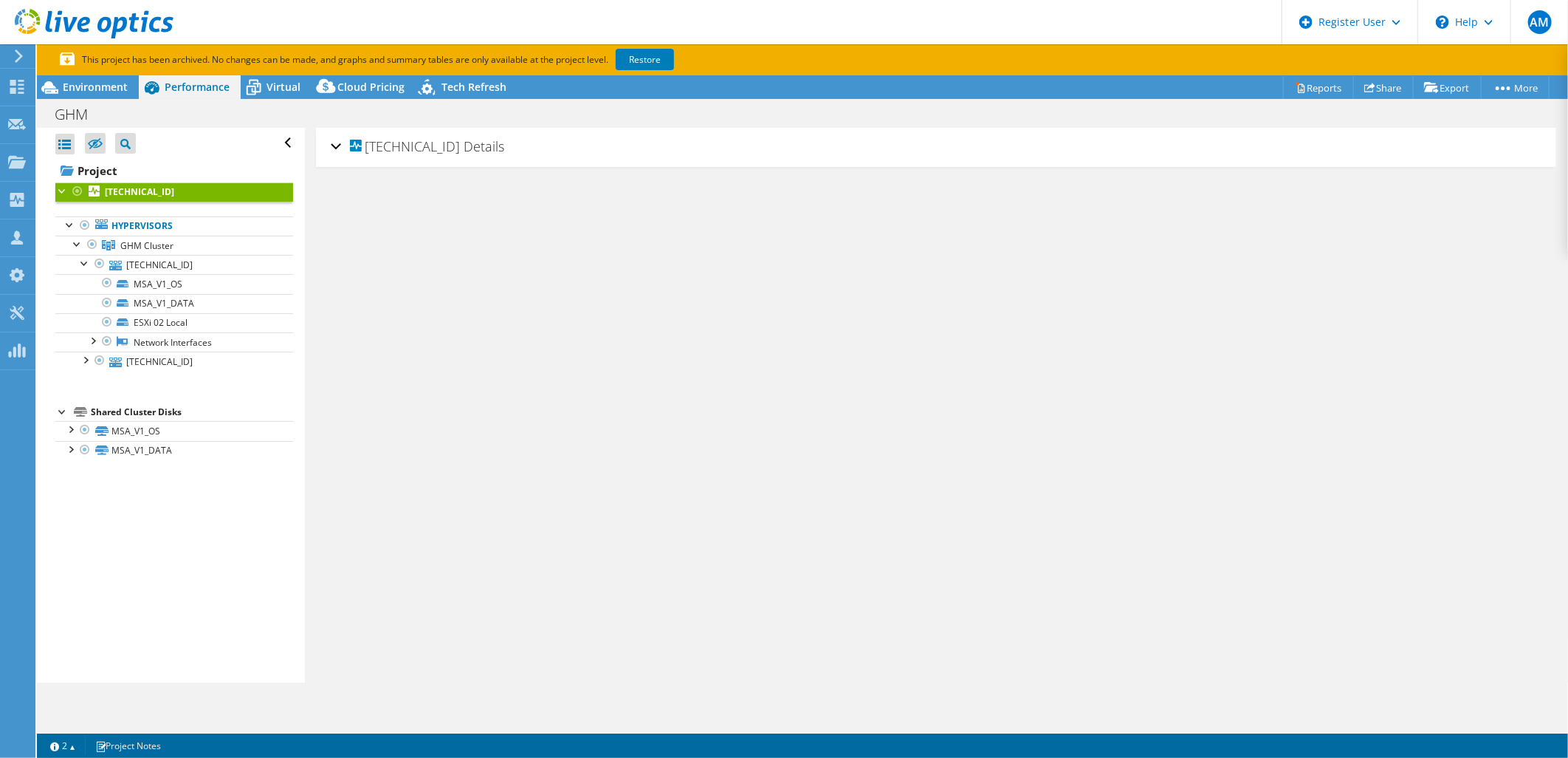
click at [332, 137] on div "10.6.161.182 Details" at bounding box center [935, 147] width 1211 height 32
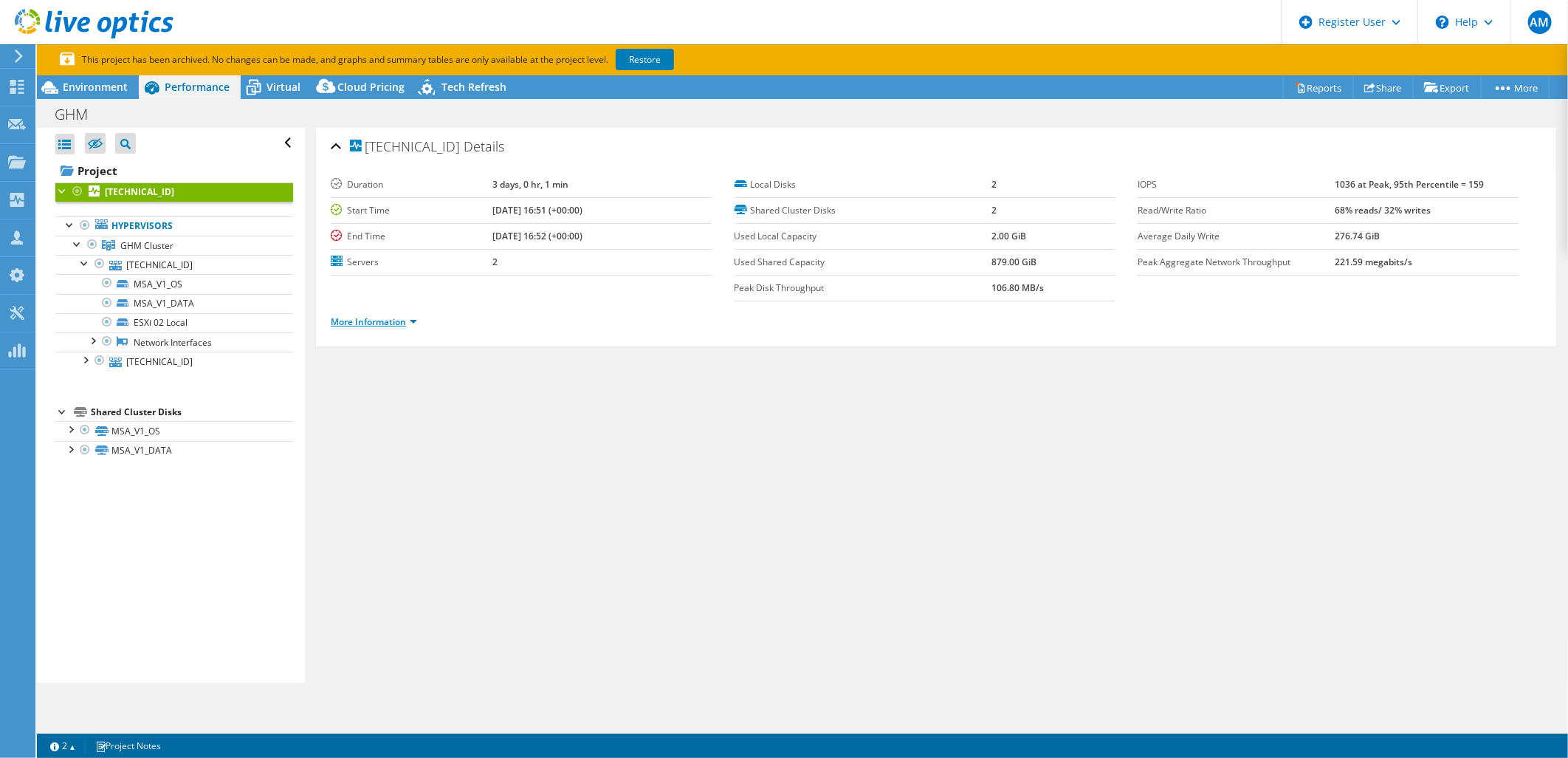
click at [407, 322] on link "More Information" at bounding box center [373, 321] width 86 height 13
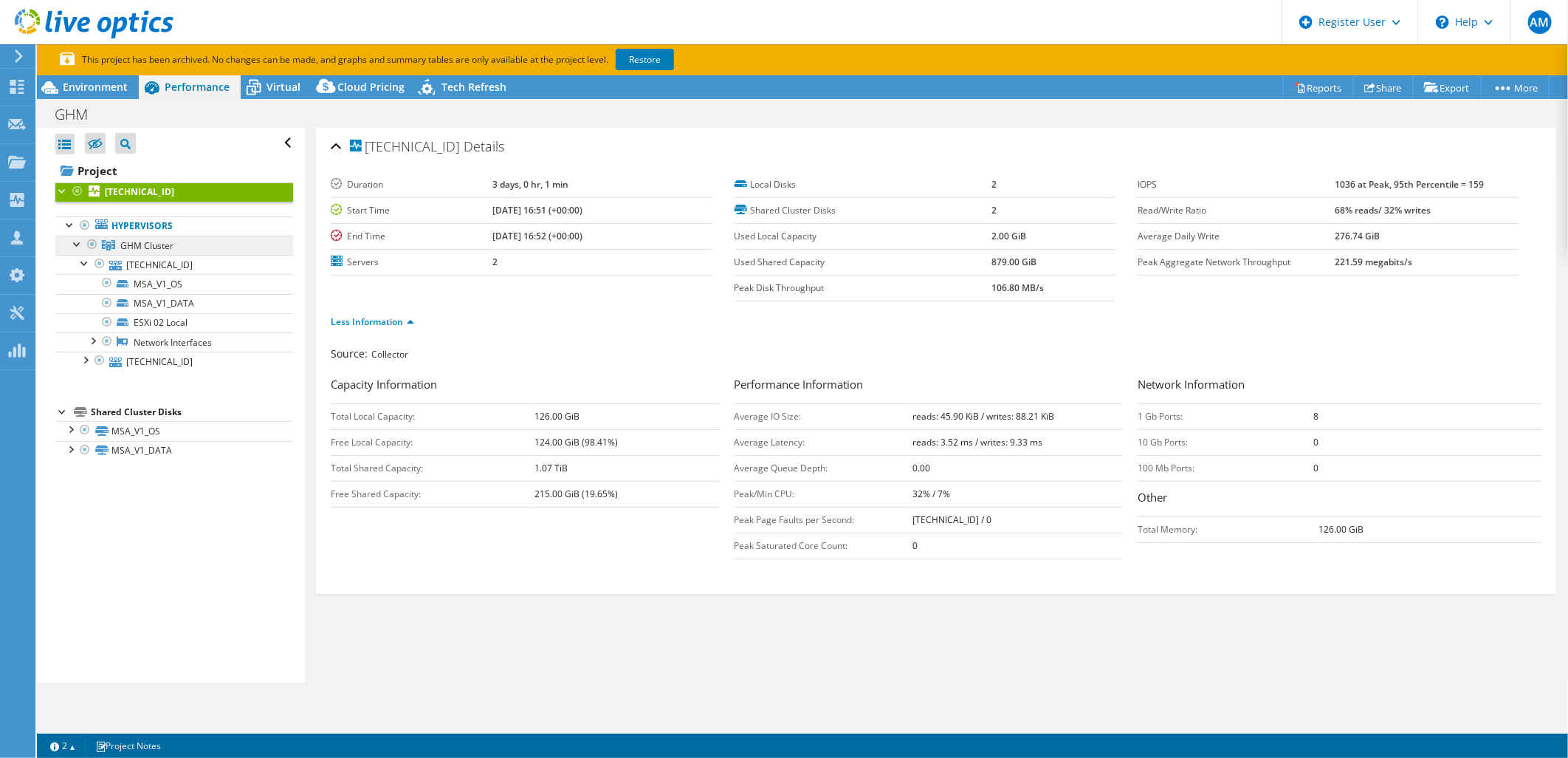
click at [123, 237] on link "GHM Cluster" at bounding box center [174, 244] width 238 height 19
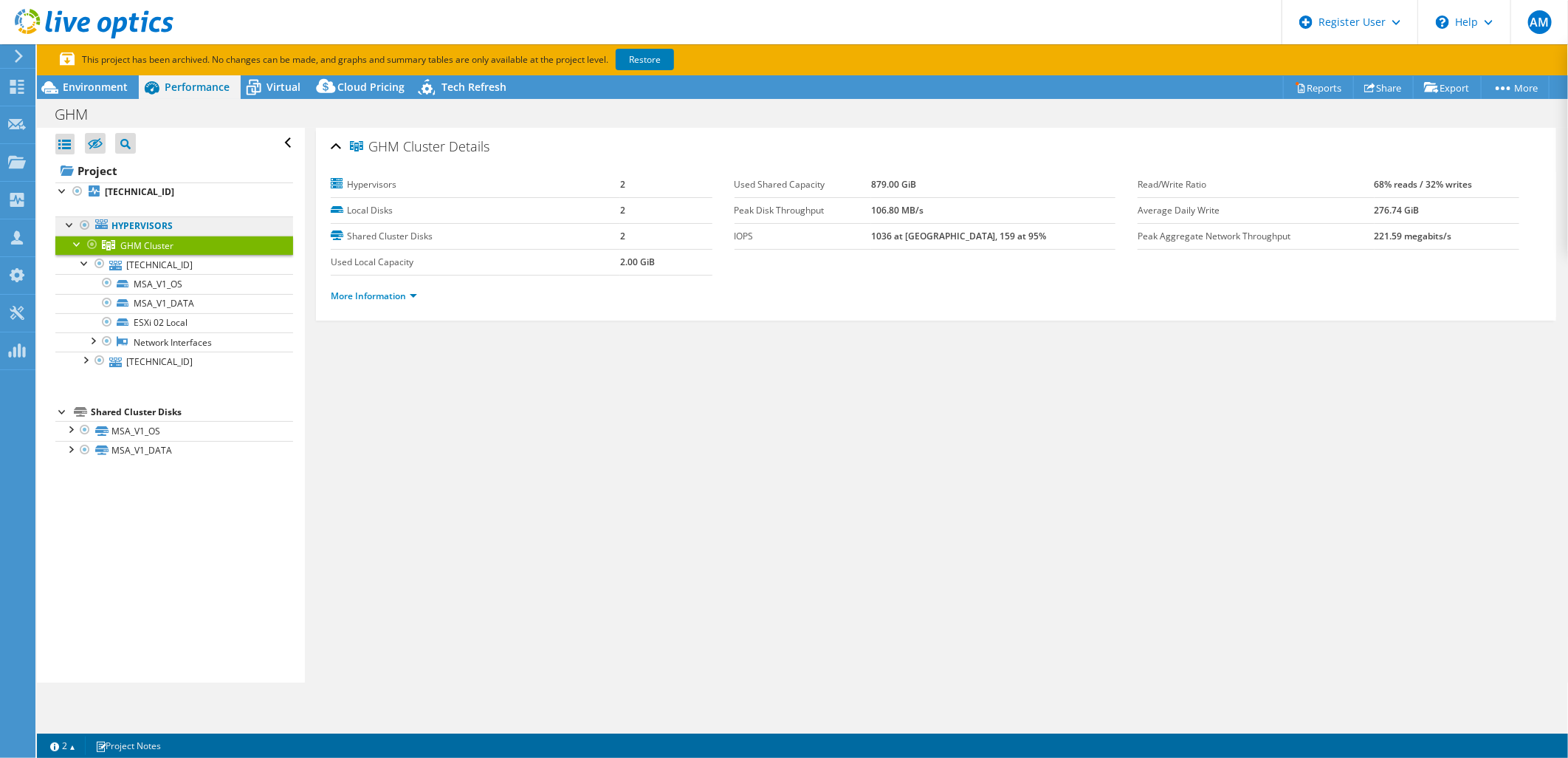
drag, startPoint x: 123, startPoint y: 237, endPoint x: 116, endPoint y: 229, distance: 10.6
click at [116, 229] on link "Hypervisors" at bounding box center [174, 225] width 238 height 19
click at [135, 227] on link "Hypervisors" at bounding box center [174, 225] width 238 height 19
click at [418, 308] on div "More Information" at bounding box center [935, 296] width 1211 height 41
click at [412, 301] on li "More Information" at bounding box center [378, 297] width 95 height 16
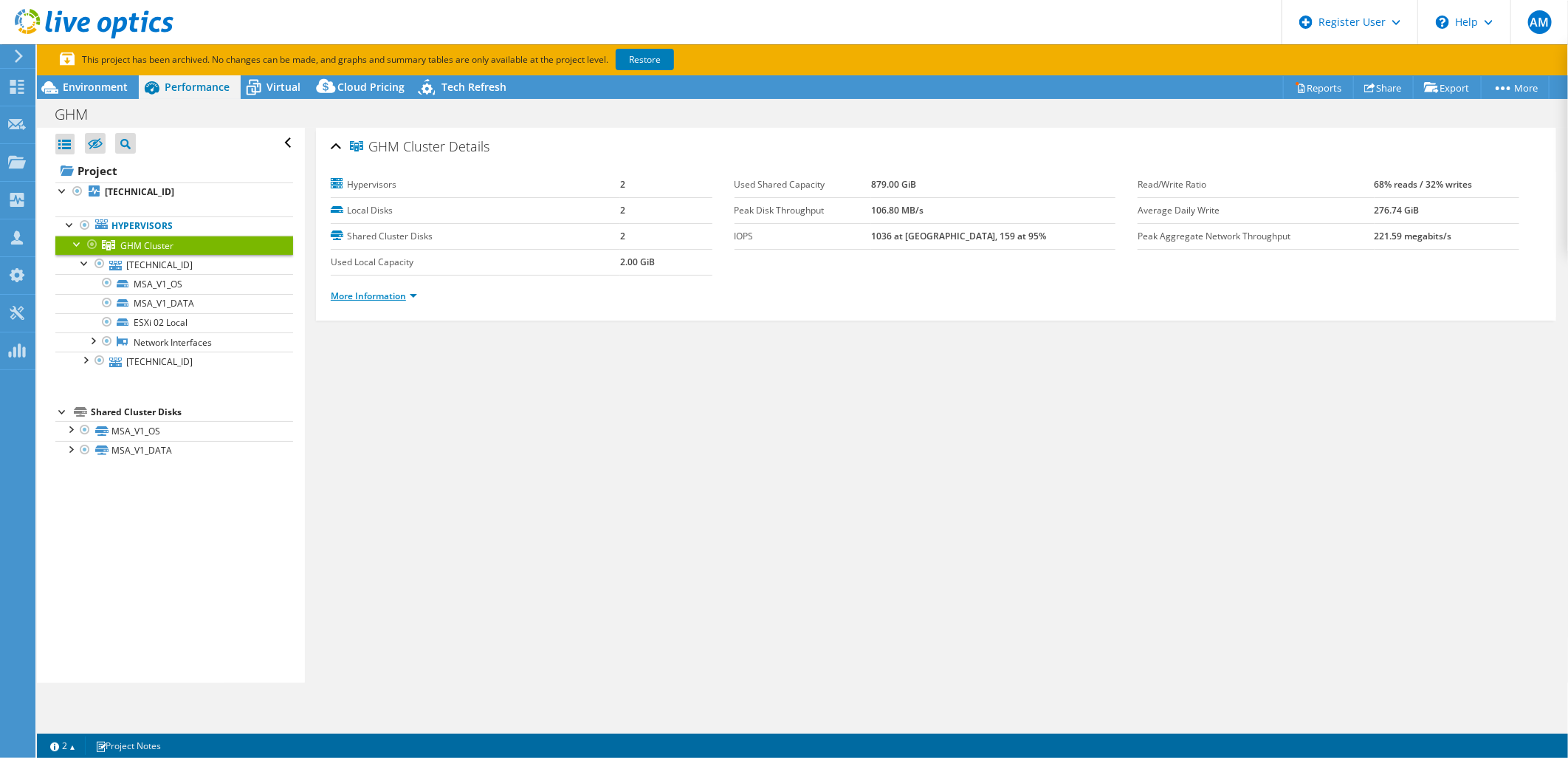
click at [416, 298] on link "More Information" at bounding box center [373, 296] width 86 height 13
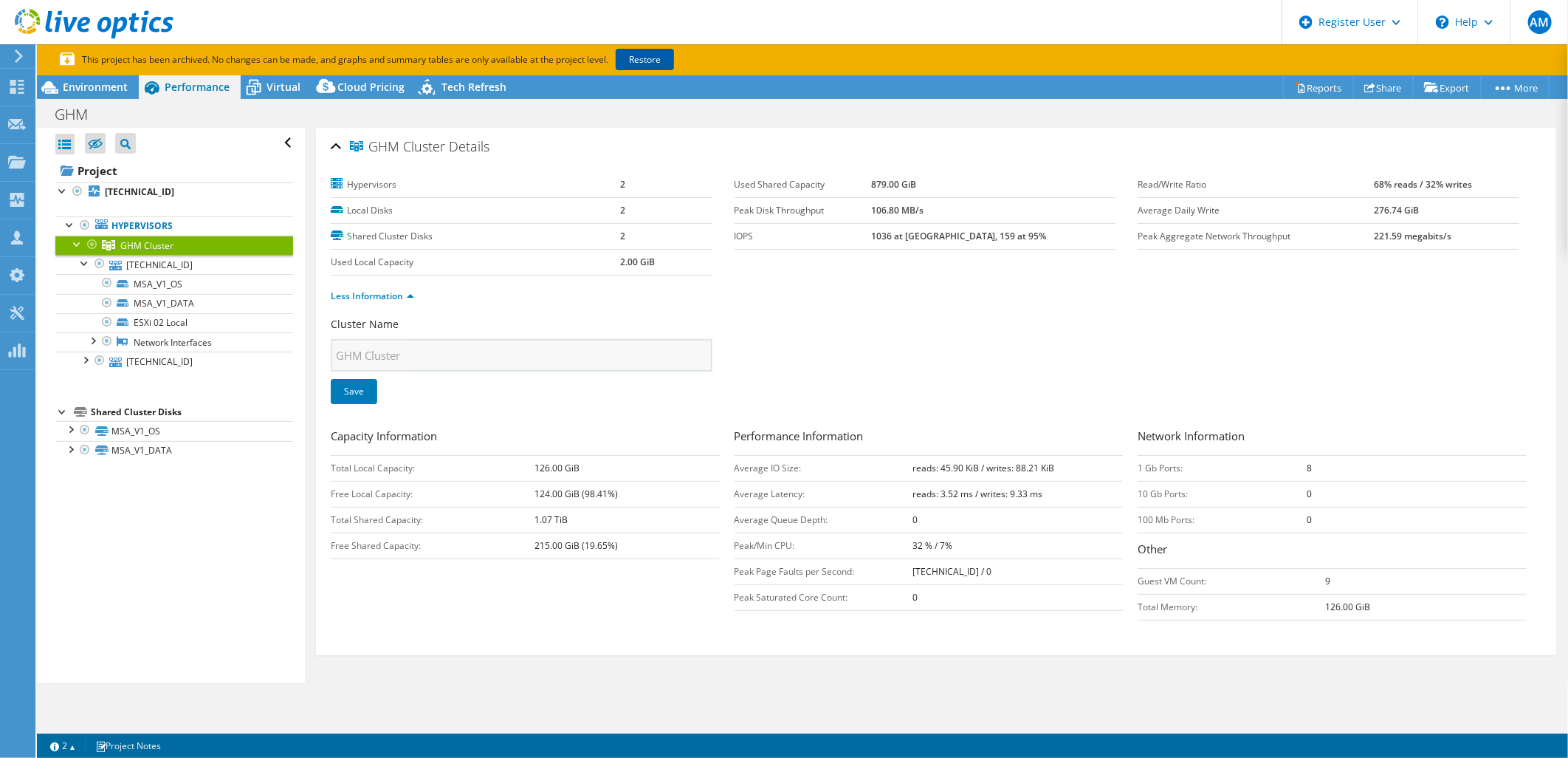
click at [646, 50] on link "Restore" at bounding box center [645, 59] width 59 height 21
click at [1053, 647] on div "Cluster Name GHM Cluster Save Capacity Information Total Local Capacity: 126.00…" at bounding box center [935, 483] width 1211 height 334
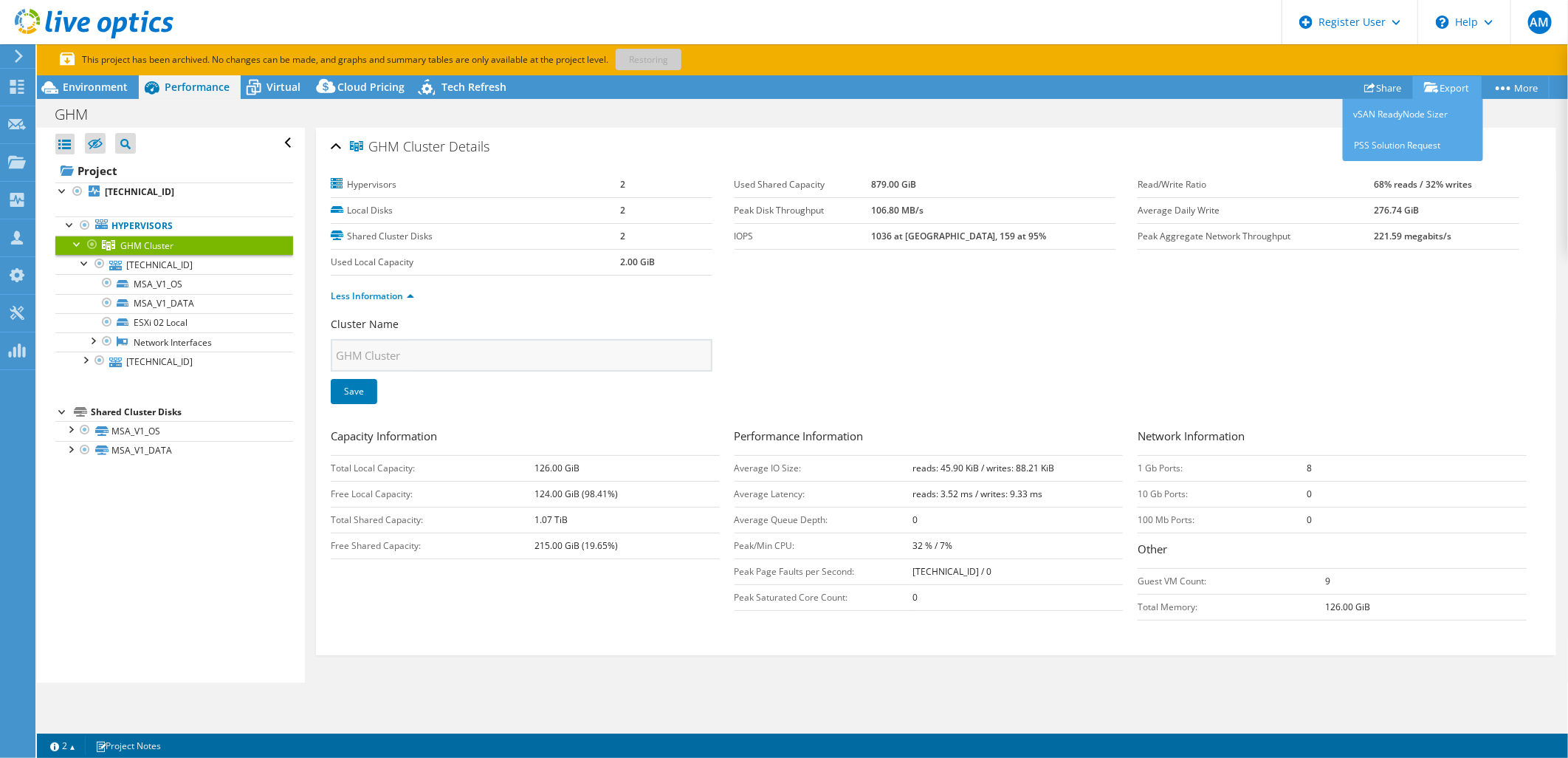
click at [1456, 90] on link "Export" at bounding box center [1447, 87] width 69 height 23
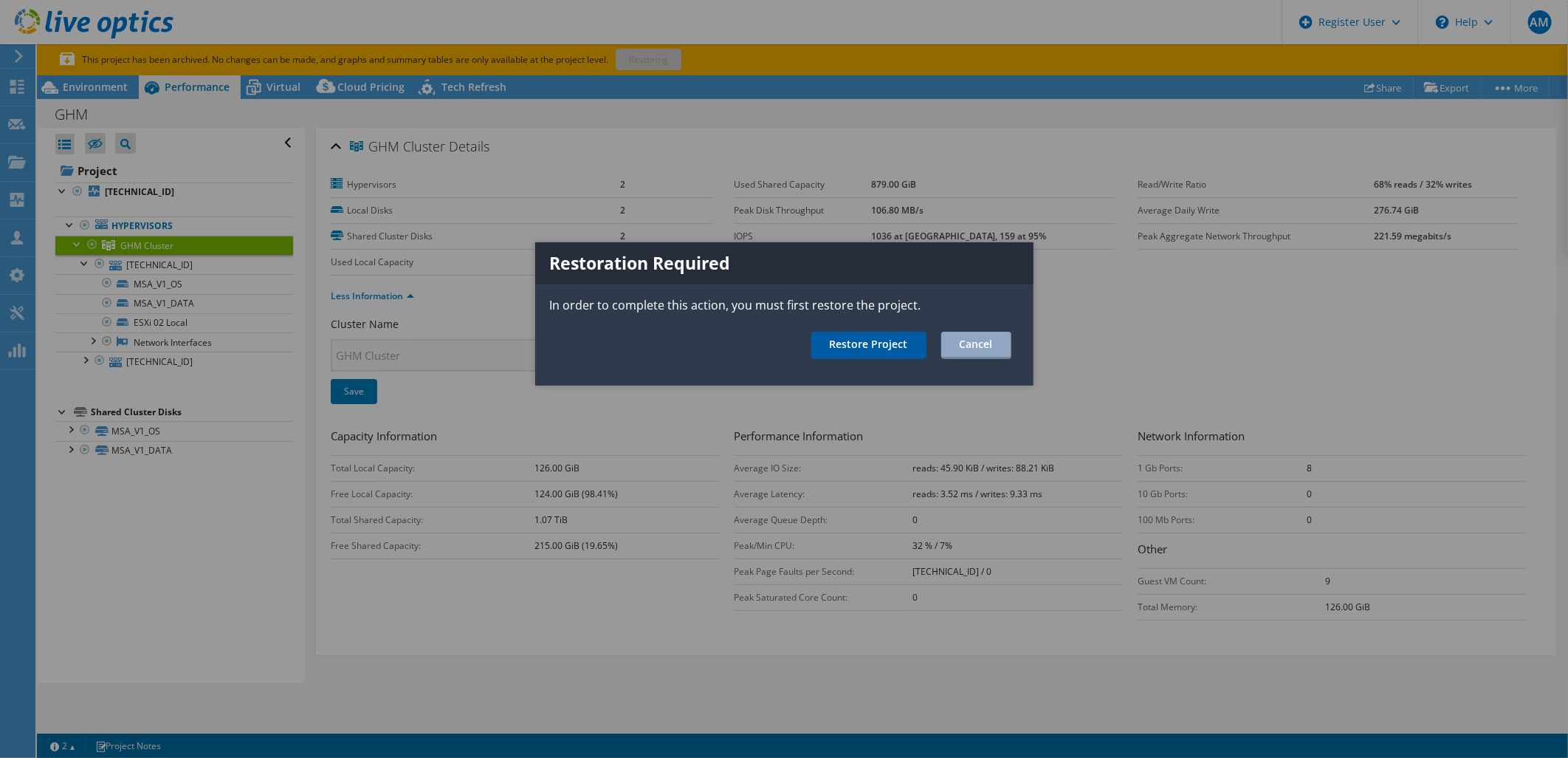
click at [847, 340] on link "Restore Project" at bounding box center [869, 345] width 115 height 27
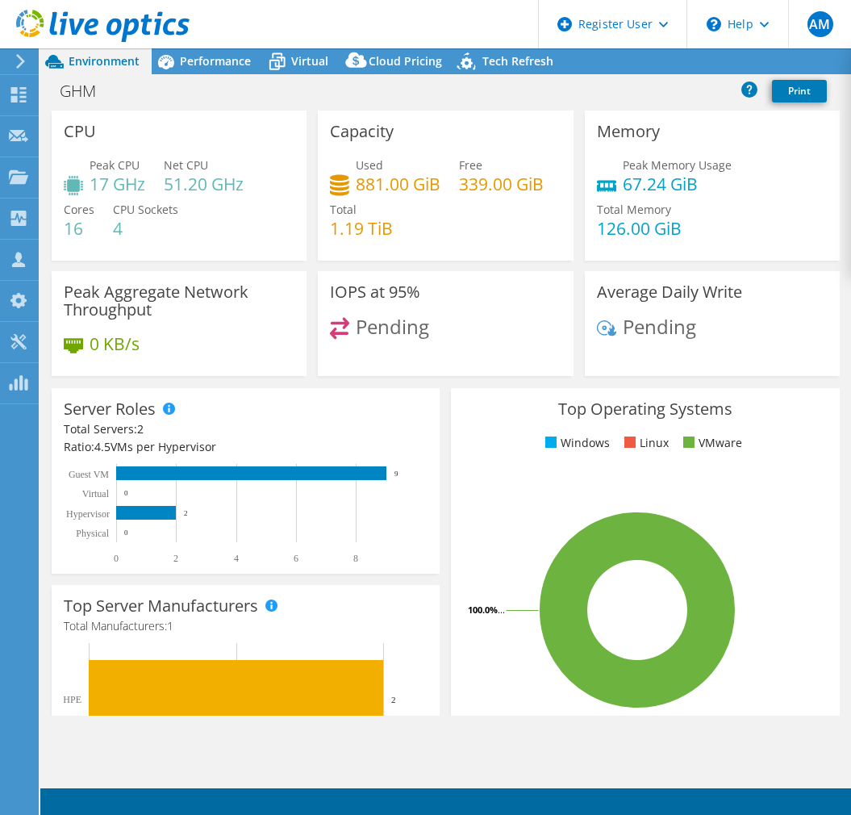
select select "USD"
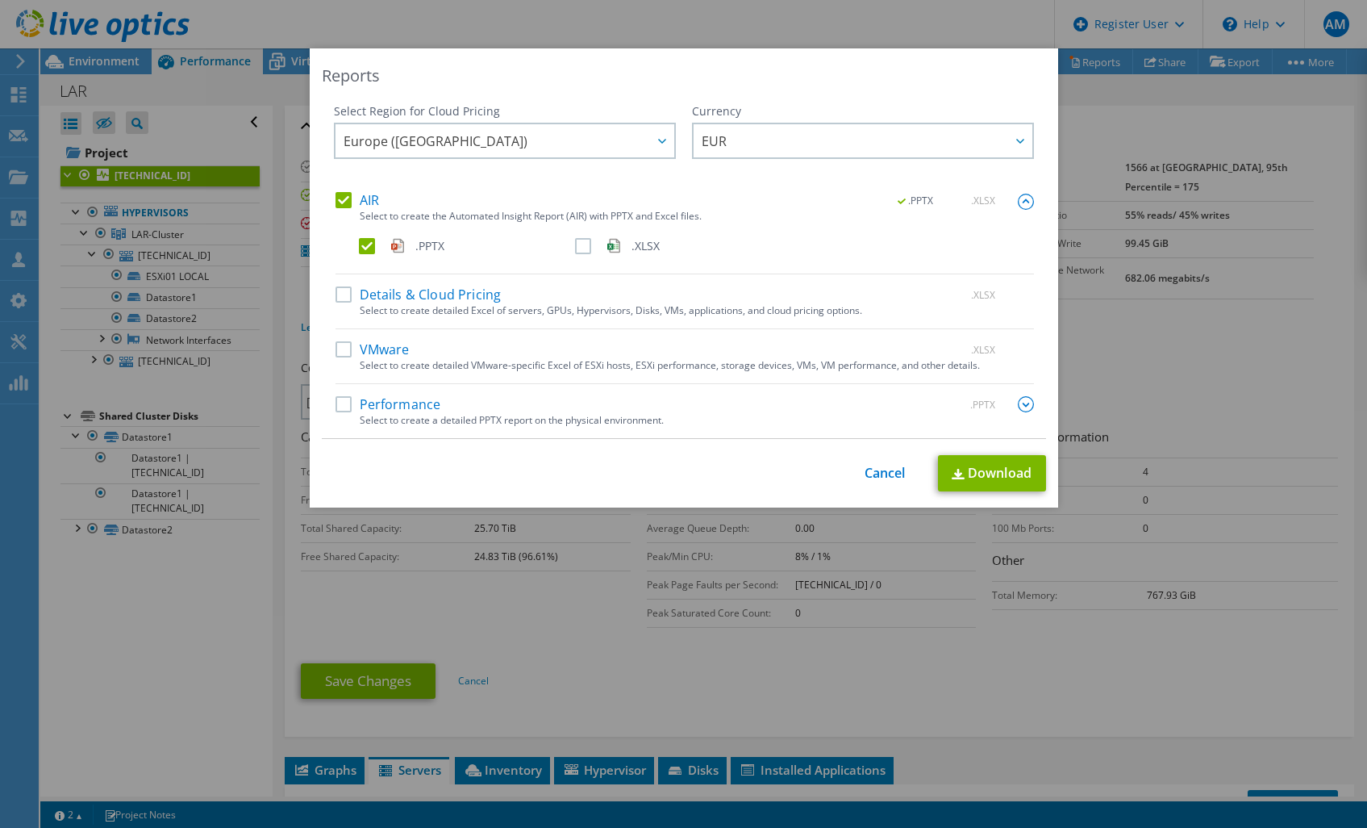
select select "USD"
